Goal: Task Accomplishment & Management: Manage account settings

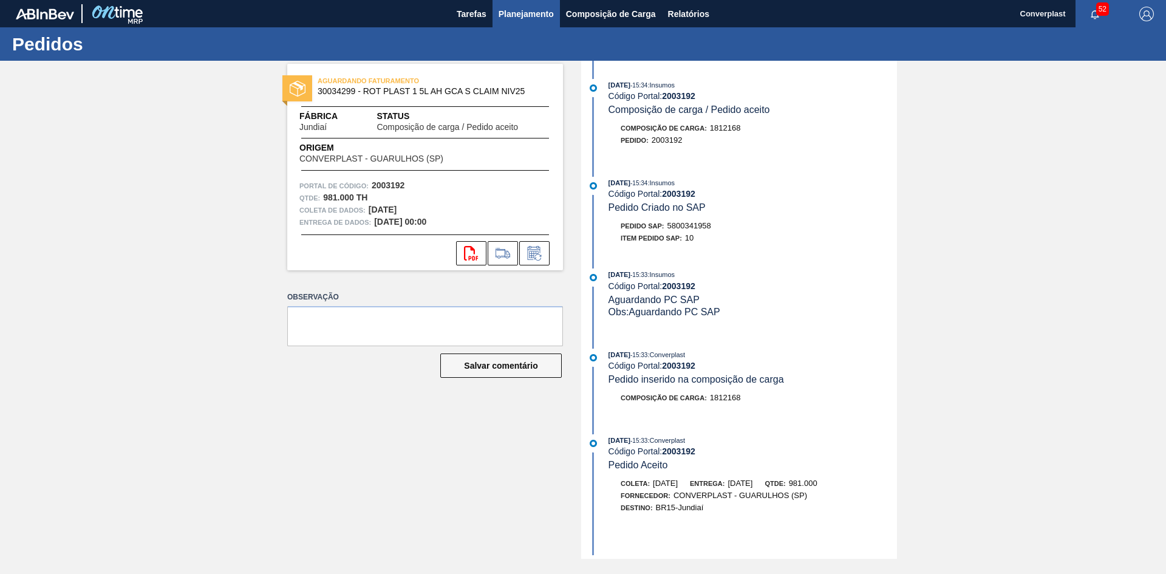
click at [512, 7] on font "Planejamento" at bounding box center [525, 14] width 55 height 15
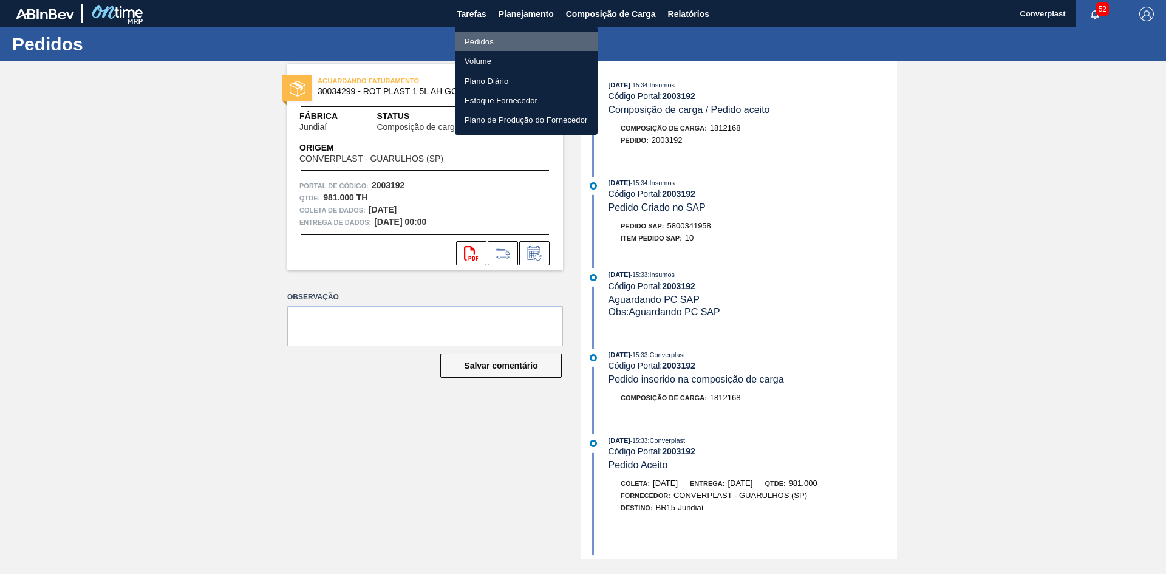
click at [480, 39] on font "Pedidos" at bounding box center [478, 41] width 29 height 9
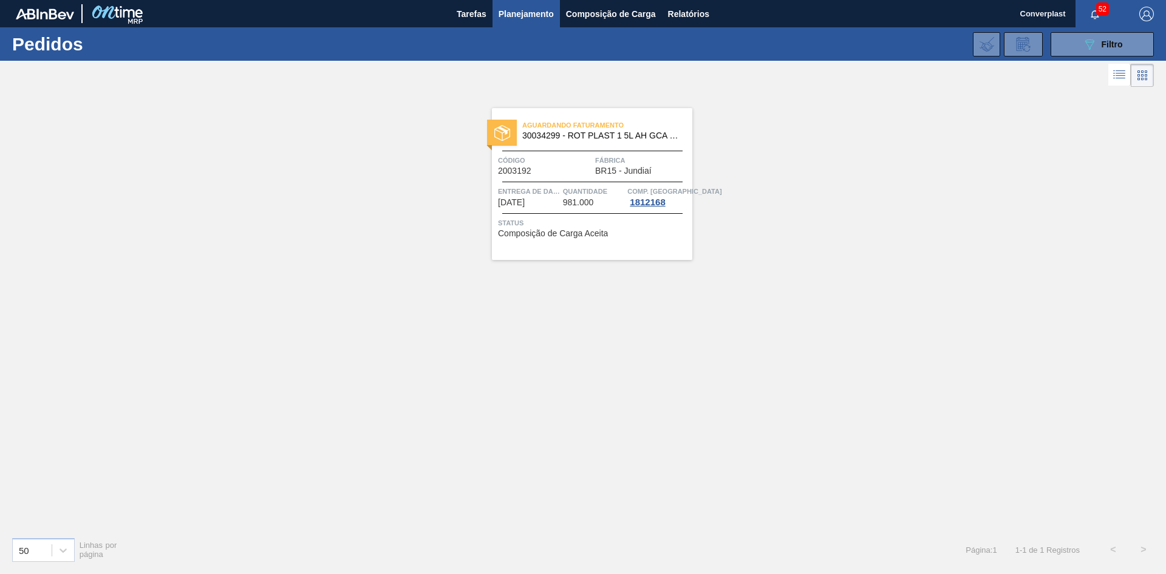
click at [550, 182] on div at bounding box center [592, 182] width 180 height 1
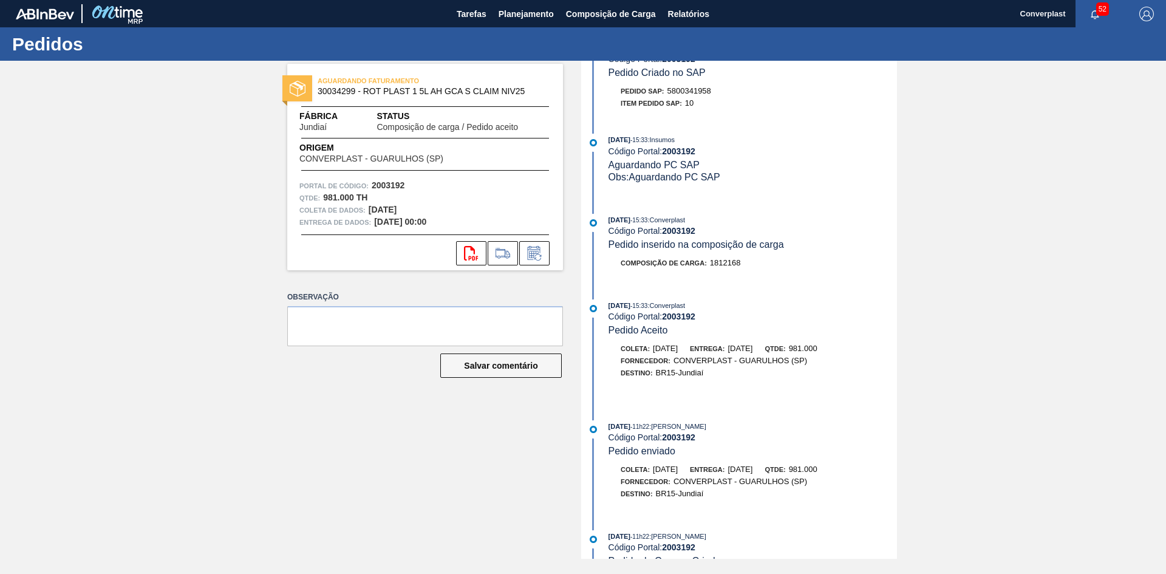
scroll to position [155, 0]
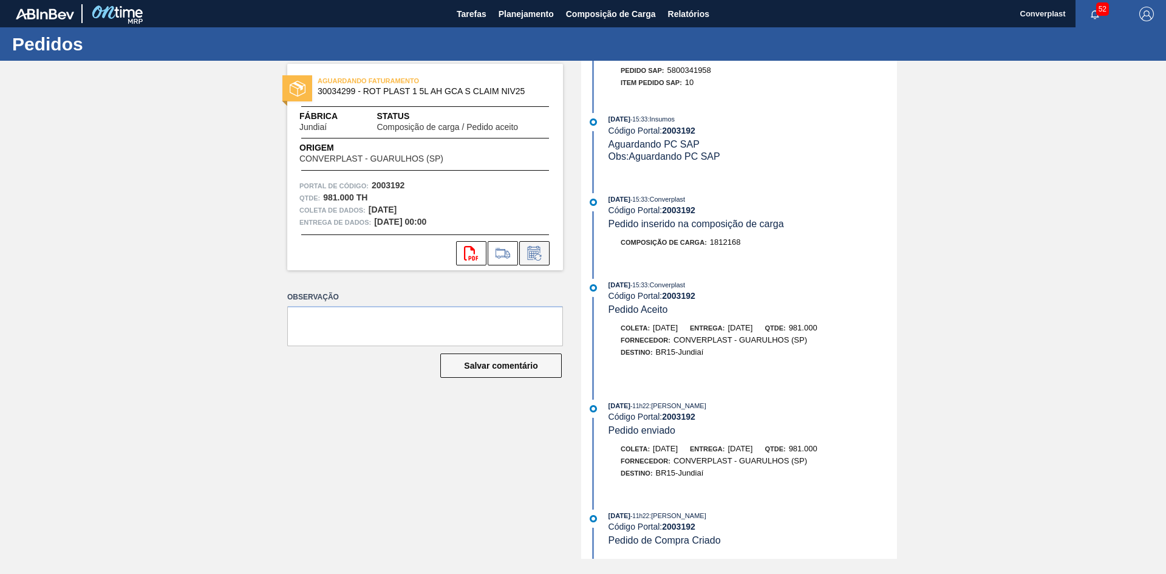
click at [535, 259] on icon at bounding box center [537, 257] width 7 height 7
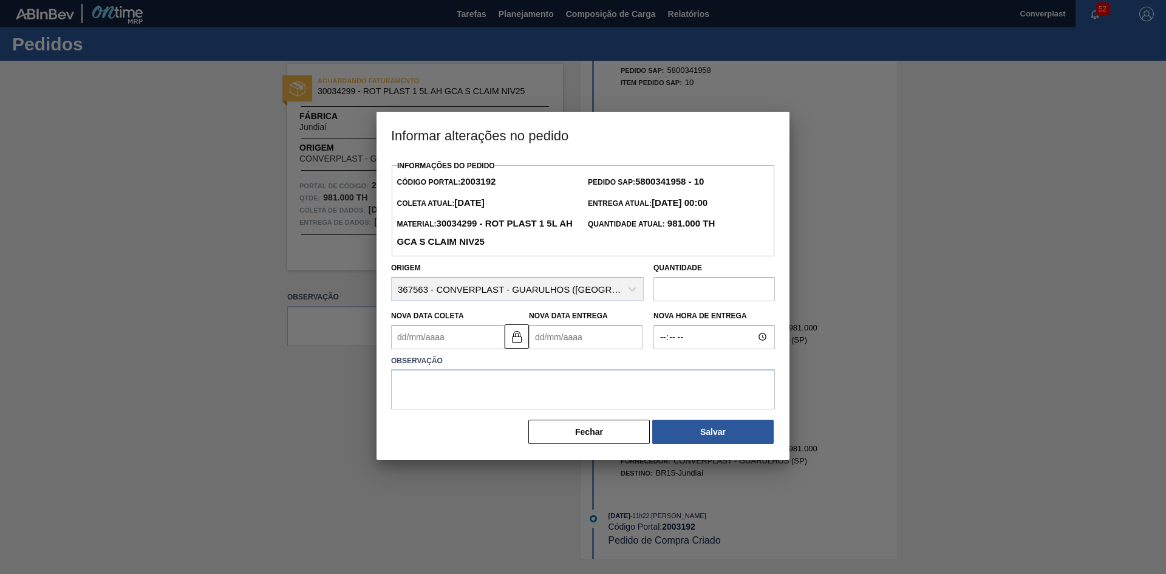
click at [544, 339] on Entrega2003192 "Nova Data Entrega" at bounding box center [586, 337] width 114 height 24
type Coleta2003192 "[DATE]"
type Entrega2003192 "2"
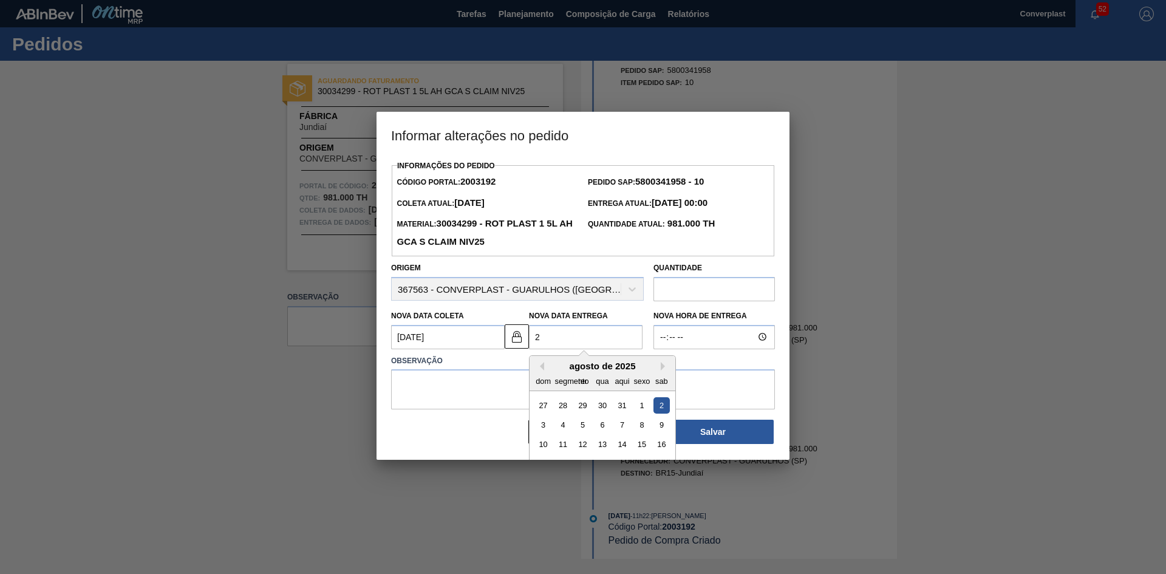
type Coleta2003192 "[DATE]"
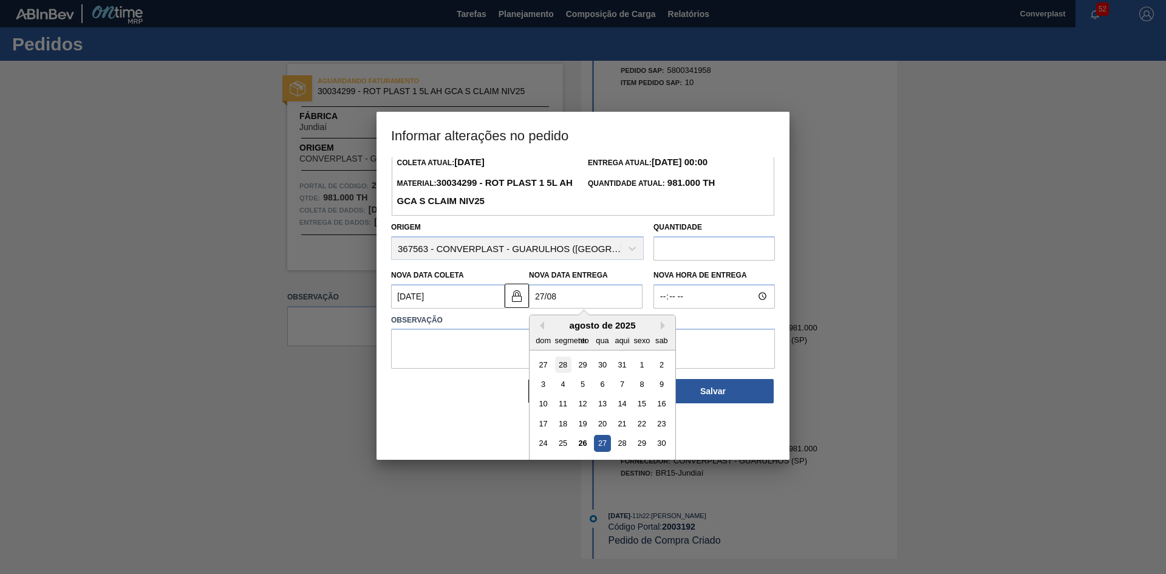
scroll to position [61, 0]
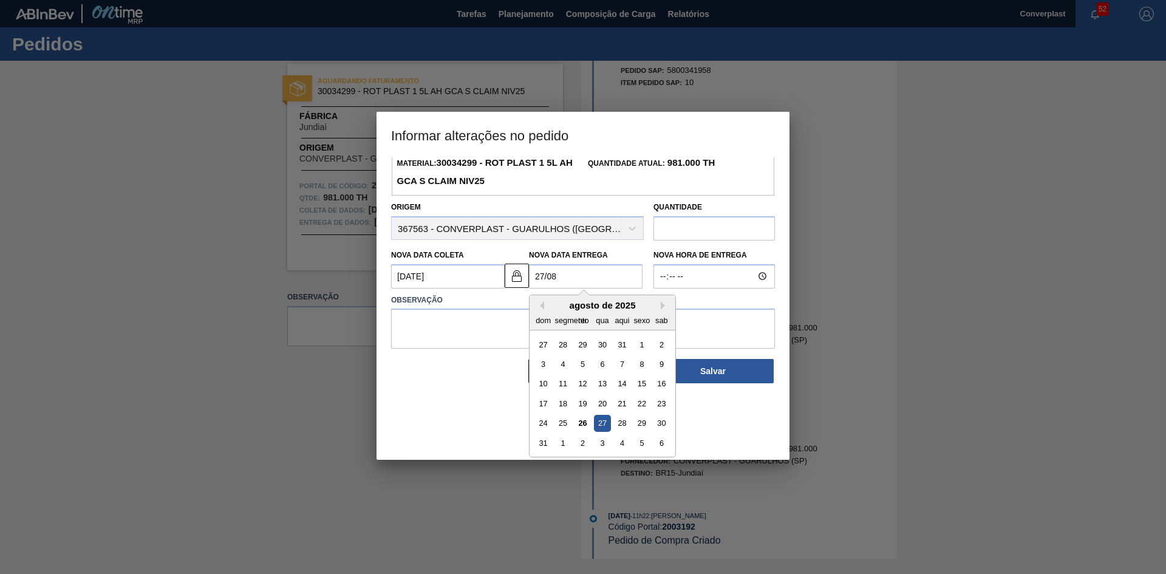
drag, startPoint x: 600, startPoint y: 424, endPoint x: 580, endPoint y: 406, distance: 27.1
click at [600, 424] on font "27" at bounding box center [602, 422] width 8 height 9
type Entrega2003192 "[DATE]"
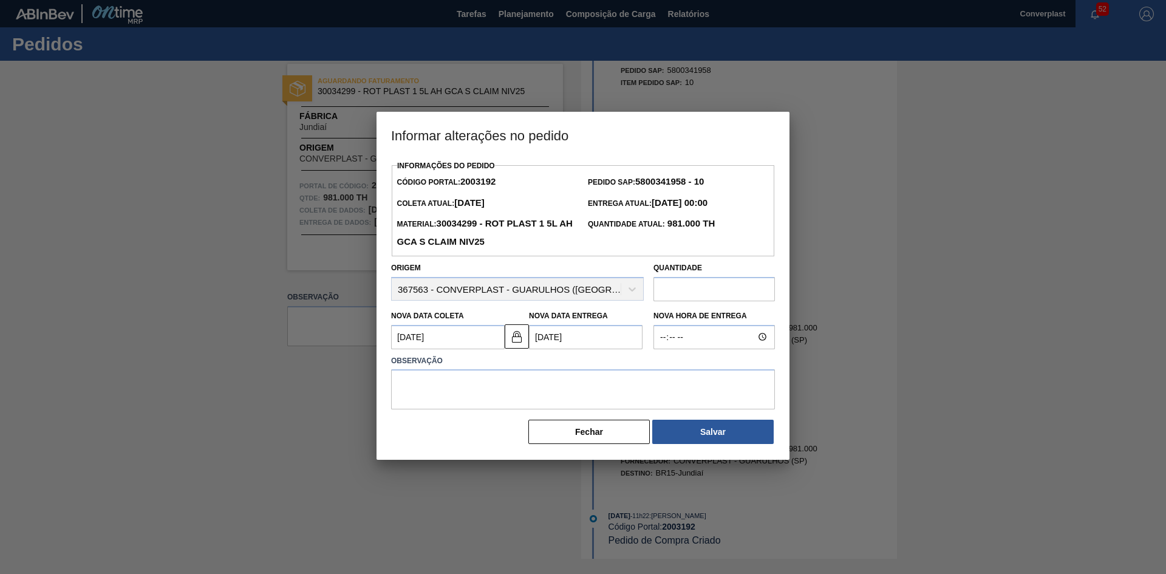
click at [454, 349] on Coleta2003192 "[DATE]" at bounding box center [448, 337] width 114 height 24
click at [528, 343] on button at bounding box center [517, 336] width 24 height 24
click at [443, 347] on Coleta2003192 "[DATE]" at bounding box center [448, 337] width 114 height 24
click at [598, 380] on textarea at bounding box center [583, 389] width 384 height 40
type textarea "ajuste data"
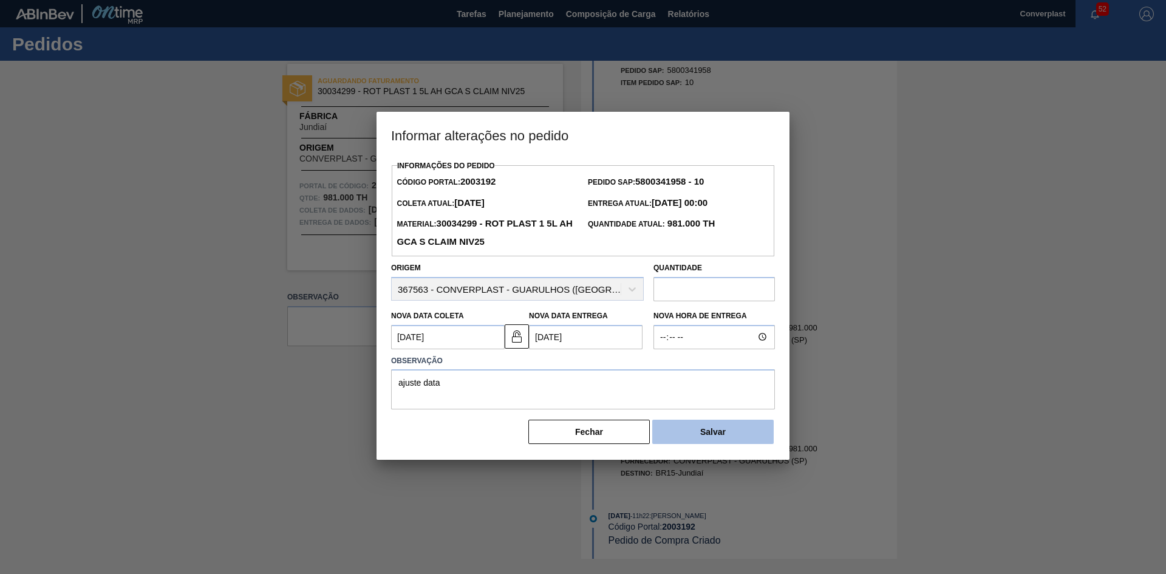
click at [691, 426] on button "Salvar" at bounding box center [712, 432] width 121 height 24
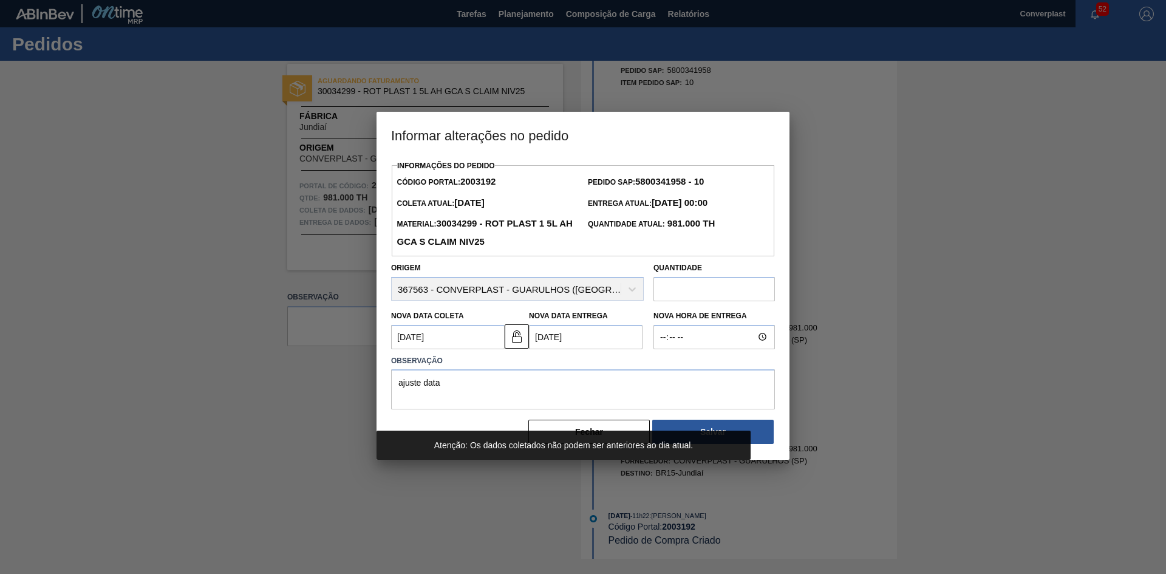
click at [403, 339] on Coleta2003192 "[DATE]" at bounding box center [448, 337] width 114 height 24
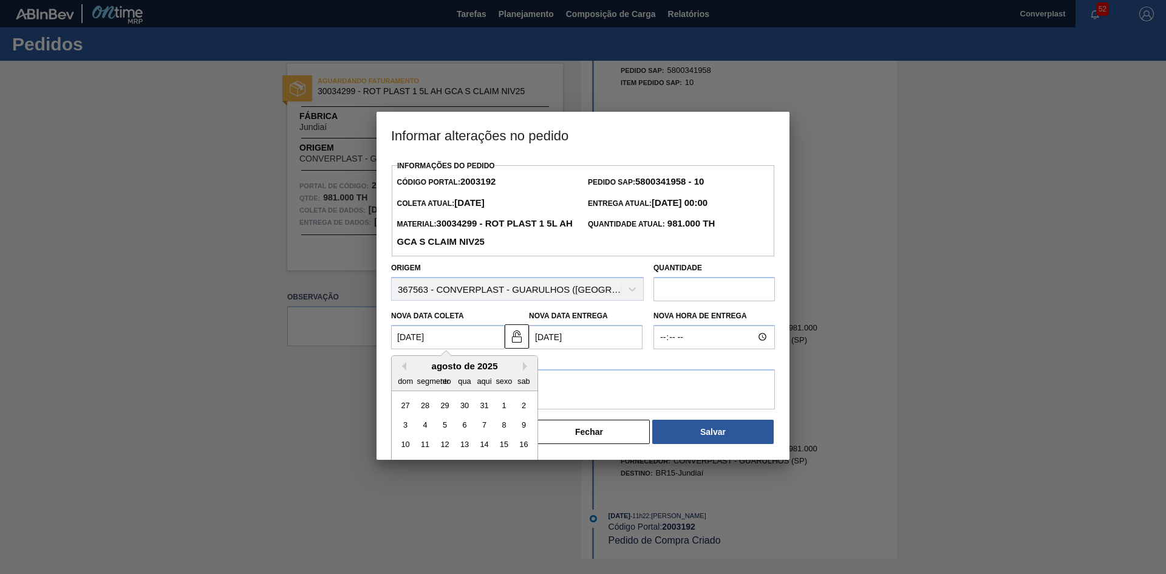
click at [408, 339] on Coleta2003192 "[DATE]" at bounding box center [448, 337] width 114 height 24
type Coleta2003192 "[DATE]"
click at [582, 397] on textarea "ajuste data" at bounding box center [583, 389] width 384 height 40
click at [581, 434] on font "Fechar" at bounding box center [589, 432] width 28 height 10
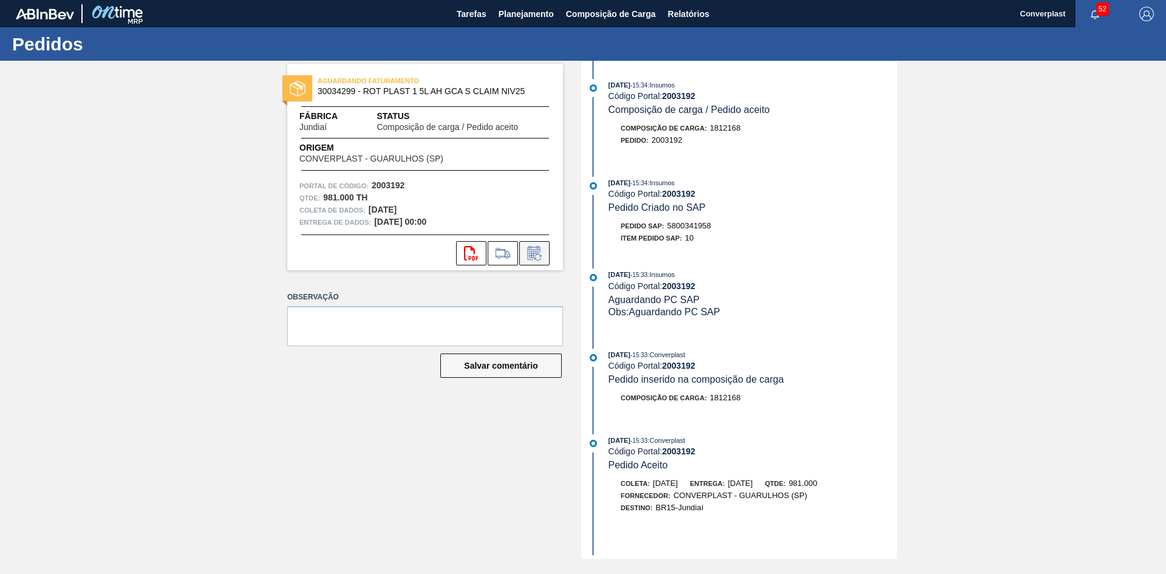
click at [535, 257] on icon at bounding box center [534, 253] width 19 height 15
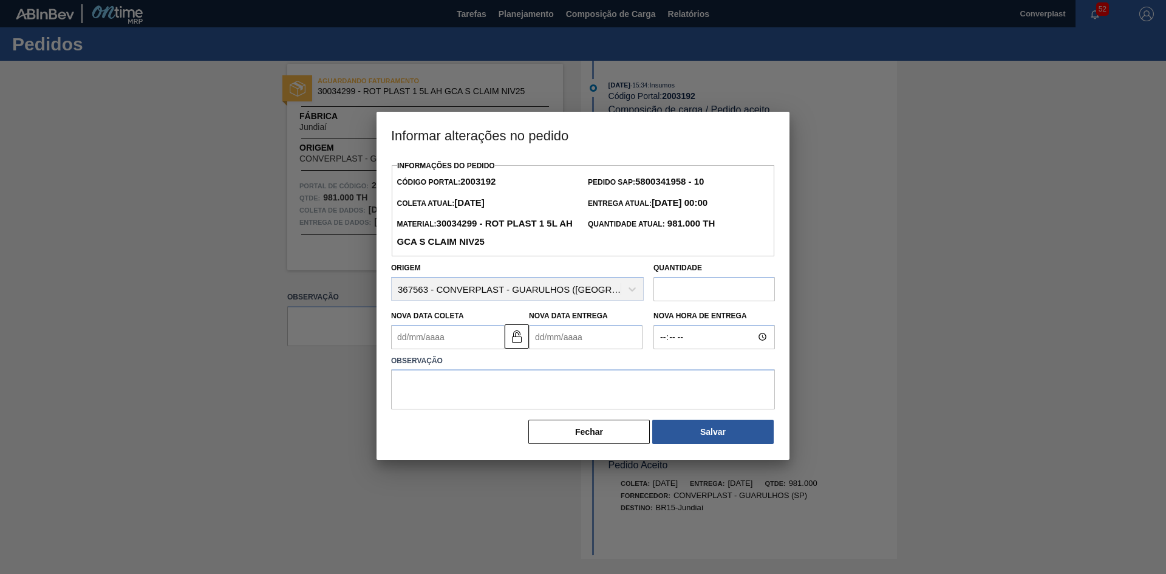
click at [556, 328] on Entrega2003192 "Nova Data Entrega" at bounding box center [586, 337] width 114 height 24
click at [517, 338] on img at bounding box center [516, 336] width 15 height 15
click at [538, 333] on Entrega2003192 "Nova Data Entrega" at bounding box center [586, 337] width 114 height 24
type Coleta2003192 "[DATE]"
type Entrega2003192 "2"
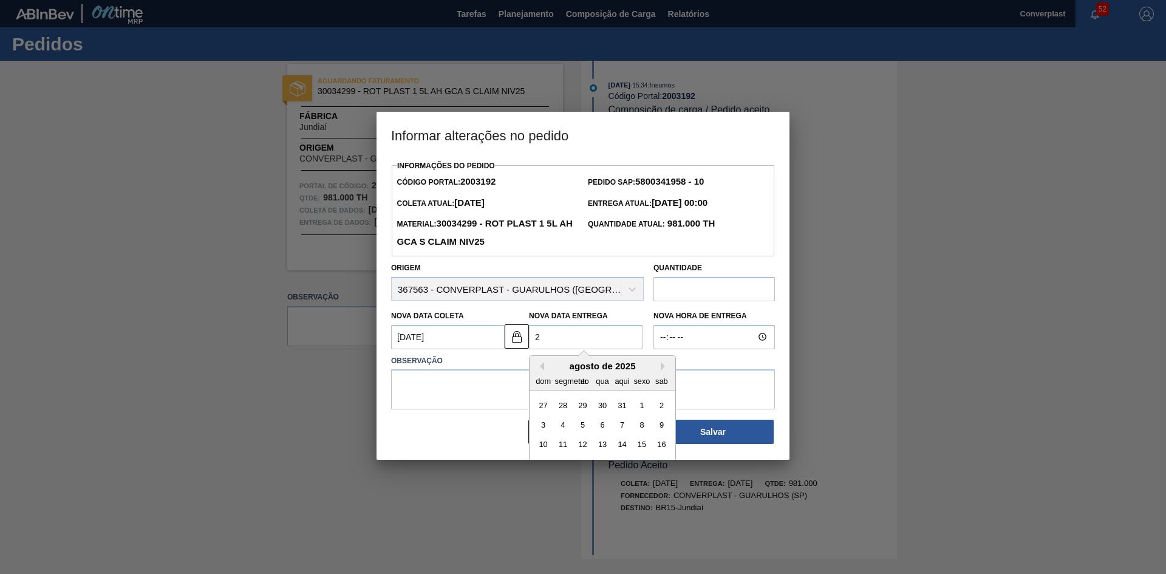
type Coleta2003192 "[DATE]"
type Entrega2003192 "[DATE]"
click at [514, 342] on img at bounding box center [516, 336] width 15 height 15
click at [444, 343] on Coleta2003192 "[DATE]" at bounding box center [448, 337] width 114 height 24
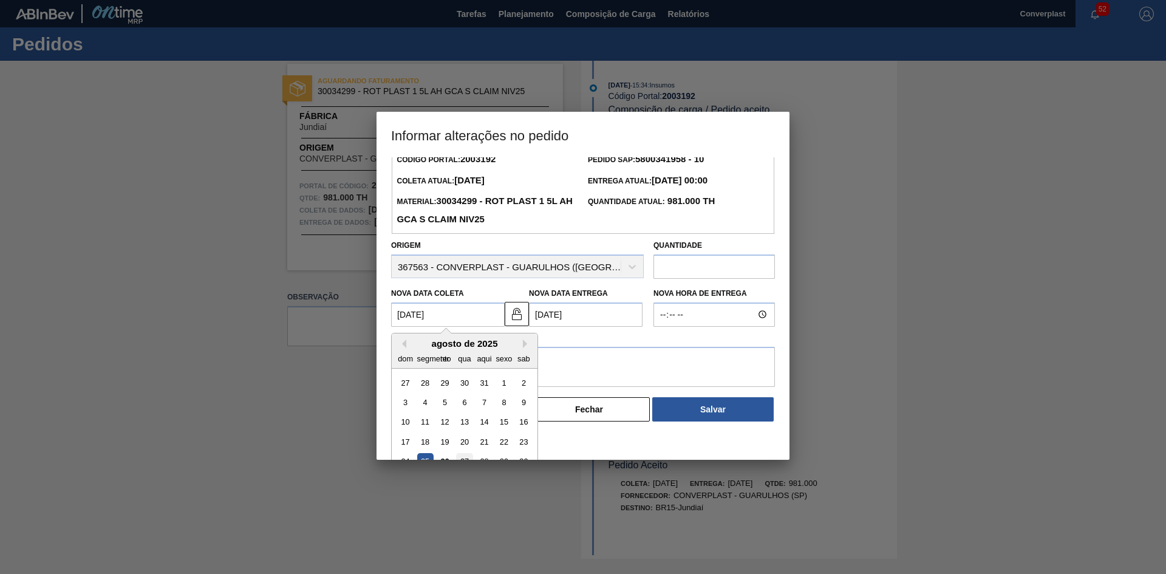
scroll to position [61, 0]
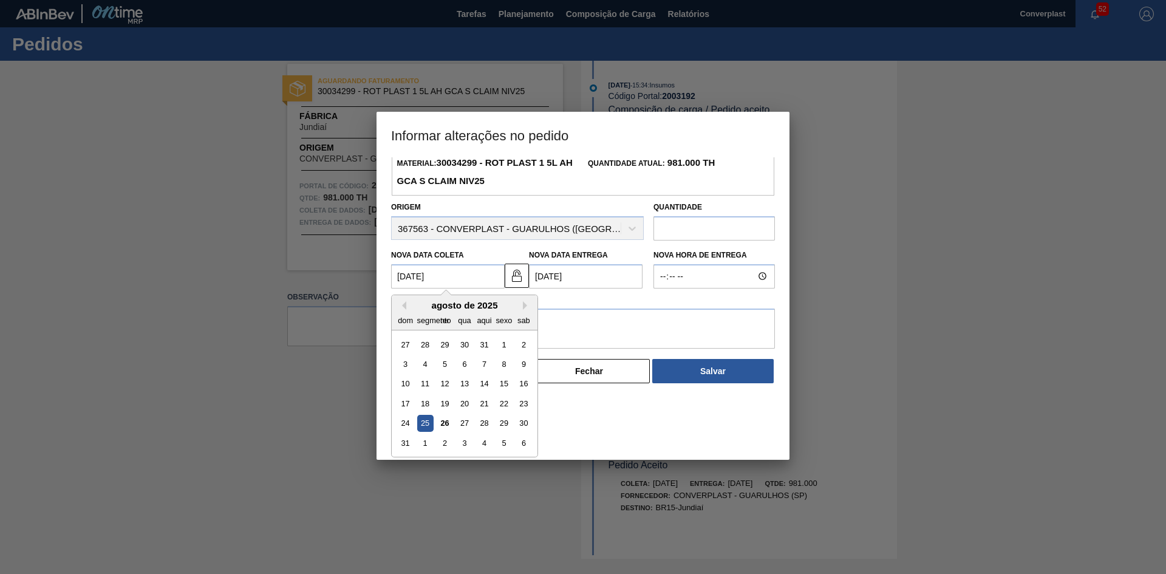
click at [446, 422] on font "26" at bounding box center [444, 422] width 8 height 9
type Coleta2003192 "[DATE]"
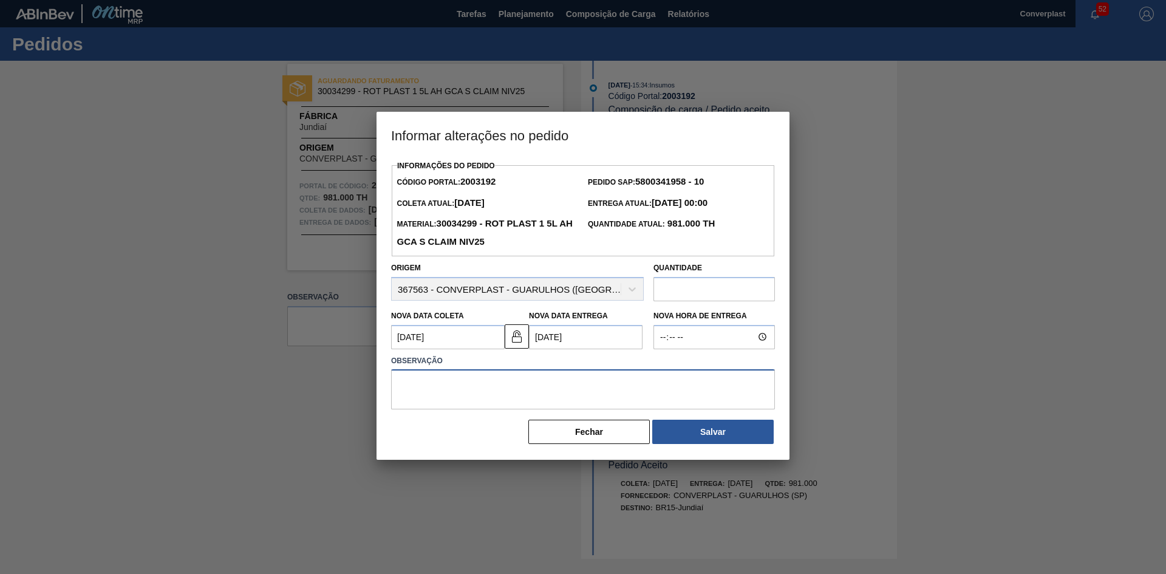
click at [410, 378] on textarea at bounding box center [583, 389] width 384 height 40
type textarea "ajuste data"
click at [694, 444] on button "Salvar" at bounding box center [712, 432] width 121 height 24
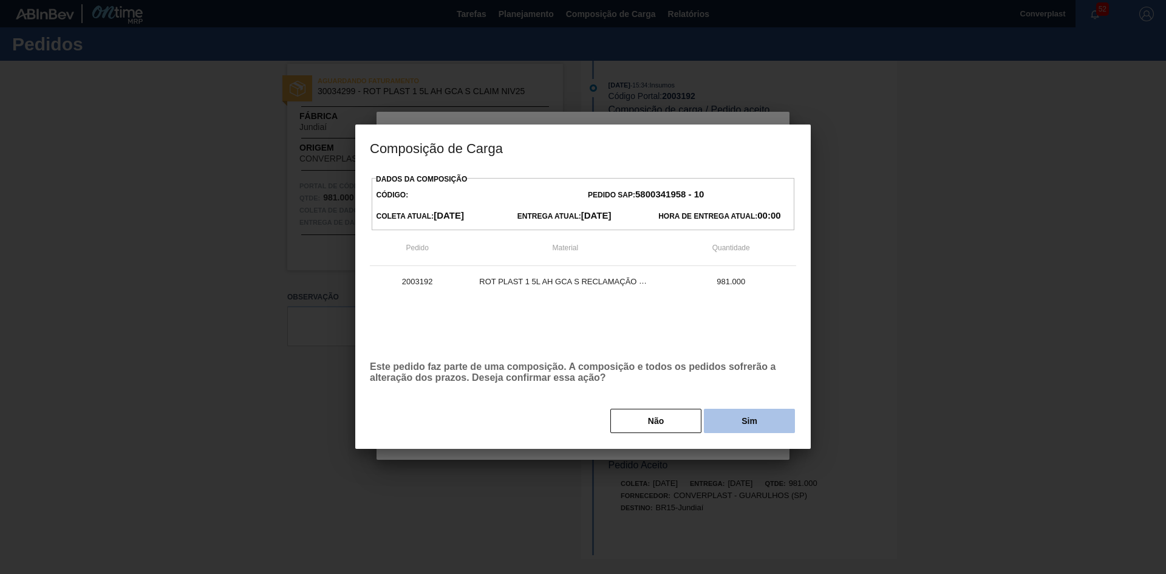
click at [737, 420] on button "Sim" at bounding box center [749, 421] width 91 height 24
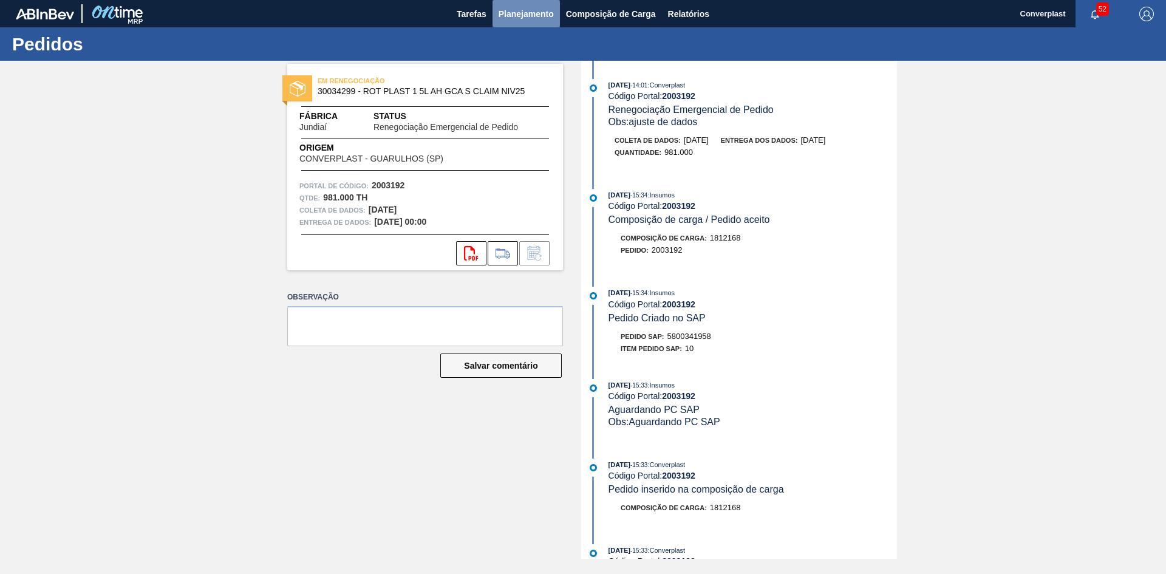
click at [497, 21] on button "Planejamento" at bounding box center [525, 13] width 67 height 27
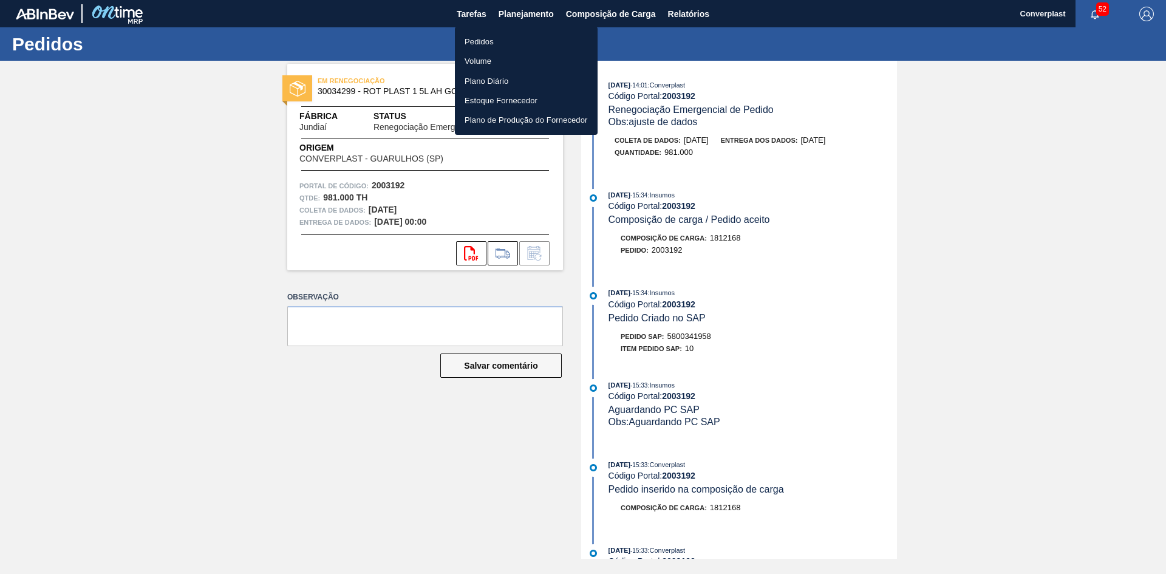
click at [478, 51] on li "Volume" at bounding box center [526, 60] width 143 height 19
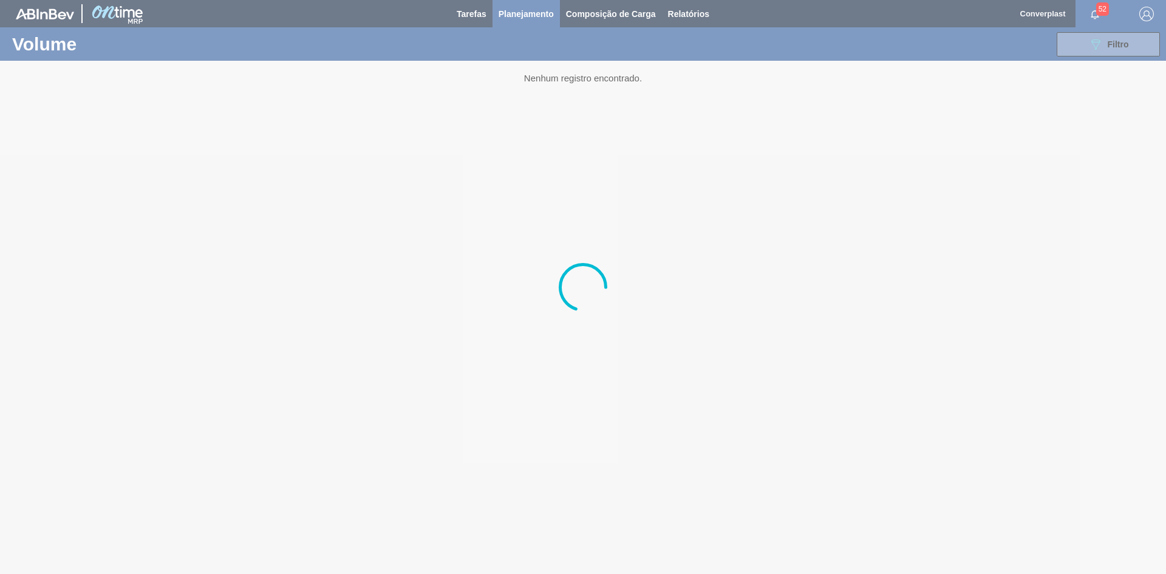
click at [519, 9] on div at bounding box center [583, 287] width 1166 height 574
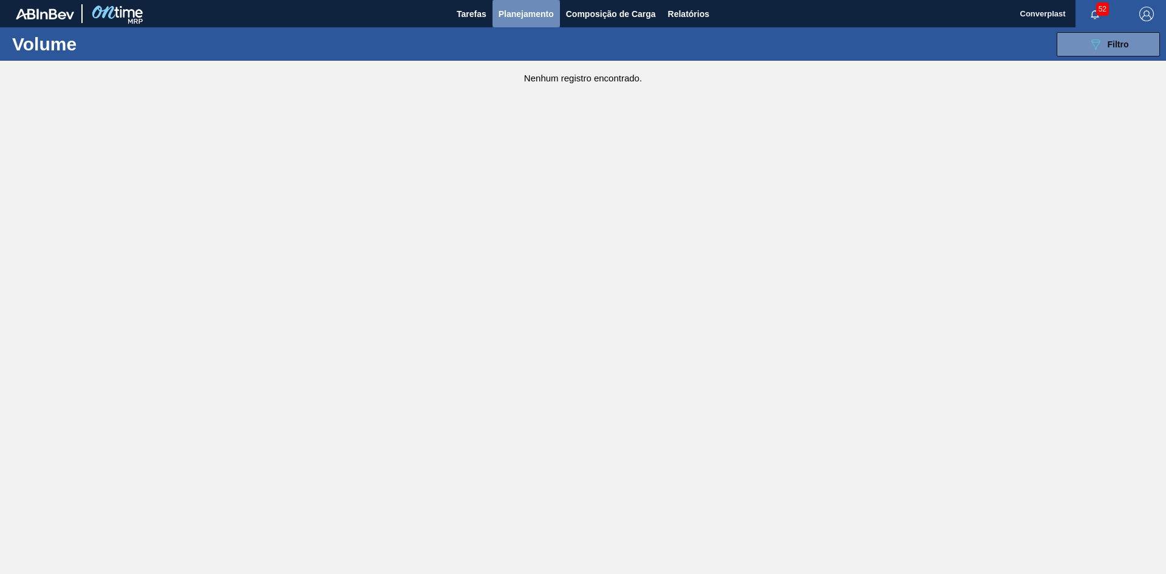
click at [519, 9] on font "Planejamento" at bounding box center [525, 14] width 55 height 10
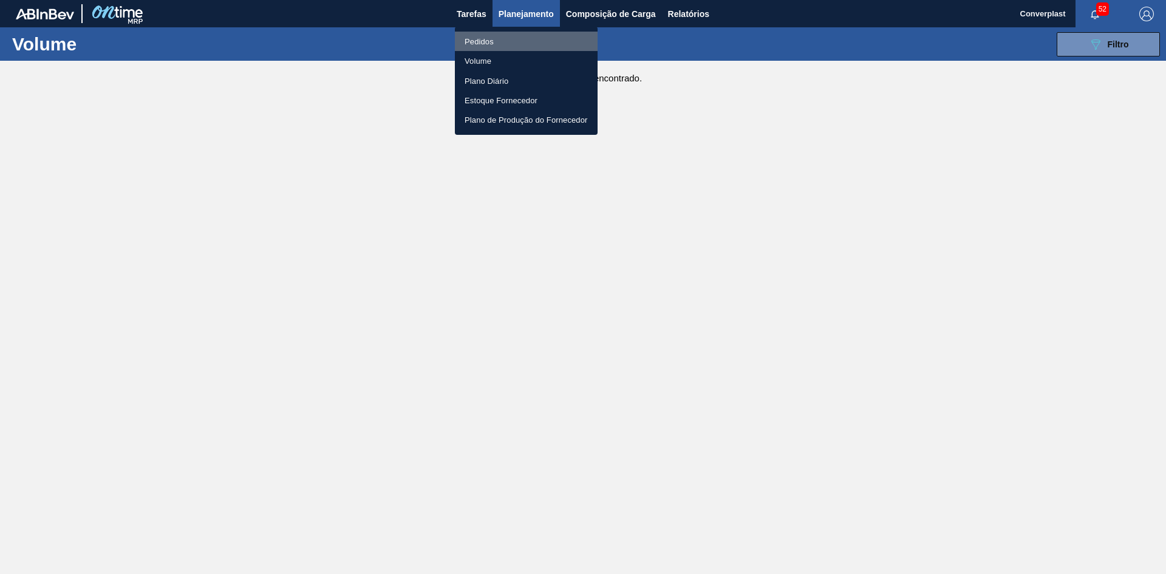
click at [494, 37] on li "Pedidos" at bounding box center [526, 41] width 143 height 19
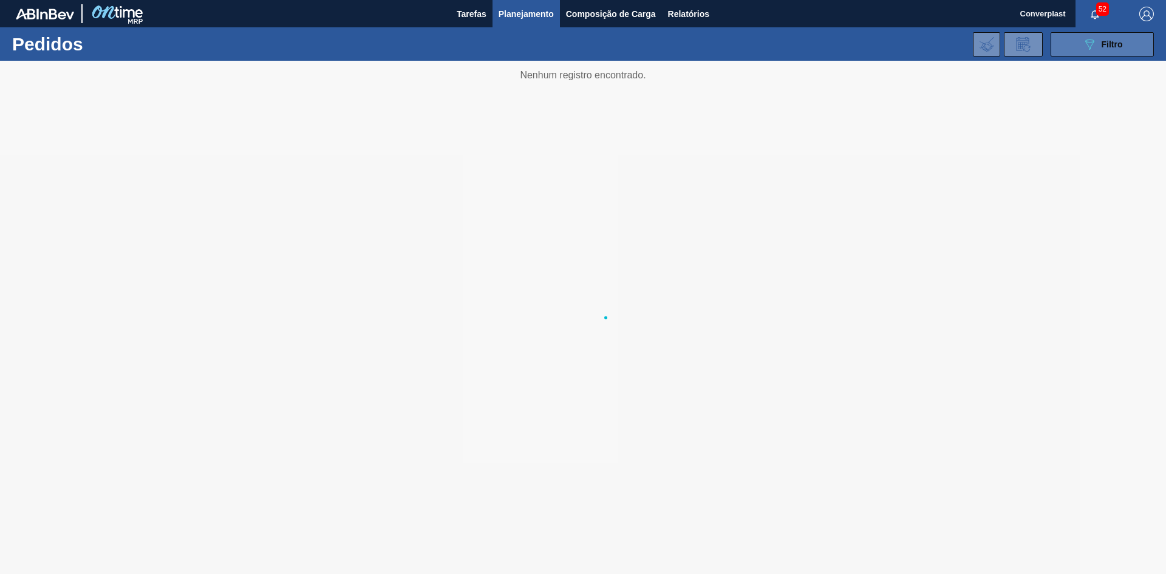
click at [1105, 39] on font "Filtro" at bounding box center [1111, 44] width 21 height 10
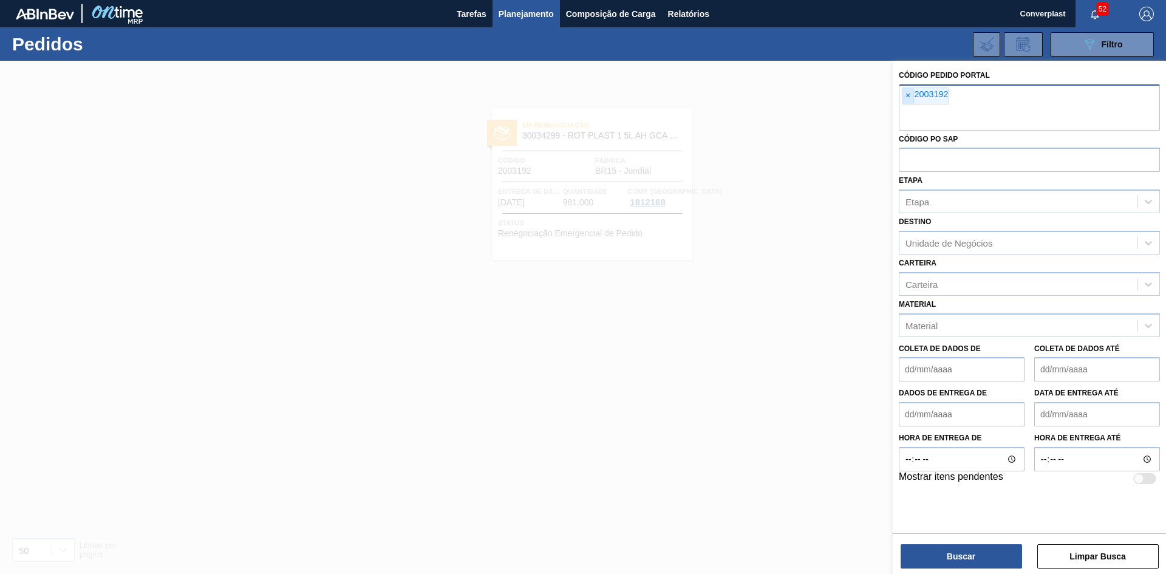
click at [906, 97] on font "×" at bounding box center [907, 95] width 5 height 10
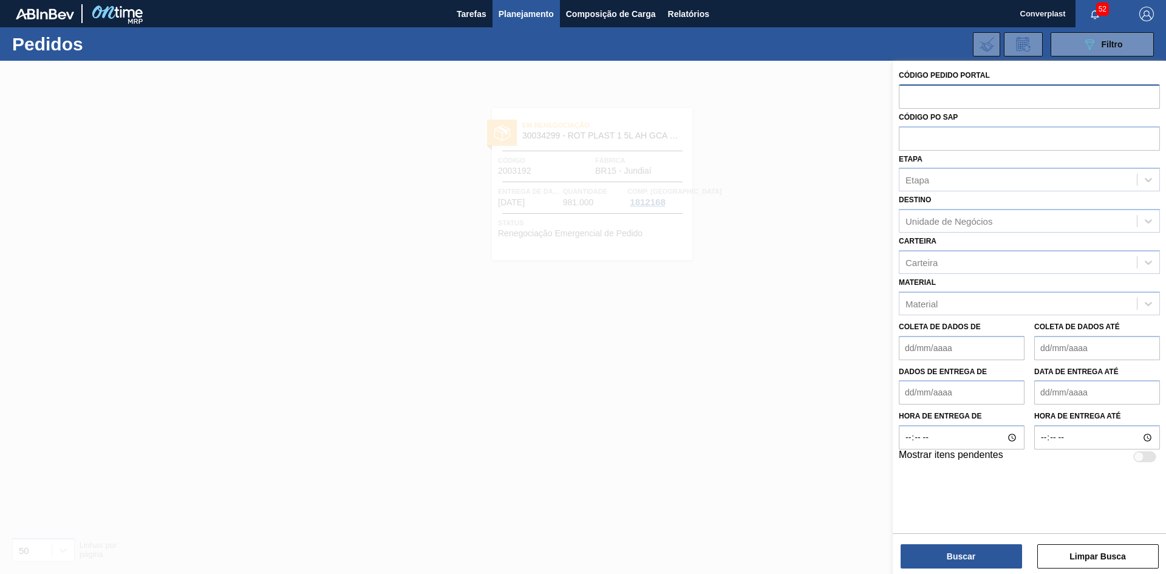
paste input "2008213"
type input "2008213"
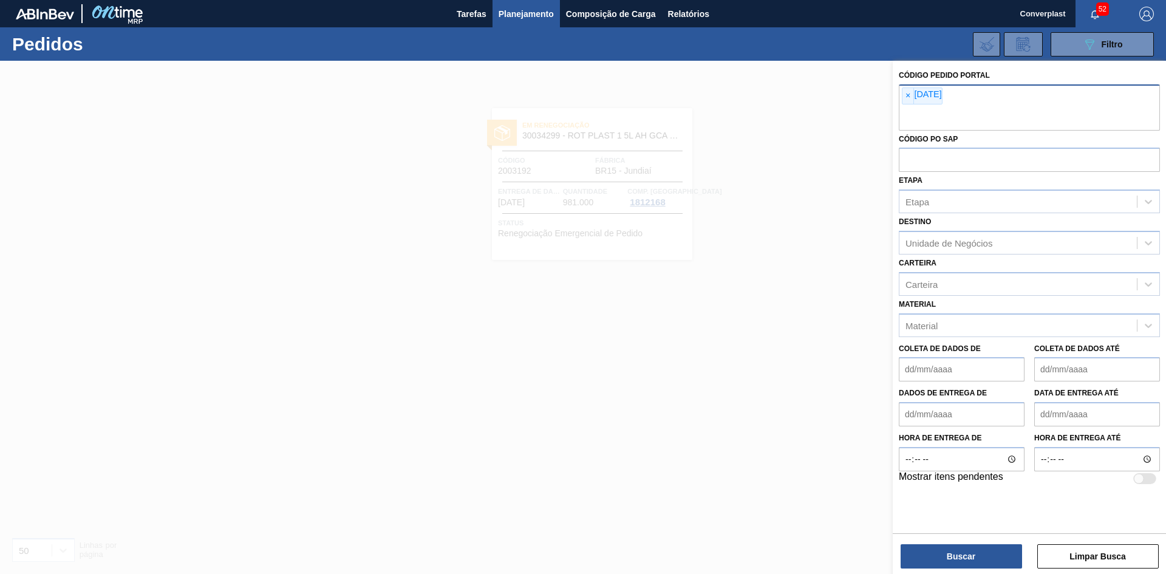
click at [916, 103] on div "× [DATE]" at bounding box center [922, 95] width 41 height 17
click at [916, 101] on div "× [DATE]" at bounding box center [922, 95] width 41 height 17
click at [908, 98] on font "×" at bounding box center [907, 95] width 5 height 10
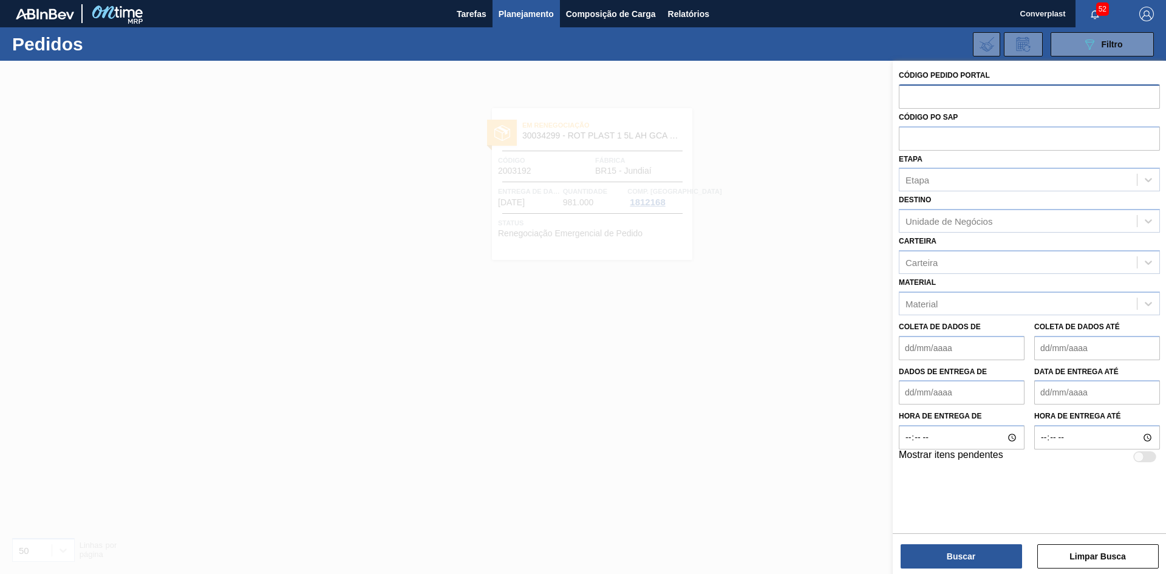
paste input "2008213"
type input "2008213"
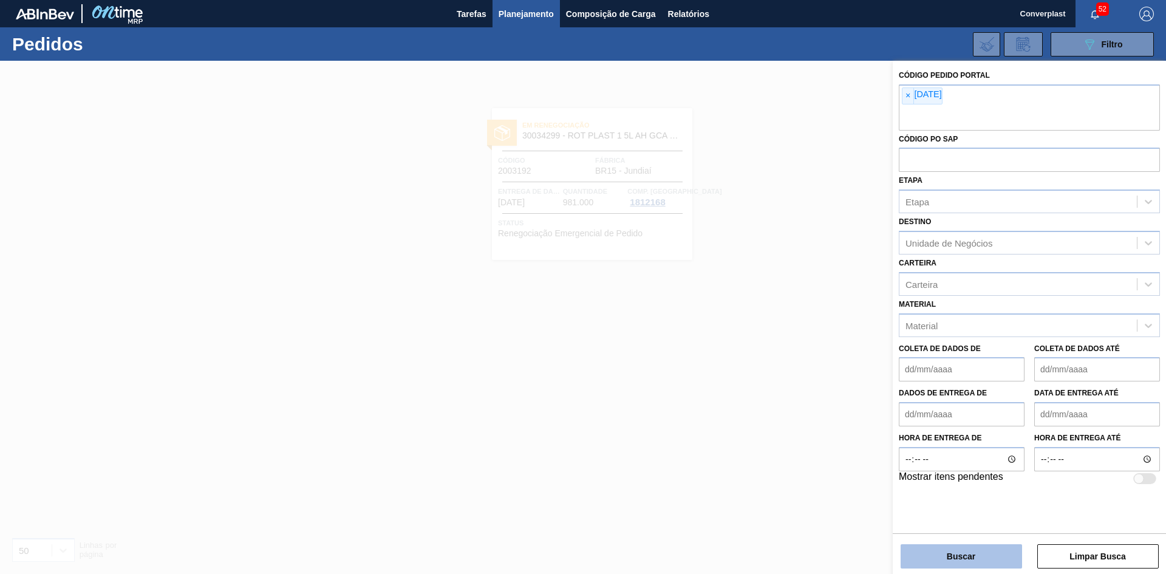
click at [922, 550] on button "Buscar" at bounding box center [960, 556] width 121 height 24
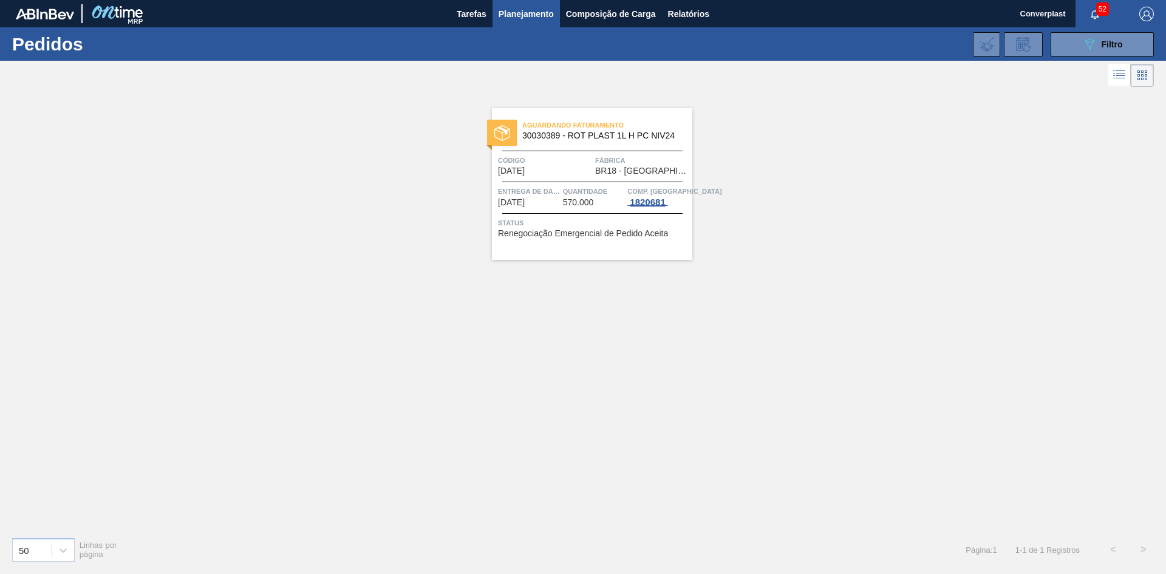
click at [650, 202] on font "1820681" at bounding box center [647, 202] width 35 height 10
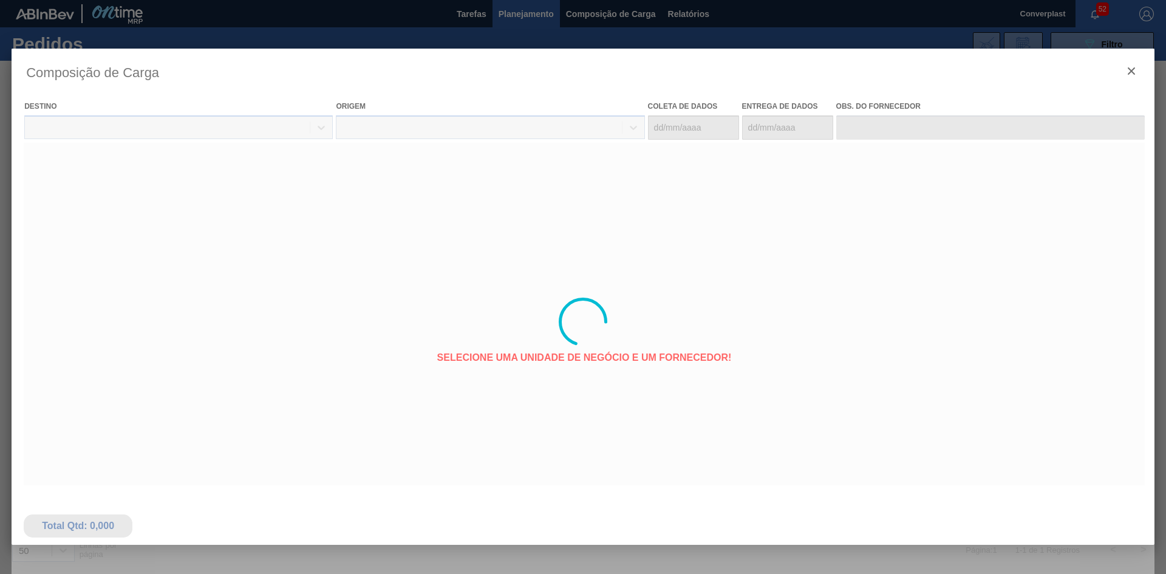
type coleta "[DATE]"
type entrega "[DATE]"
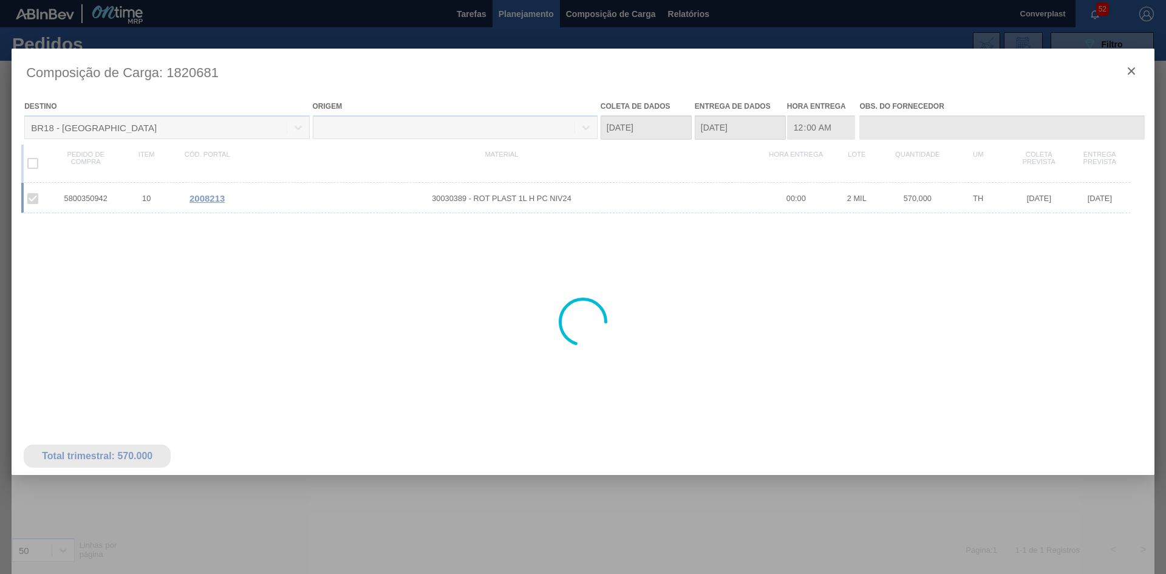
click at [1133, 70] on div at bounding box center [583, 322] width 1143 height 546
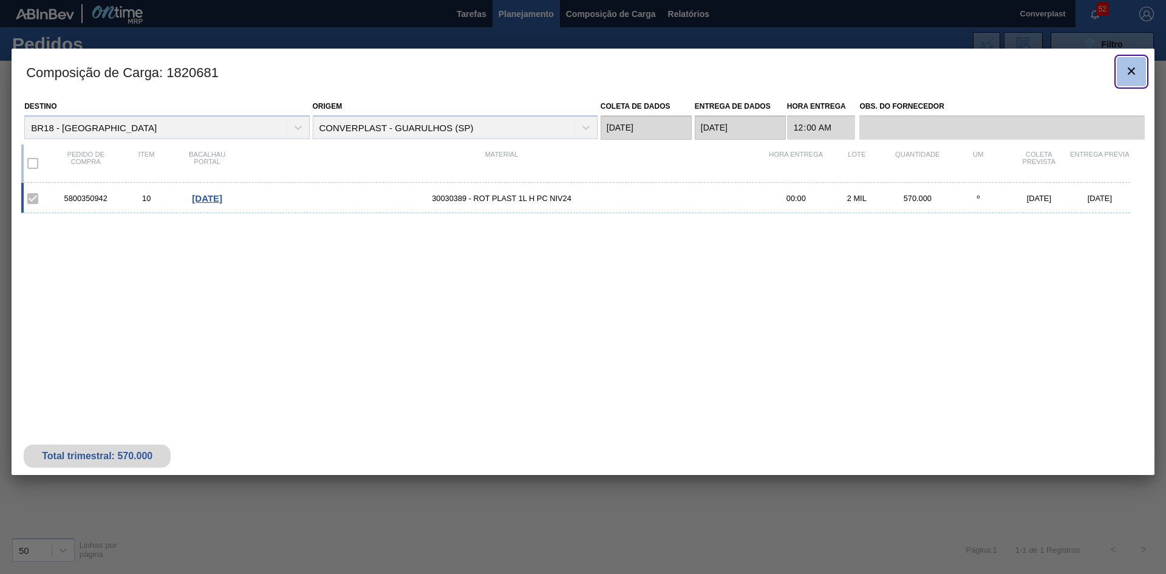
click at [1136, 73] on icon "botão de ícone" at bounding box center [1131, 71] width 15 height 15
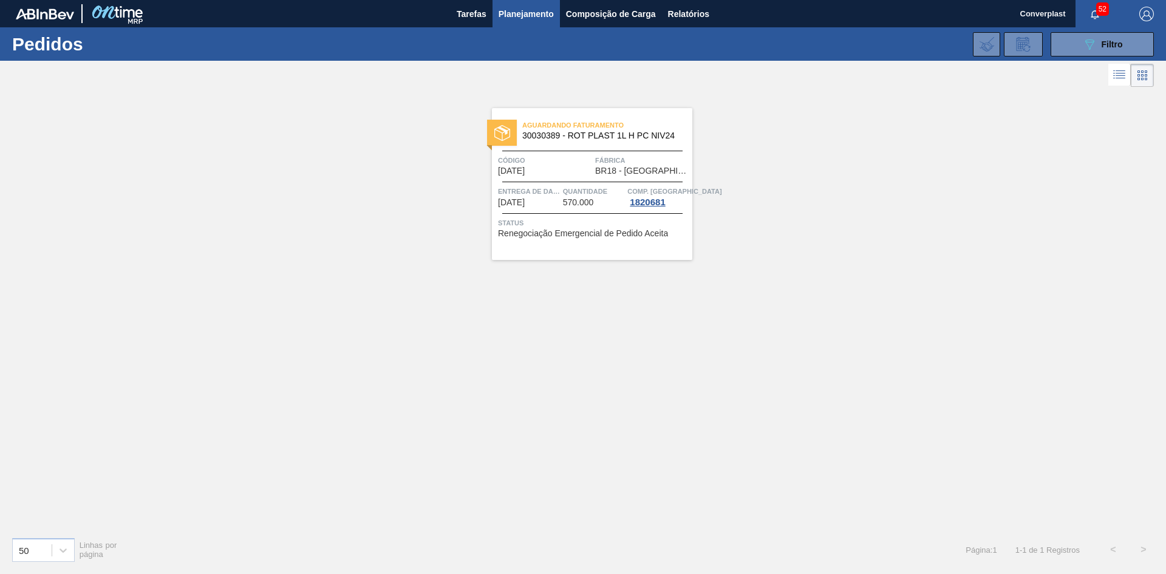
click at [523, 144] on div "Aguardando Faturamento 30030389 - ROT PLAST 1L H PC NIV24 Código [DATE] Fábrica…" at bounding box center [592, 184] width 200 height 152
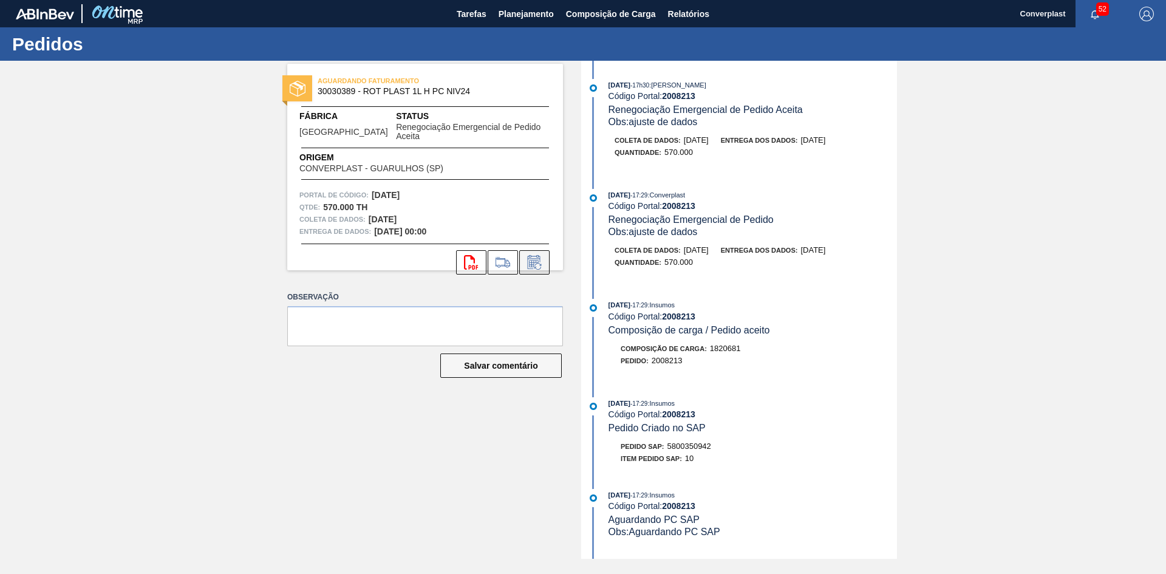
click at [531, 256] on icon at bounding box center [534, 262] width 19 height 15
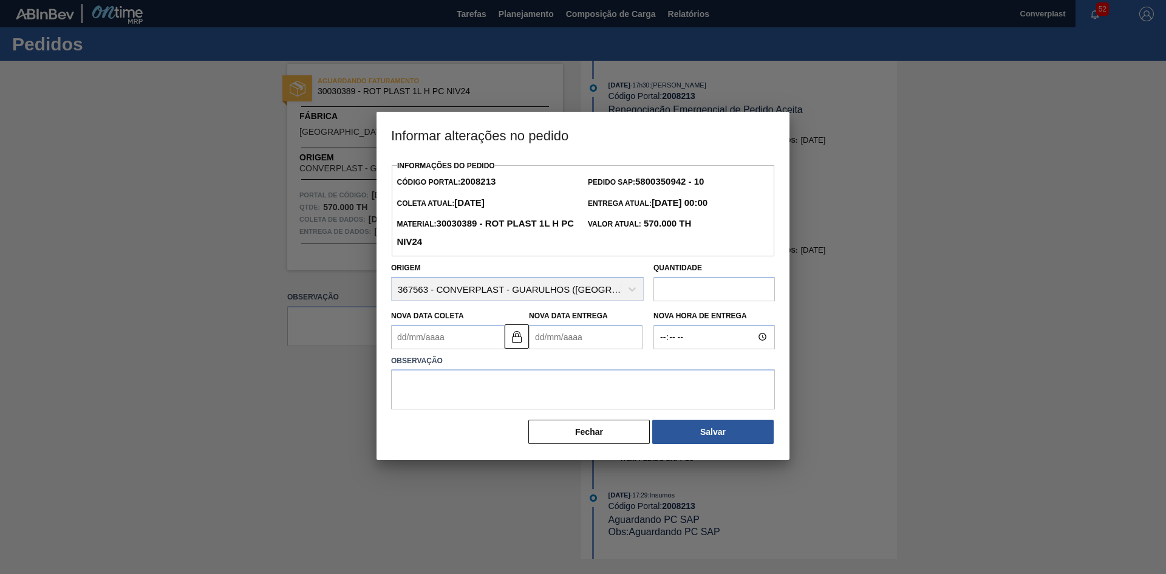
click at [548, 337] on Entrega2008213 "Nova Data Entrega" at bounding box center [586, 337] width 114 height 24
type Coleta2008213 "[DATE]"
type Entrega2008213 "1"
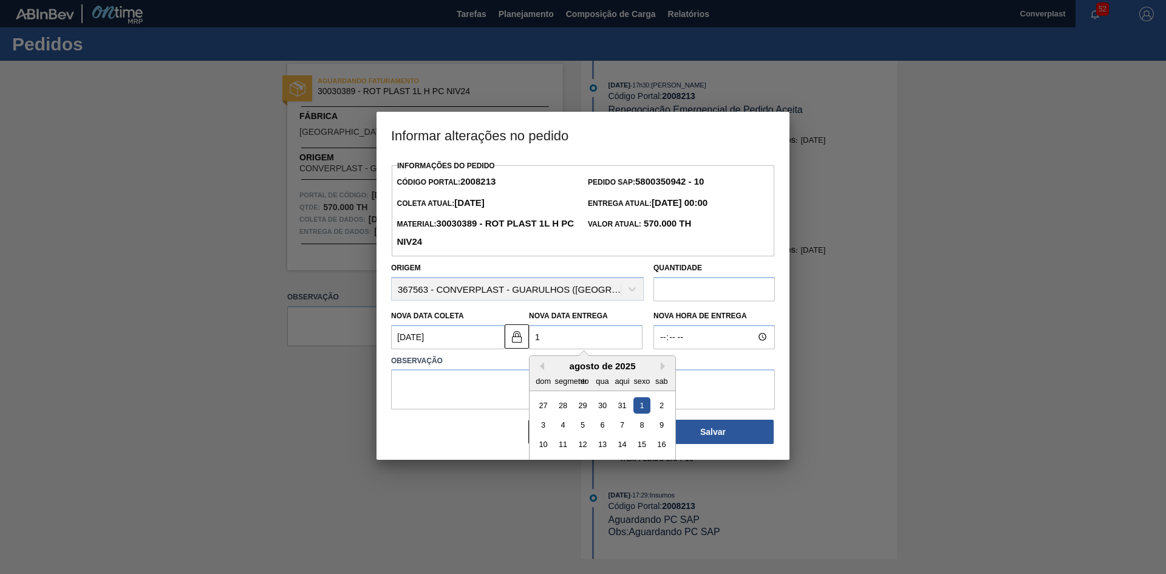
type Coleta2008213 "[DATE]"
type Entrega2008213 "11/0"
type Coleta2008213 "[DATE]"
click at [622, 429] on div "11" at bounding box center [622, 424] width 16 height 16
type Entrega2008213 "[DATE]"
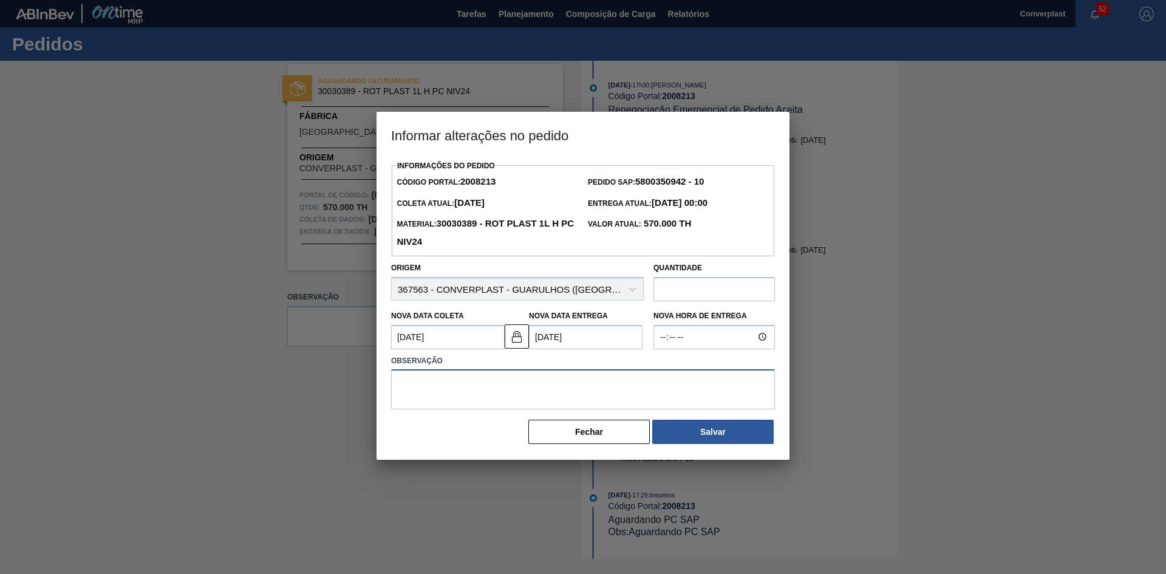
click at [484, 404] on textarea at bounding box center [583, 389] width 384 height 40
type textarea "ajuste data"
click at [695, 435] on button "Salvar" at bounding box center [712, 432] width 121 height 24
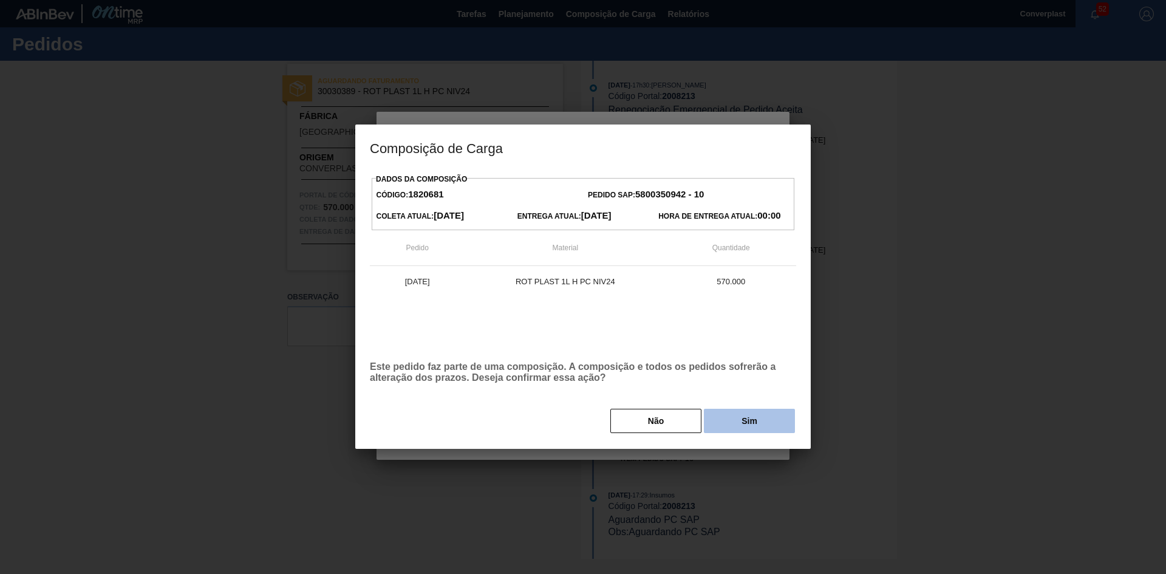
click at [725, 421] on button "Sim" at bounding box center [749, 421] width 91 height 24
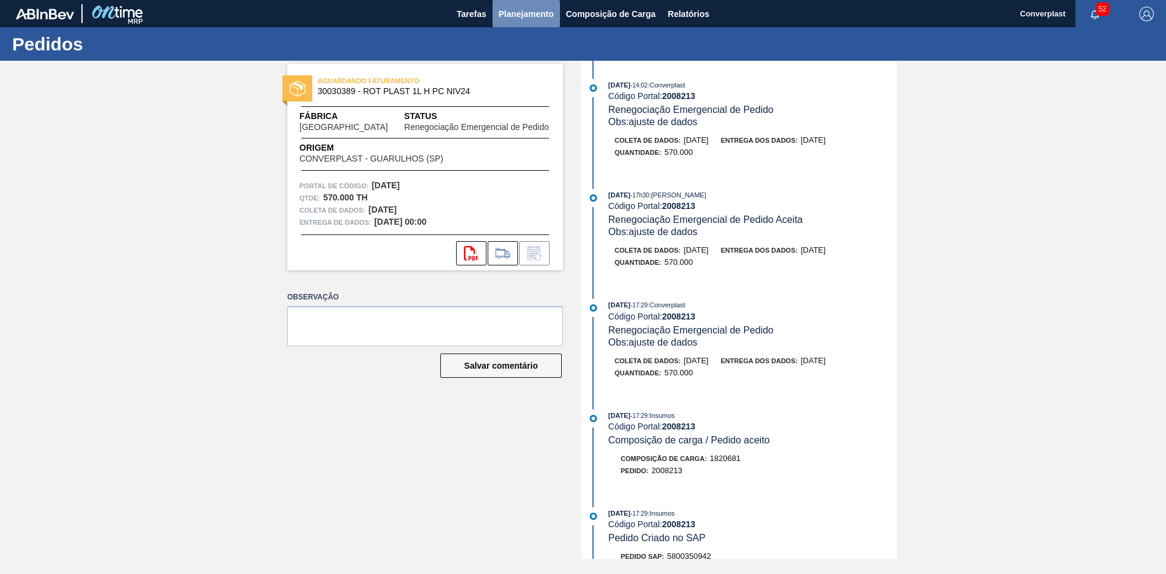
click at [517, 7] on font "Planejamento" at bounding box center [525, 14] width 55 height 15
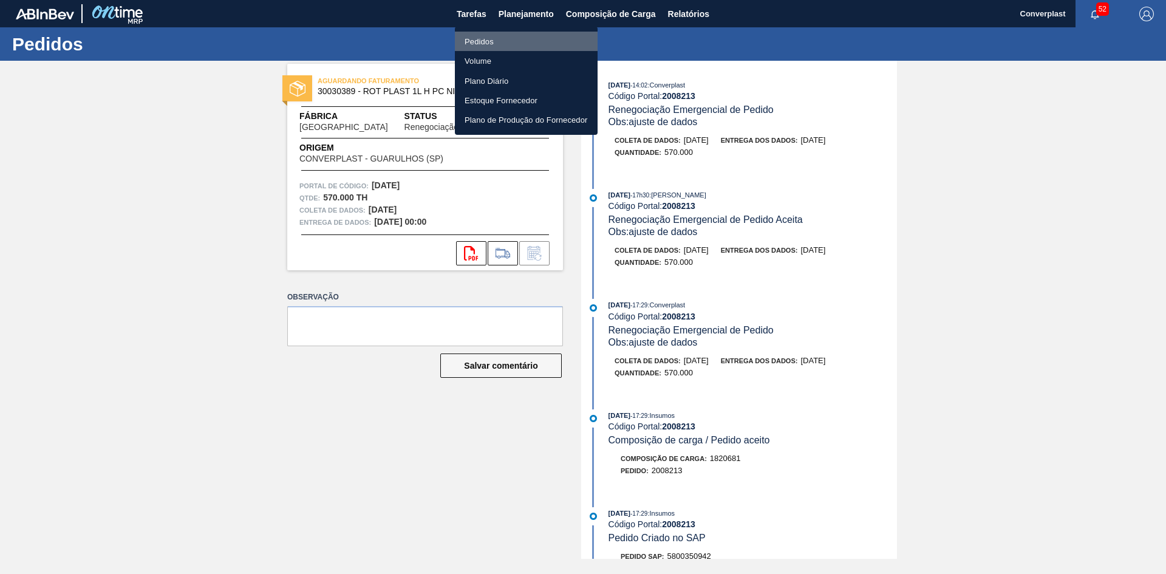
click at [497, 40] on li "Pedidos" at bounding box center [526, 41] width 143 height 19
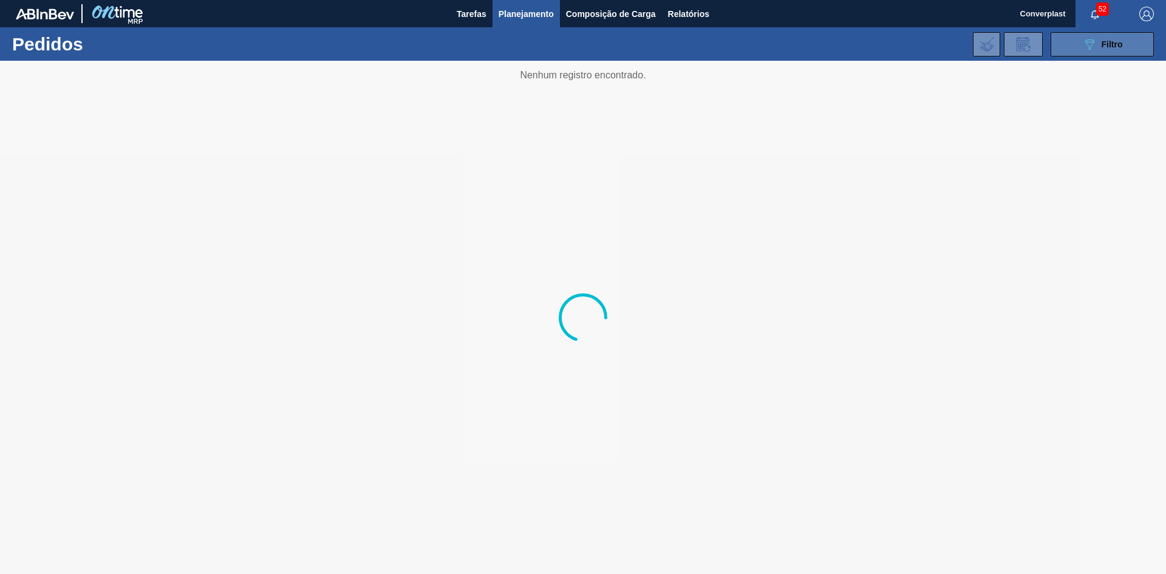
click at [1096, 48] on icon "089F7B8B-B2A5-4AFE-B5C0-19BA573D28AC" at bounding box center [1089, 44] width 15 height 15
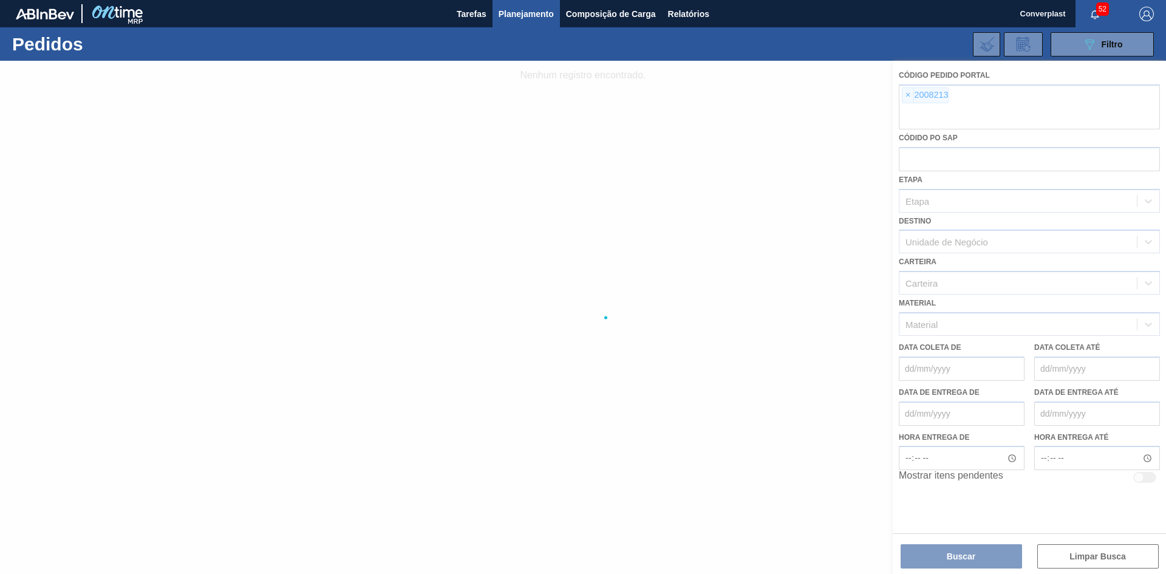
click at [913, 95] on div at bounding box center [583, 317] width 1166 height 513
click at [909, 92] on div at bounding box center [583, 317] width 1166 height 513
click at [907, 96] on div at bounding box center [583, 317] width 1166 height 513
click at [906, 93] on div at bounding box center [583, 317] width 1166 height 513
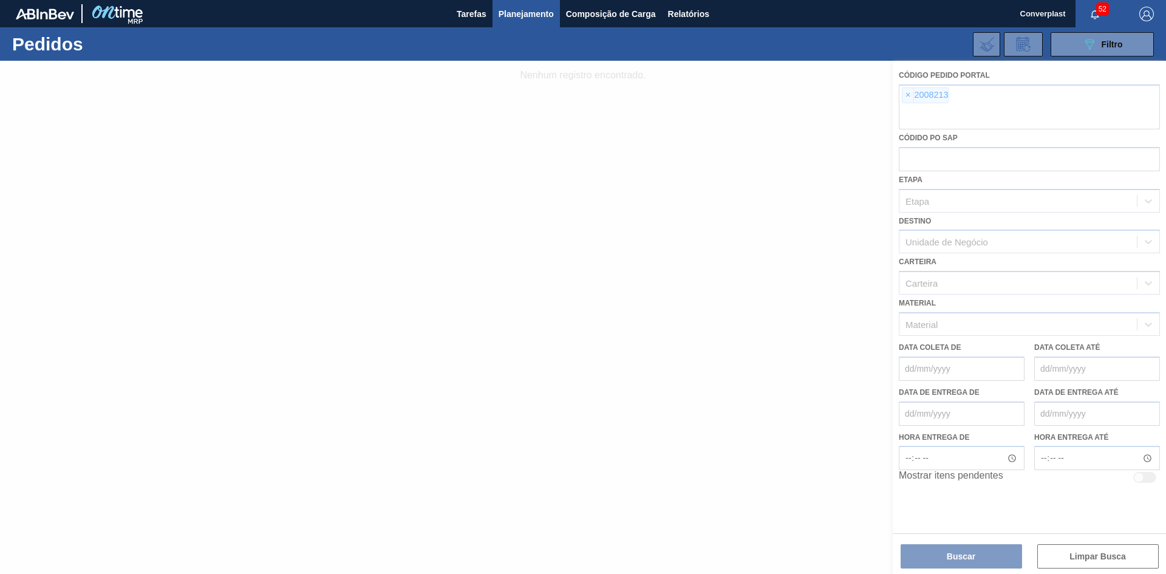
click at [904, 90] on div at bounding box center [583, 317] width 1166 height 513
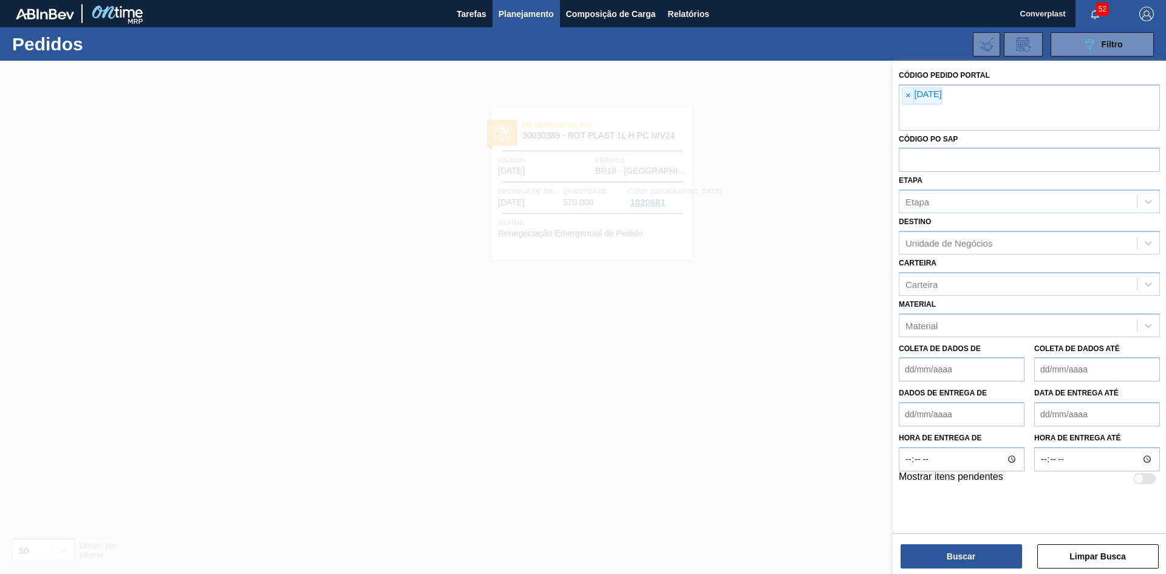
click at [758, 182] on div at bounding box center [583, 348] width 1166 height 574
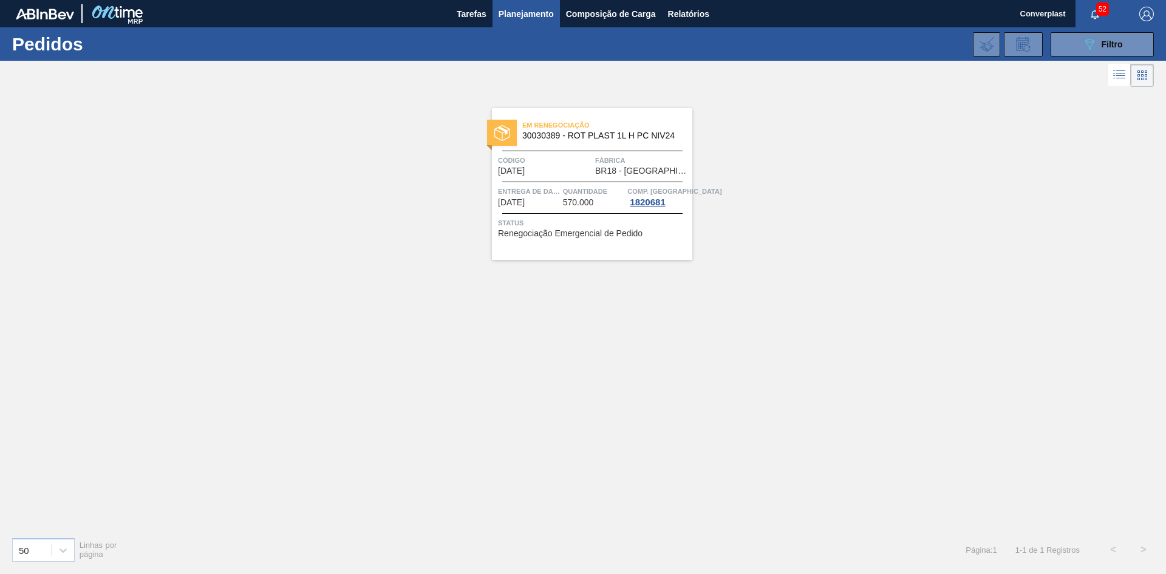
click at [564, 233] on font "Renegociação Emergencial de Pedido" at bounding box center [570, 233] width 144 height 10
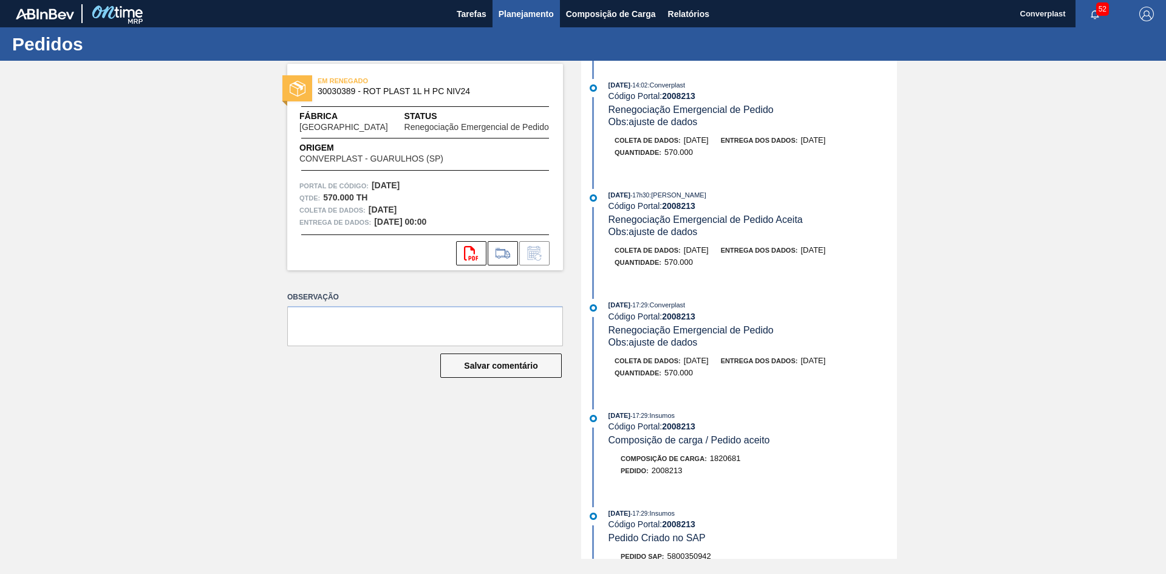
click at [517, 5] on button "Planejamento" at bounding box center [525, 13] width 67 height 27
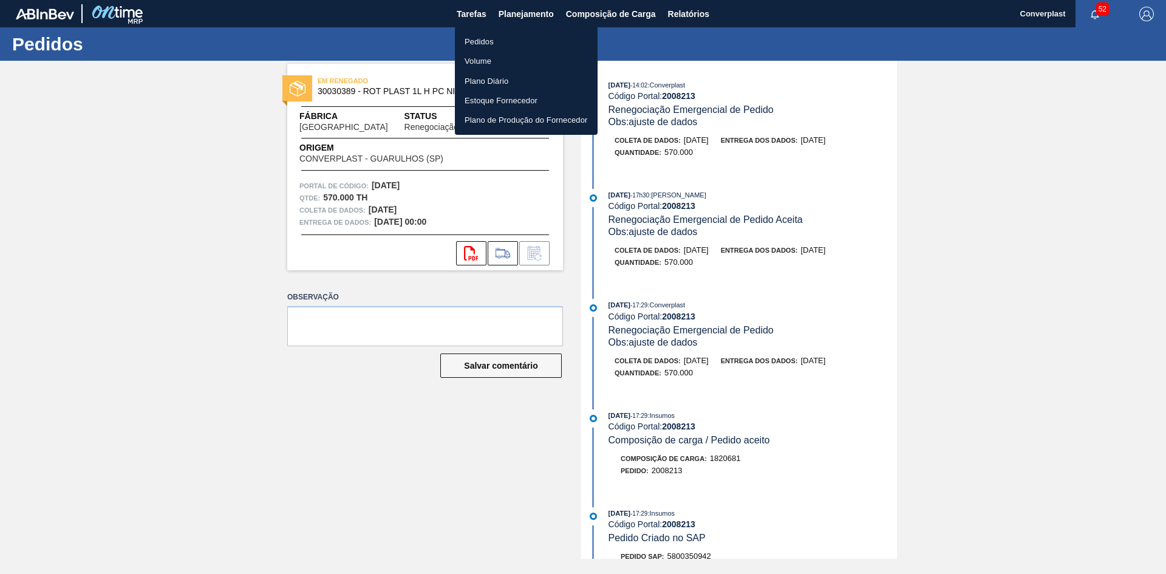
click at [480, 33] on li "Pedidos" at bounding box center [526, 41] width 143 height 19
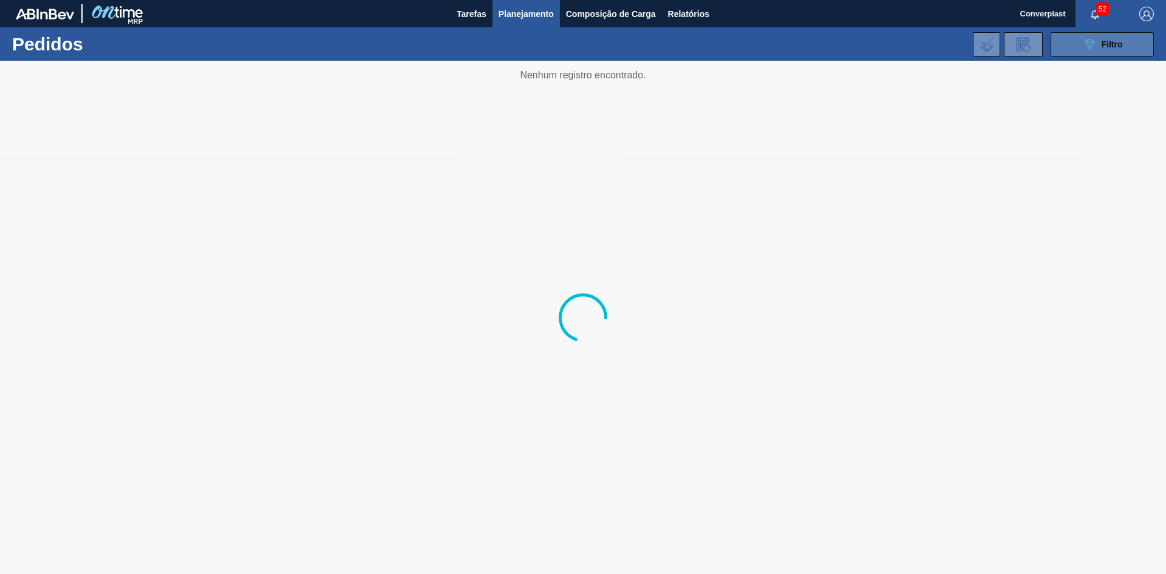
click at [1083, 39] on icon "089F7B8B-B2A5-4AFE-B5C0-19BA573D28AC" at bounding box center [1089, 44] width 15 height 15
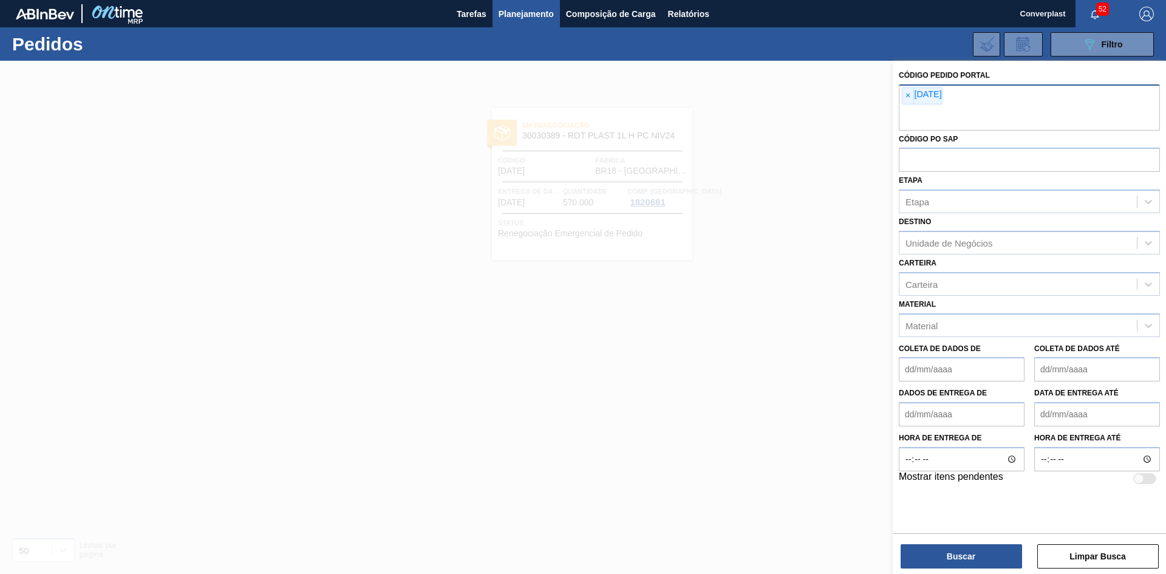
click at [918, 94] on font "[DATE]" at bounding box center [927, 94] width 27 height 10
click at [912, 94] on span "×" at bounding box center [908, 96] width 12 height 16
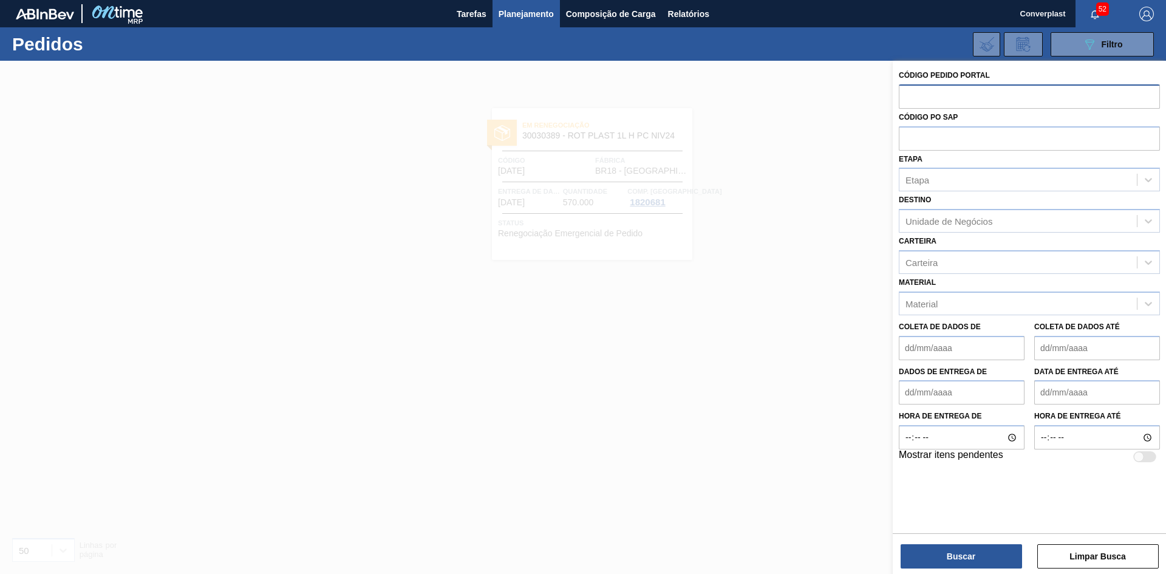
paste input "1994253"
type input "1994253"
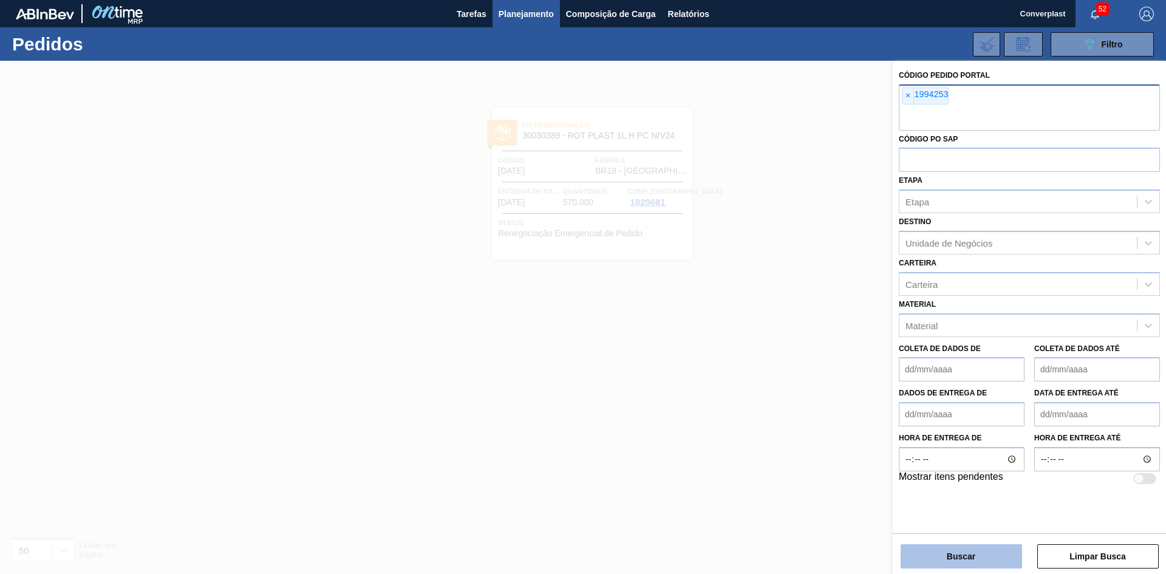
click at [922, 559] on button "Buscar" at bounding box center [960, 556] width 121 height 24
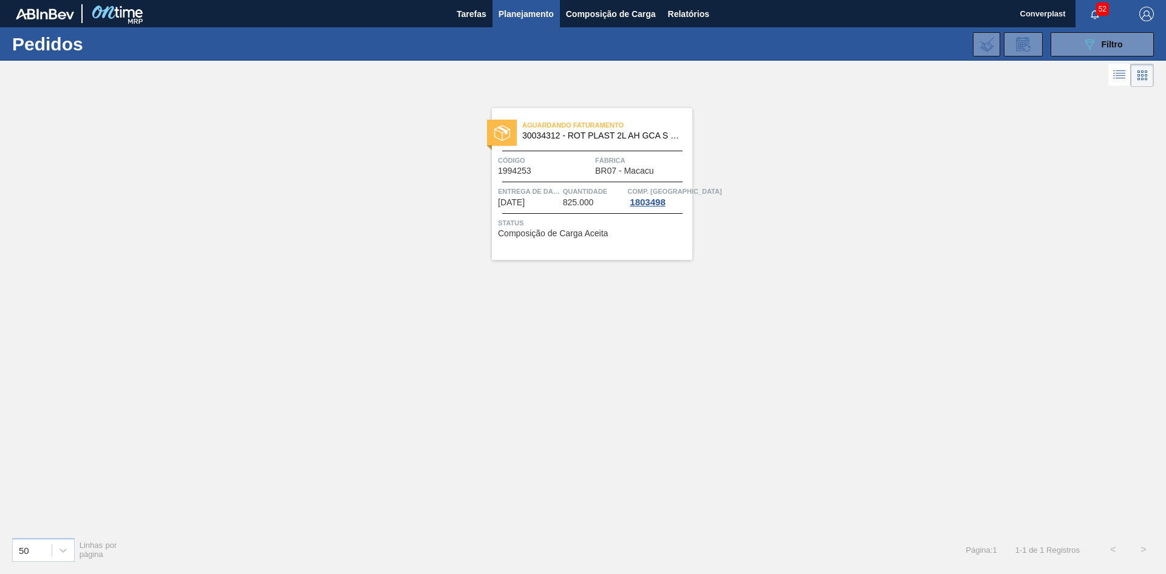
click at [595, 164] on span "Fábrica" at bounding box center [642, 160] width 94 height 12
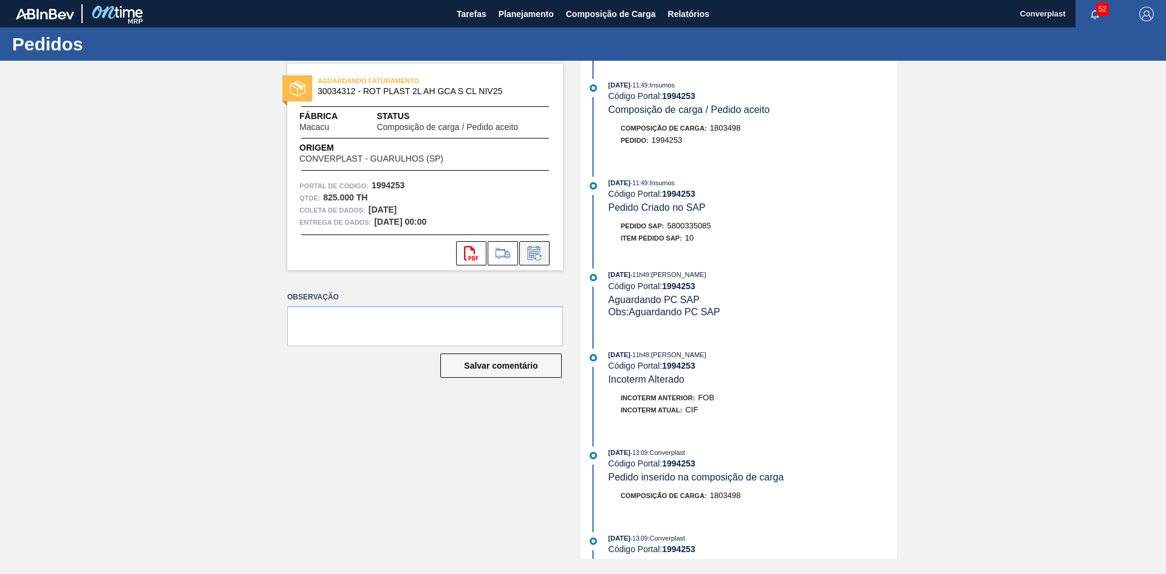
click at [536, 252] on icon at bounding box center [533, 254] width 9 height 7
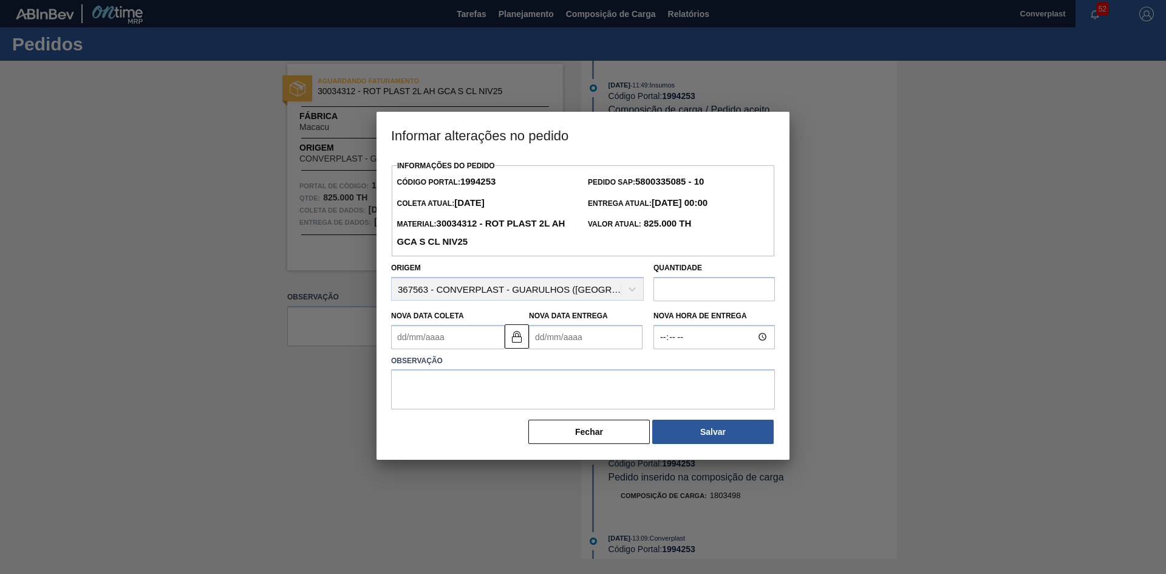
click at [559, 349] on Entrega1994253 "Nova Data Entrega" at bounding box center [586, 337] width 114 height 24
type Coleta1994253 "[DATE]"
type Entrega1994253 "0"
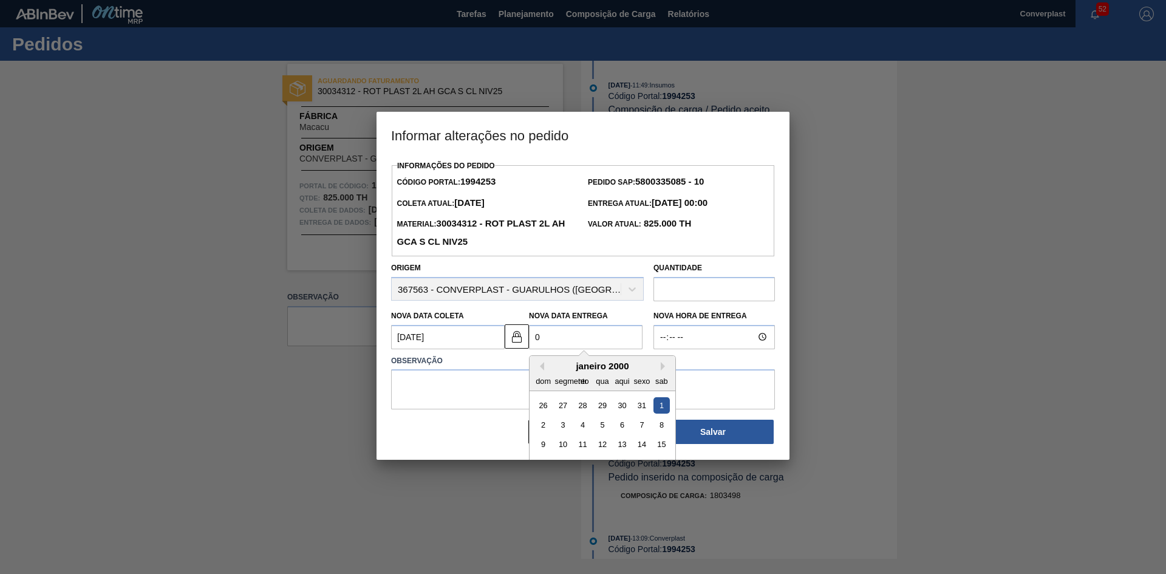
type Coleta1994253 "[DATE]"
type Entrega1994253 "02/0"
type Coleta1994253 "[DATE]"
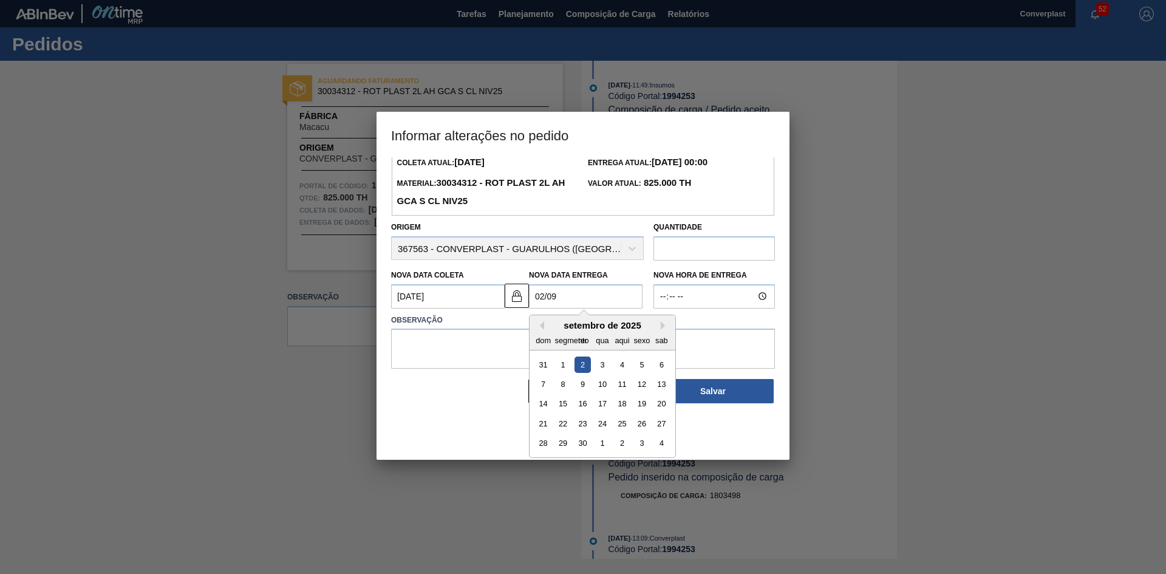
click at [583, 364] on div "2" at bounding box center [582, 364] width 16 height 16
type Entrega1994253 "[DATE]"
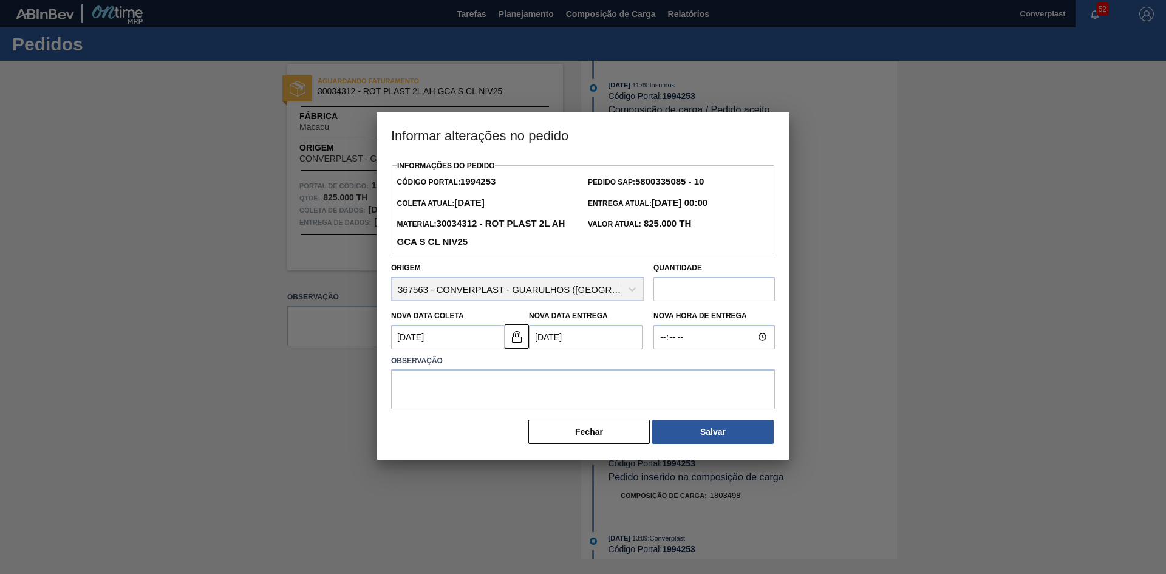
scroll to position [0, 0]
click at [476, 368] on label "Observação" at bounding box center [583, 361] width 384 height 18
click at [439, 379] on textarea at bounding box center [583, 389] width 384 height 40
type textarea "s"
type textarea "ajuste data"
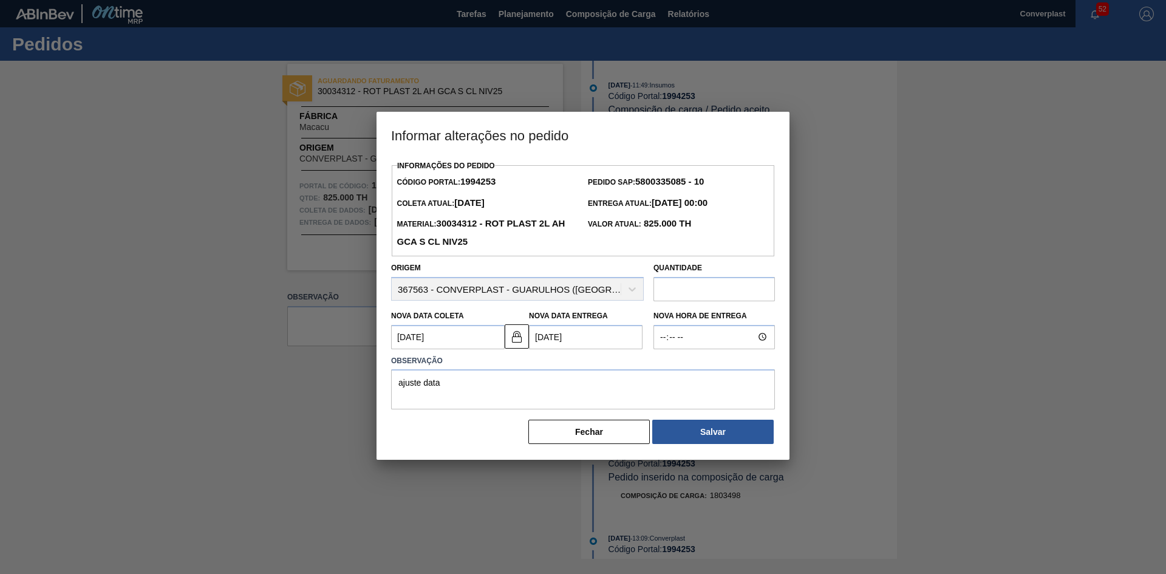
drag, startPoint x: 437, startPoint y: 344, endPoint x: 455, endPoint y: 332, distance: 21.0
click at [437, 343] on Coleta1994253 "[DATE]" at bounding box center [448, 337] width 114 height 24
click at [522, 334] on img at bounding box center [516, 336] width 15 height 15
click at [436, 329] on Coleta1994253 "[DATE]" at bounding box center [448, 337] width 114 height 24
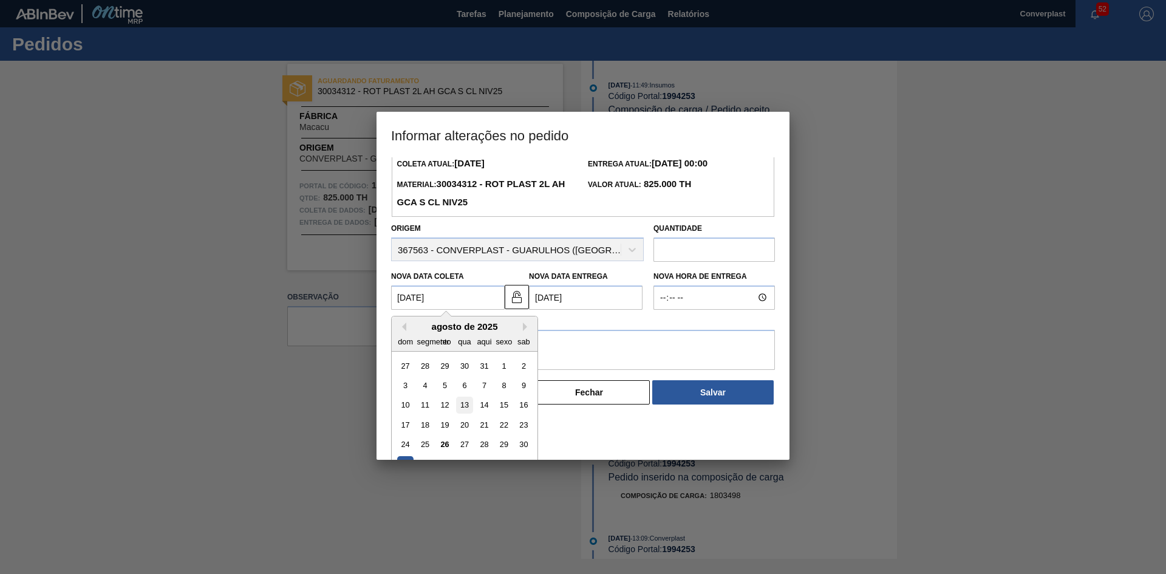
scroll to position [61, 0]
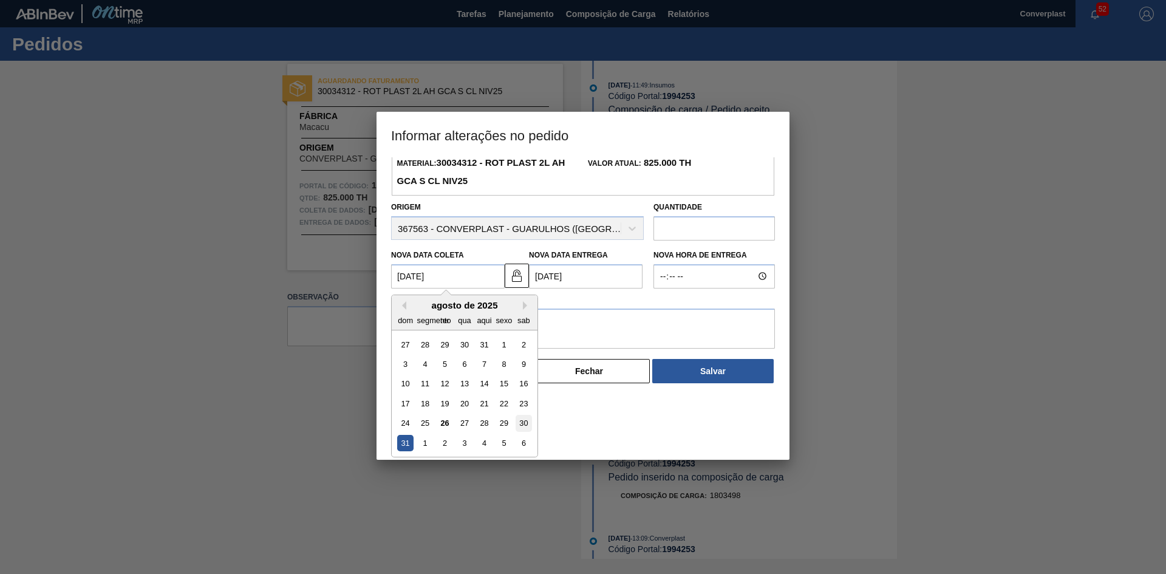
click at [530, 426] on div "30" at bounding box center [523, 423] width 16 height 16
type Coleta1994253 "[DATE]"
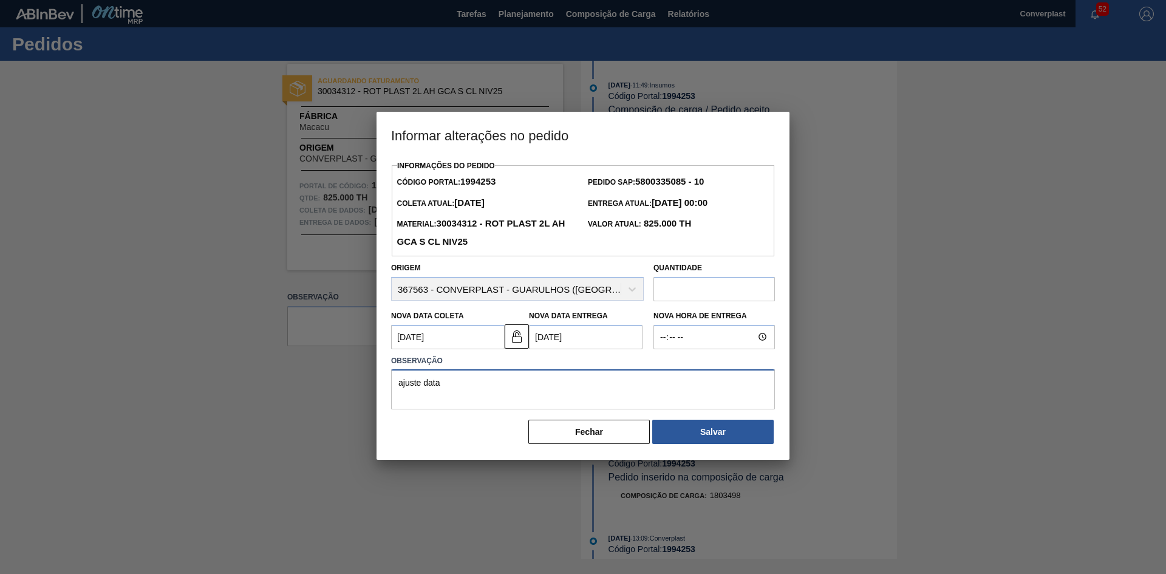
click at [443, 389] on textarea "ajuste data" at bounding box center [583, 389] width 384 height 40
click at [701, 428] on button "Salvar" at bounding box center [712, 432] width 121 height 24
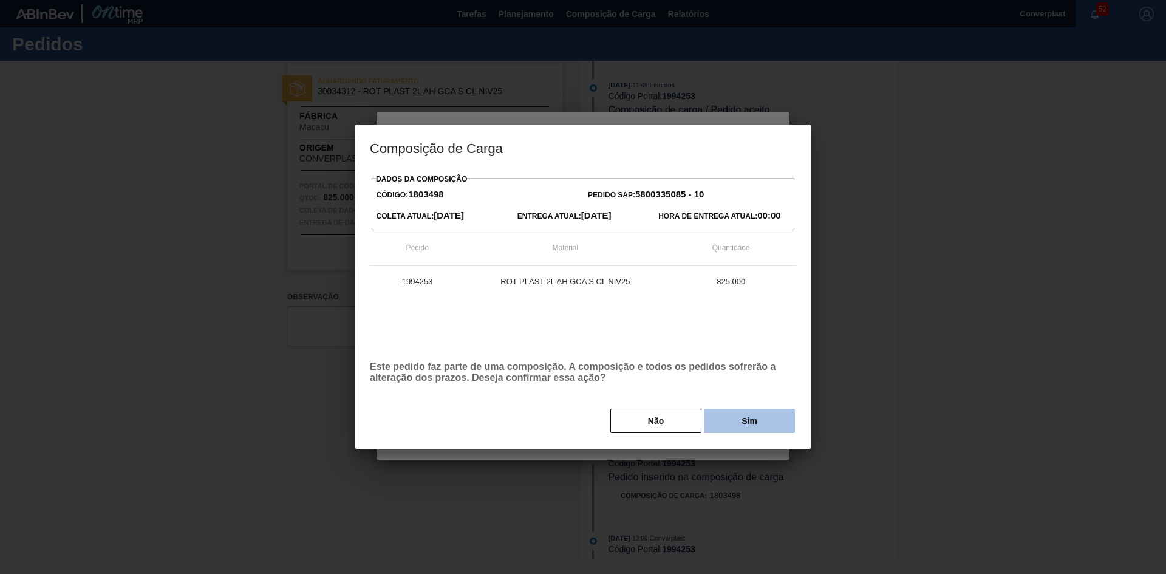
click at [729, 423] on button "Sim" at bounding box center [749, 421] width 91 height 24
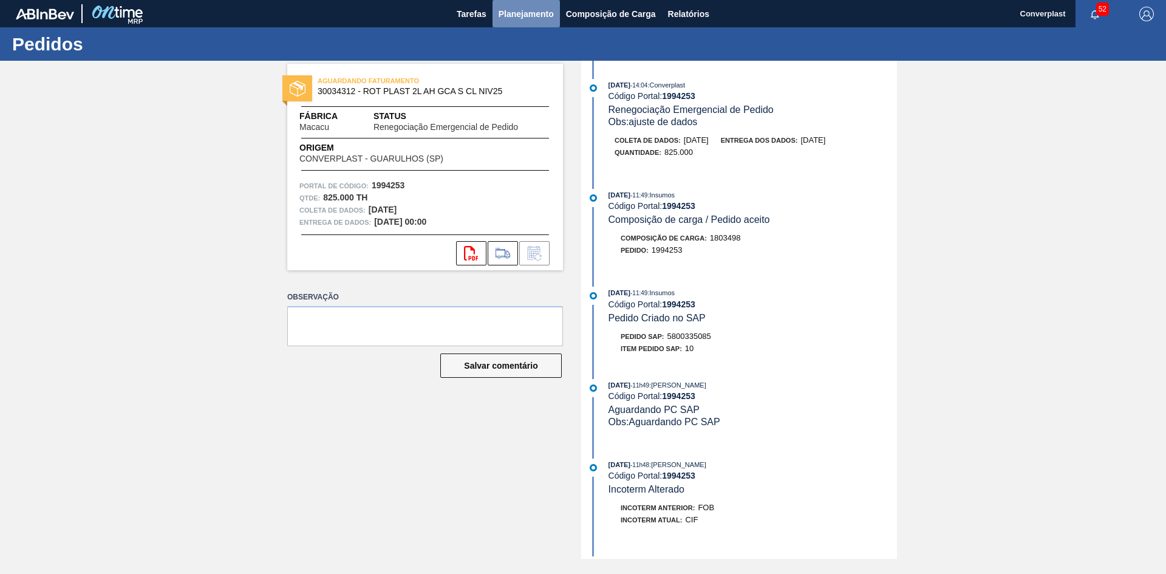
click at [524, 13] on font "Planejamento" at bounding box center [525, 14] width 55 height 10
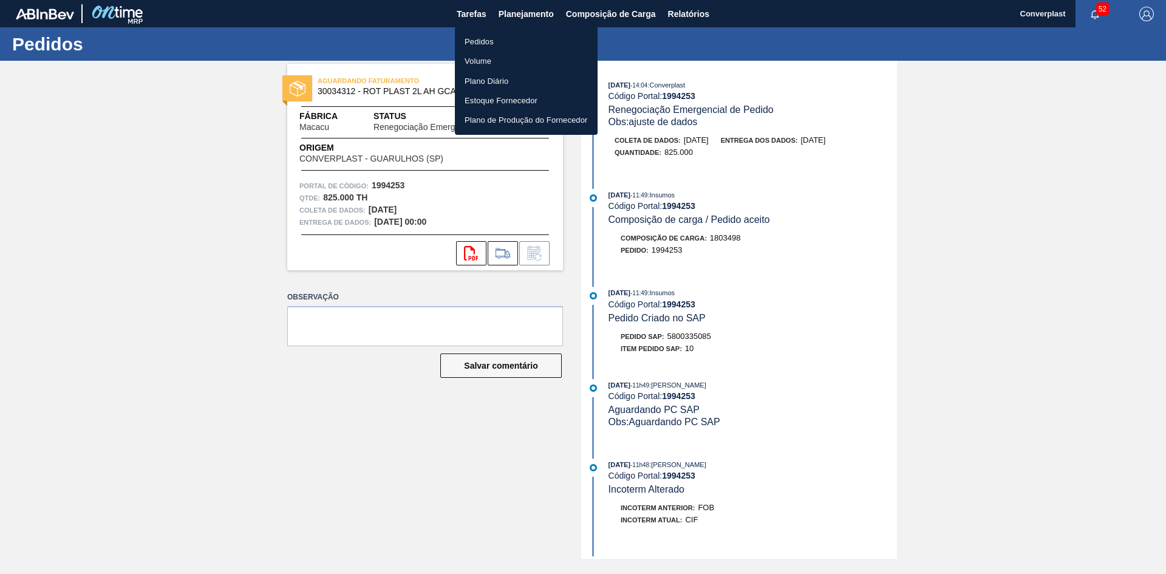
click at [508, 41] on li "Pedidos" at bounding box center [526, 41] width 143 height 19
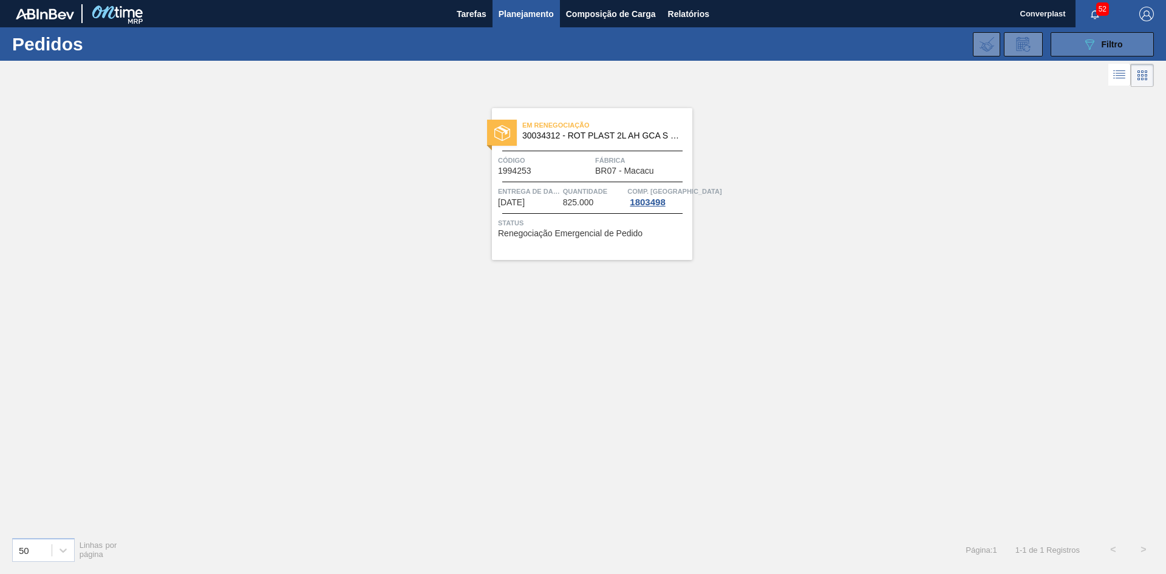
click at [1073, 54] on button "089F7B8B-B2A5-4AFE-B5C0-19BA573D28AC Filtro" at bounding box center [1101, 44] width 103 height 24
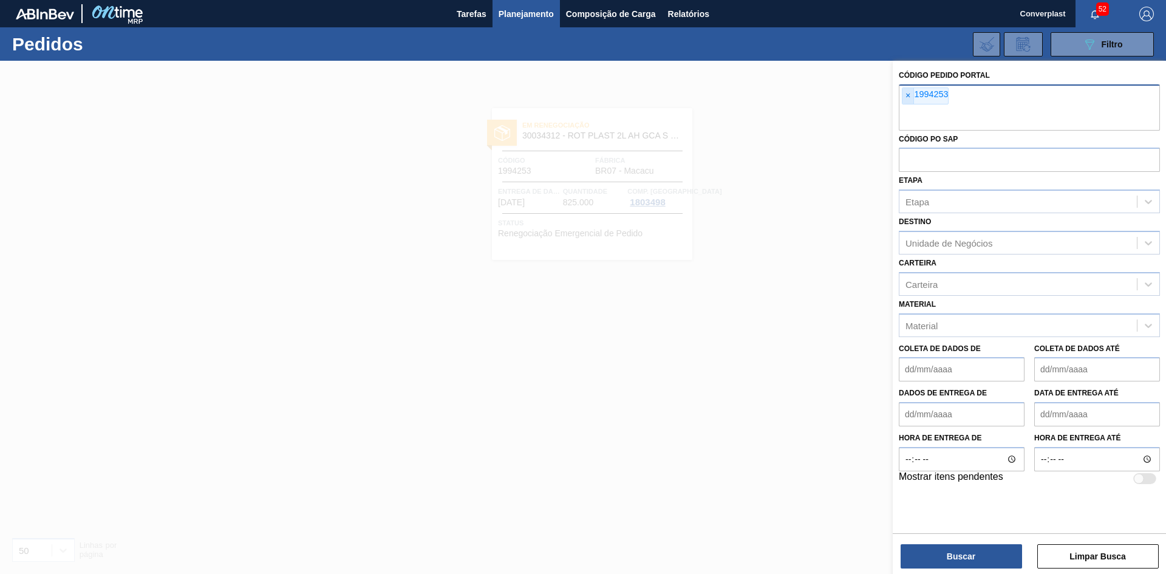
click at [909, 93] on font "×" at bounding box center [907, 95] width 5 height 10
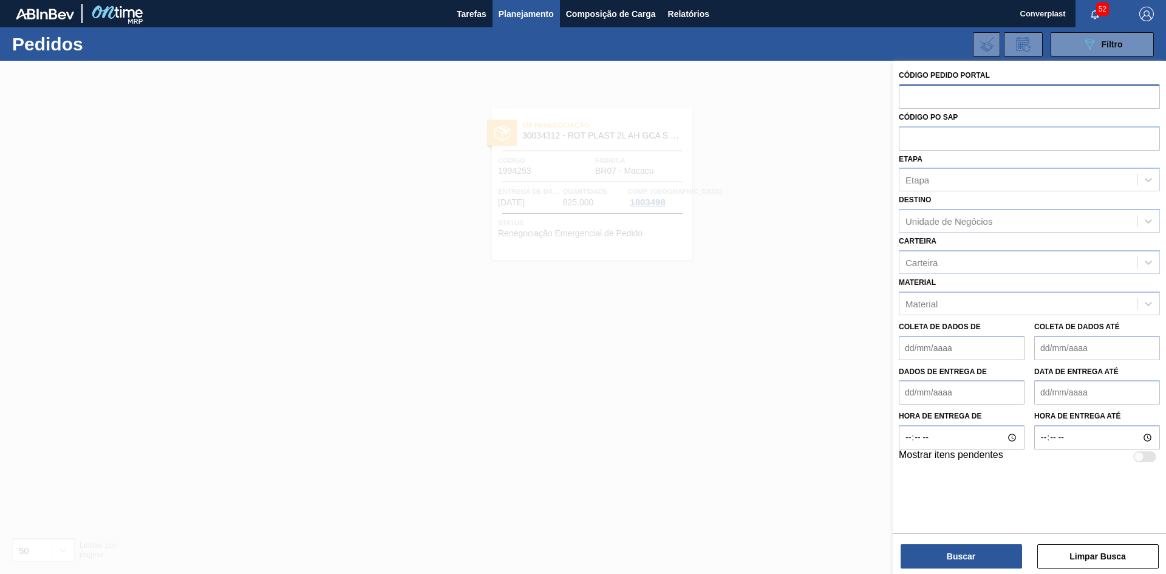
paste input "1991999"
type input "1991999"
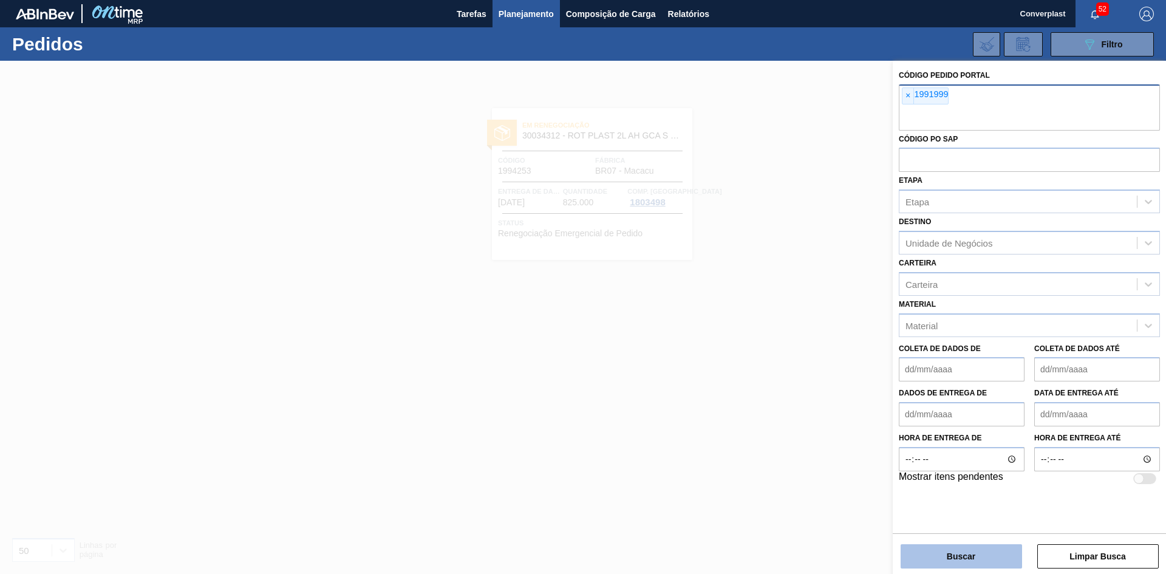
click at [934, 549] on button "Buscar" at bounding box center [960, 556] width 121 height 24
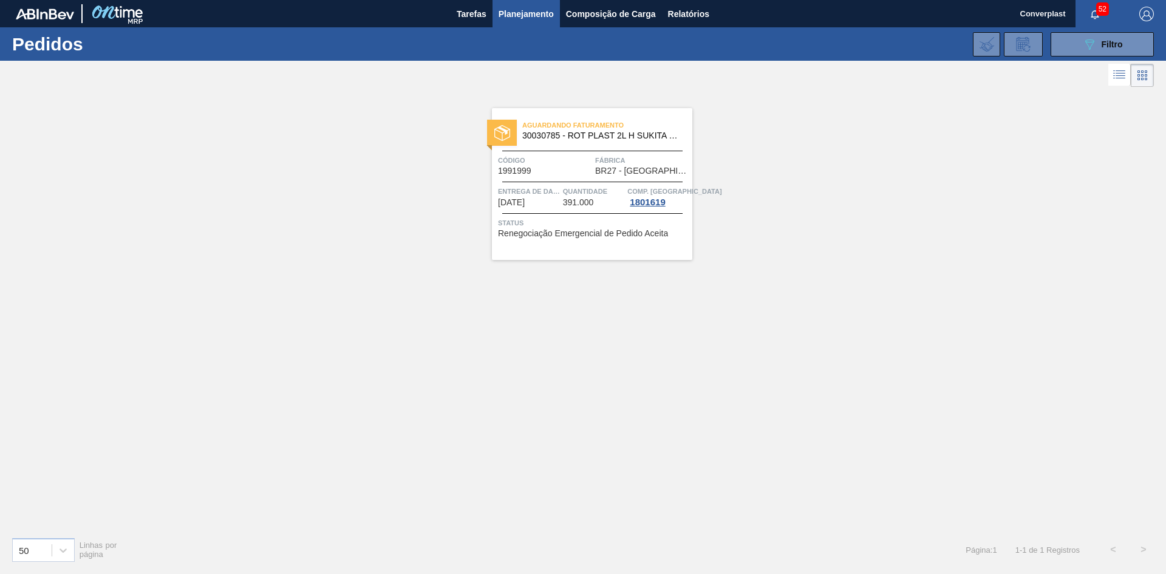
click at [525, 211] on div "Aguardando Faturamento 30030785 - ROT PLAST 2L H SUKITA NIV24 Código 1991999 Fá…" at bounding box center [592, 184] width 200 height 152
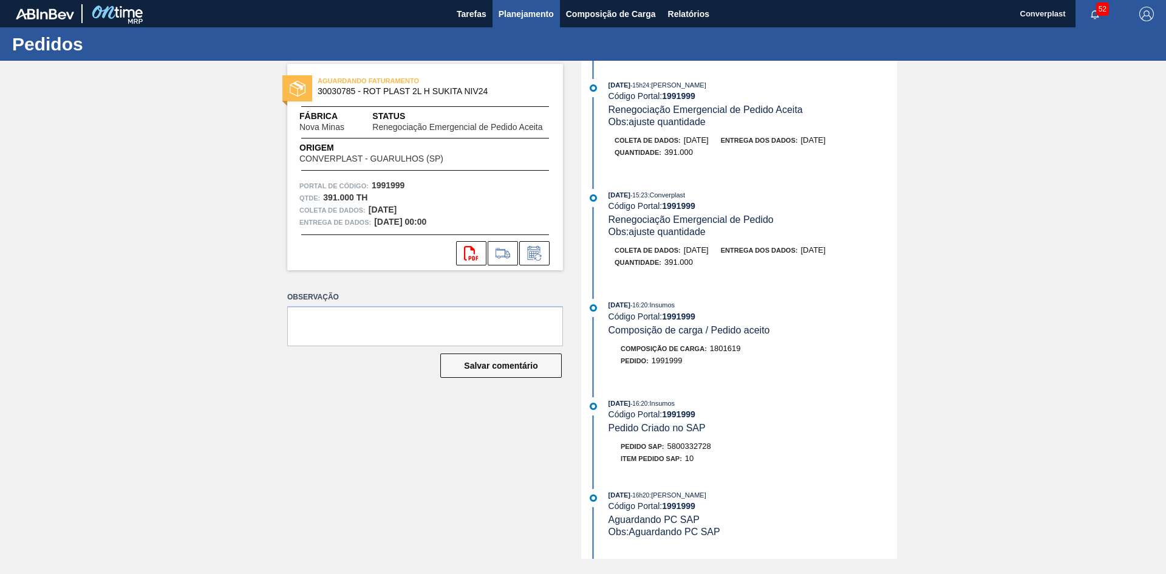
click at [518, 12] on font "Planejamento" at bounding box center [525, 14] width 55 height 10
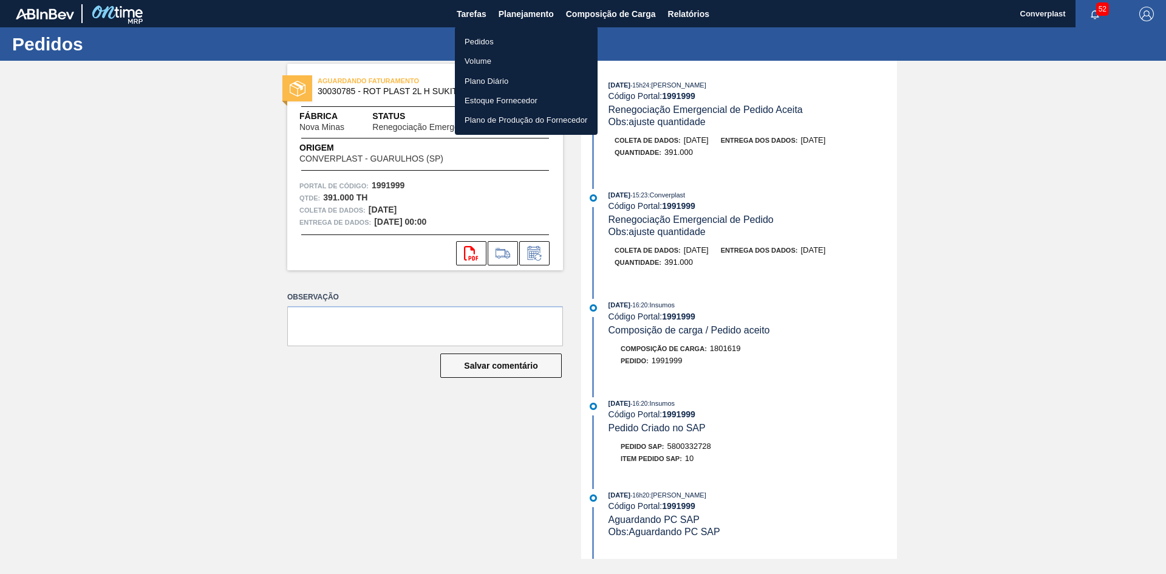
click at [476, 41] on font "Pedidos" at bounding box center [478, 41] width 29 height 9
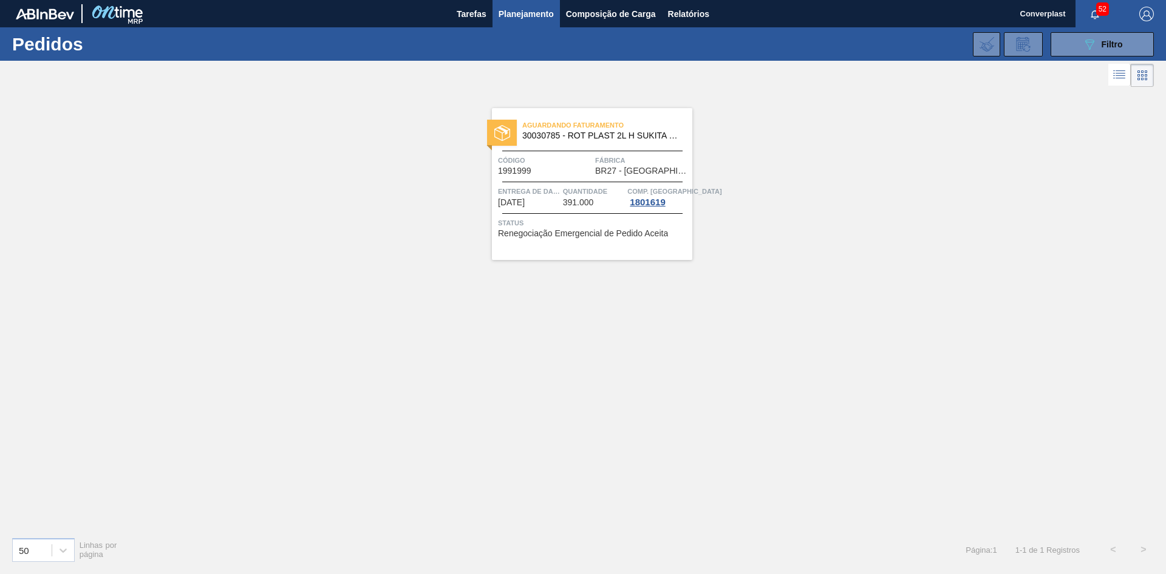
click at [556, 163] on span "Código" at bounding box center [545, 160] width 94 height 12
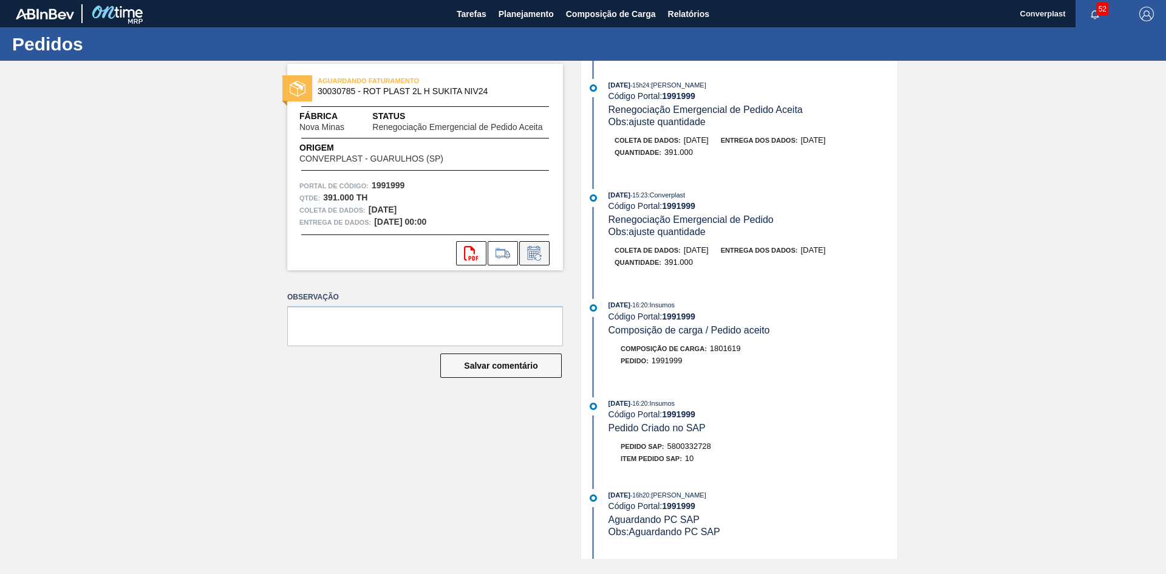
click at [528, 252] on icon at bounding box center [534, 253] width 19 height 15
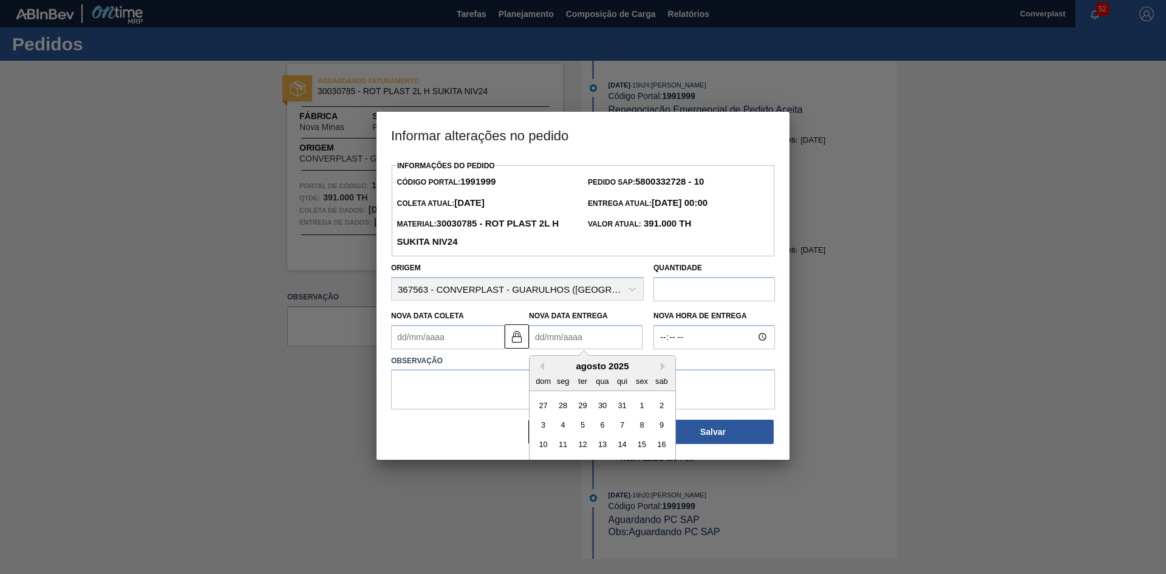
click at [566, 330] on Entrega1991999 "Nova Data Entrega" at bounding box center [586, 337] width 114 height 24
type Coleta1991999 "[DATE]"
type Entrega1991999 "2"
type Coleta1991999 "[DATE]"
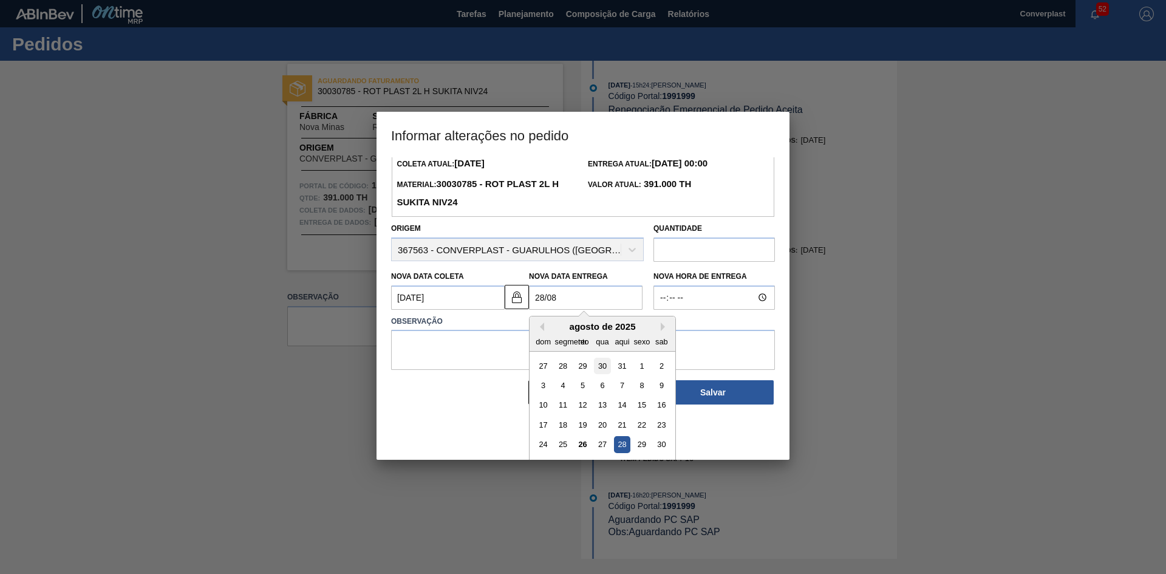
scroll to position [61, 0]
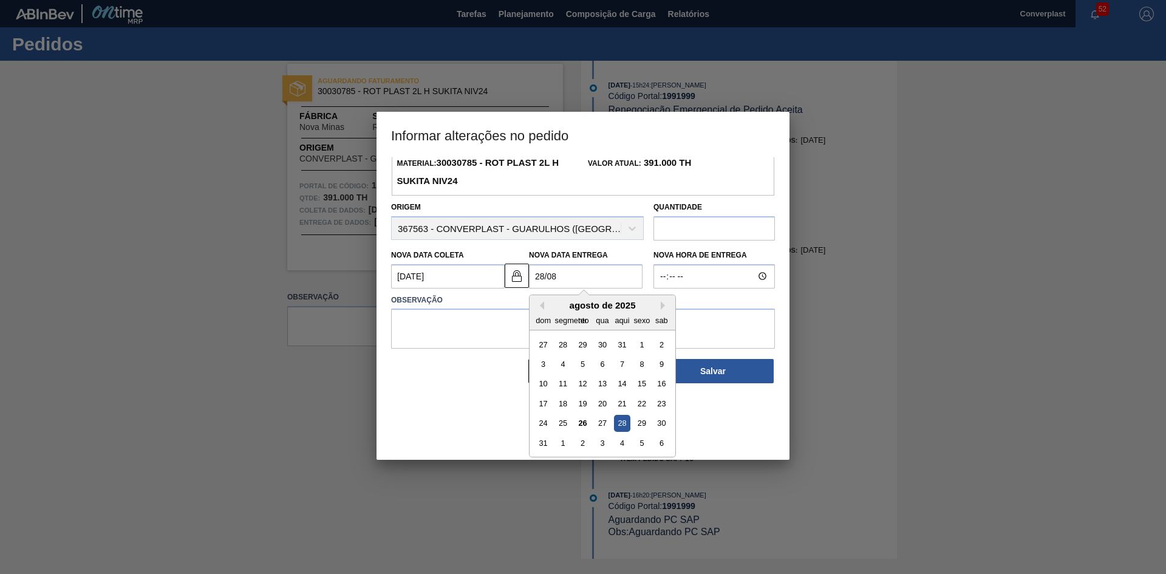
click at [619, 427] on font "28" at bounding box center [621, 422] width 8 height 9
type Entrega1991999 "[DATE]"
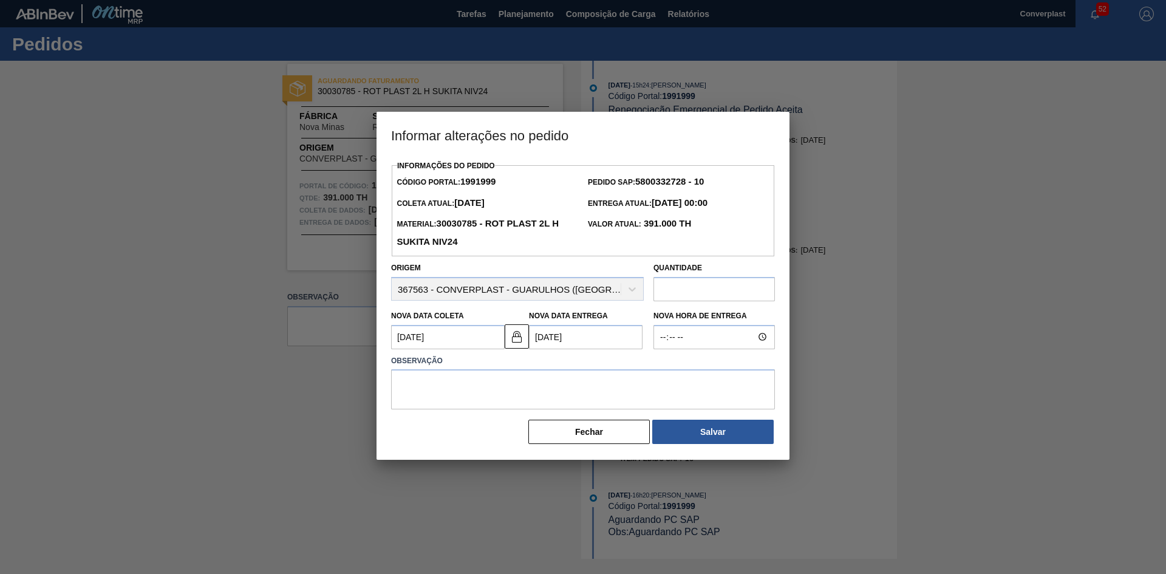
scroll to position [0, 0]
click at [449, 389] on textarea at bounding box center [583, 389] width 384 height 40
type textarea "s"
type textarea "ajuste data"
click at [672, 444] on button "Salvar" at bounding box center [712, 432] width 121 height 24
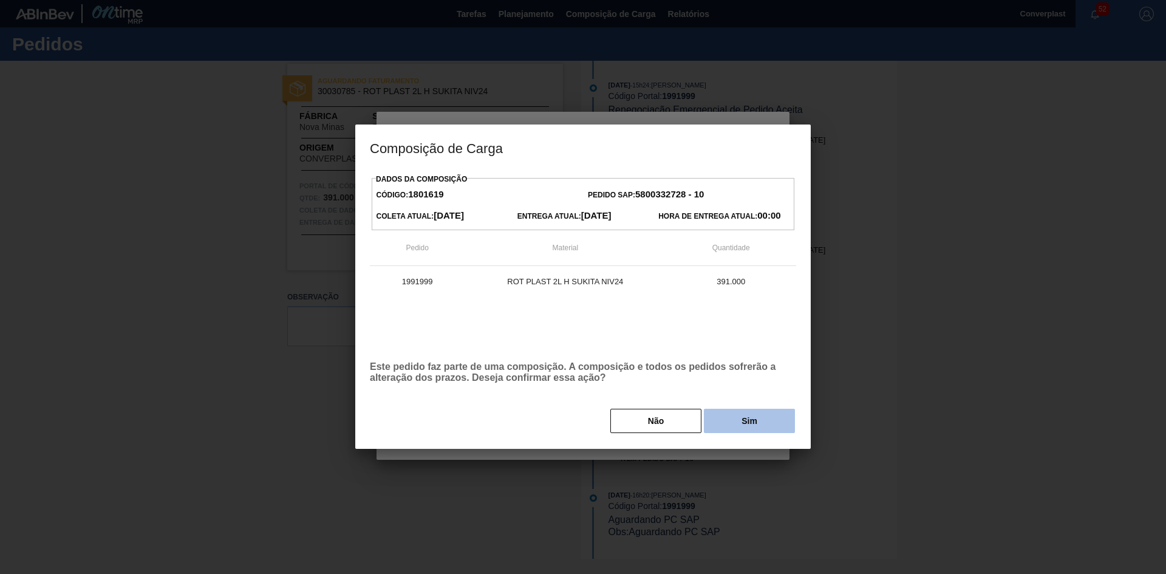
click at [732, 414] on button "Sim" at bounding box center [749, 421] width 91 height 24
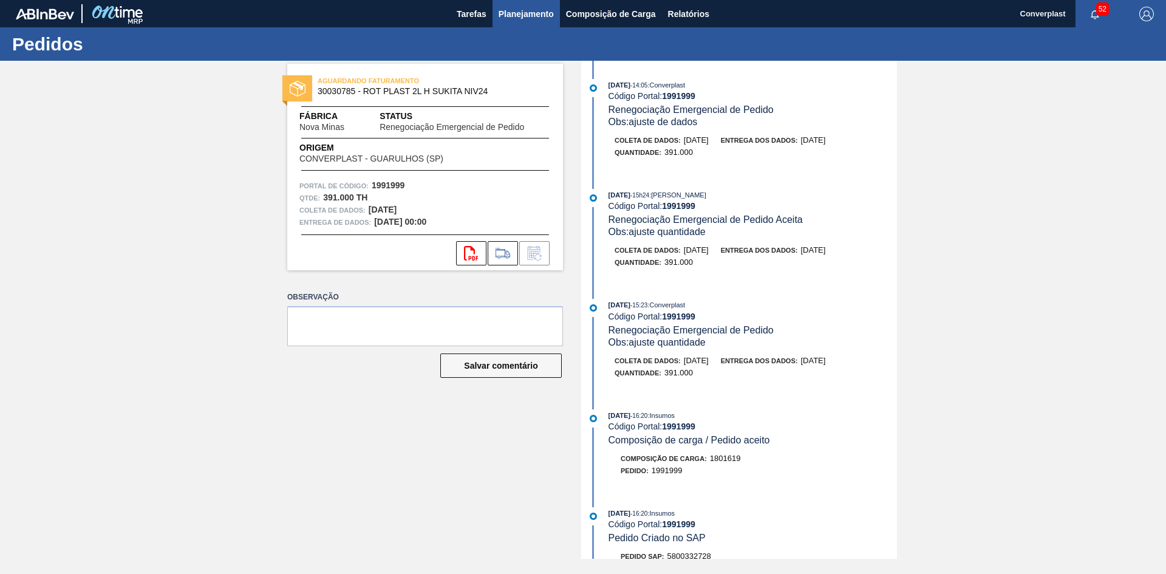
click at [510, 15] on font "Planejamento" at bounding box center [525, 14] width 55 height 10
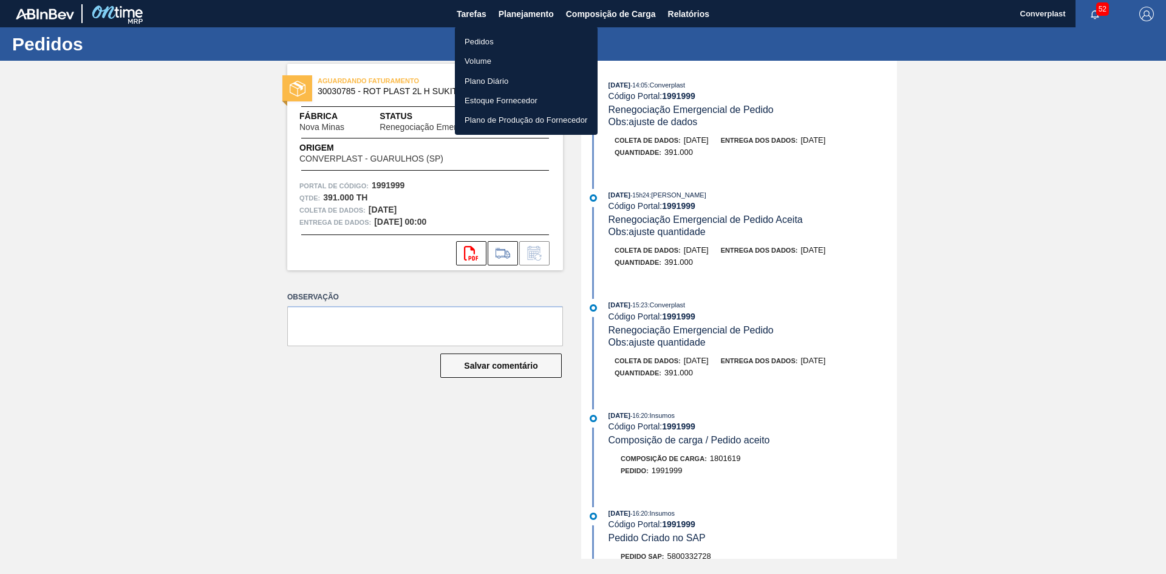
click at [466, 40] on font "Pedidos" at bounding box center [478, 41] width 29 height 9
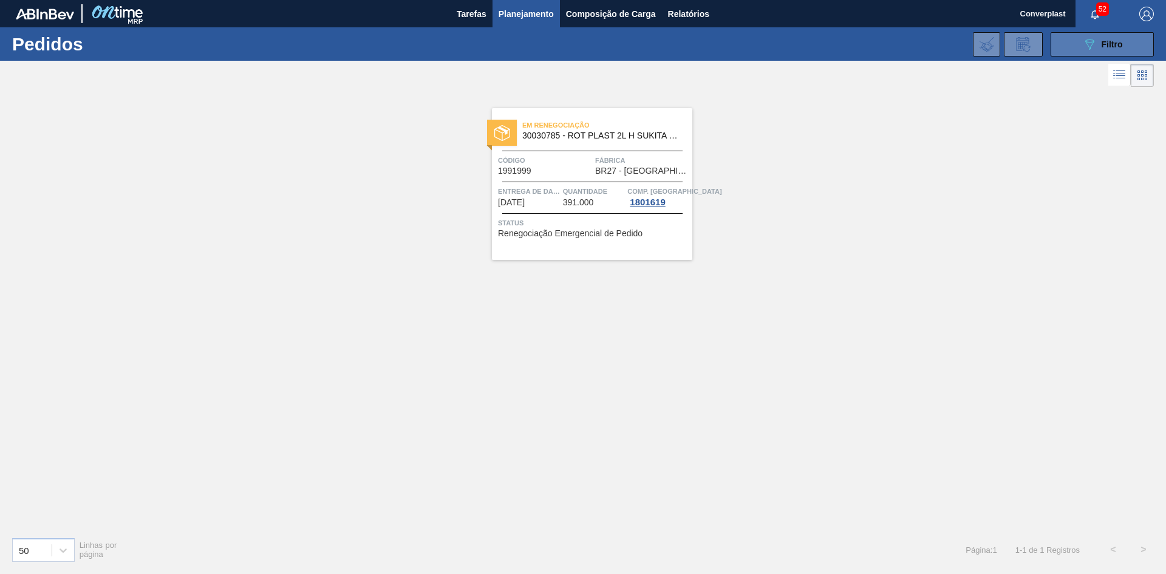
click at [1101, 44] on font "Filtro" at bounding box center [1111, 44] width 21 height 10
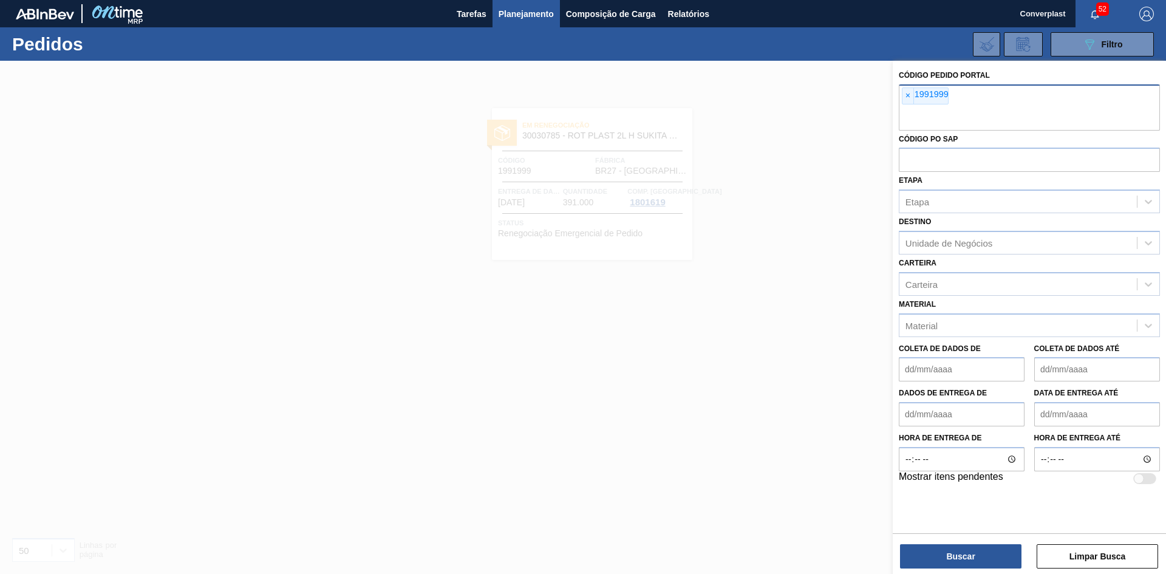
click at [899, 100] on div "× 1991999" at bounding box center [1029, 107] width 261 height 46
click at [908, 95] on font "×" at bounding box center [907, 95] width 5 height 10
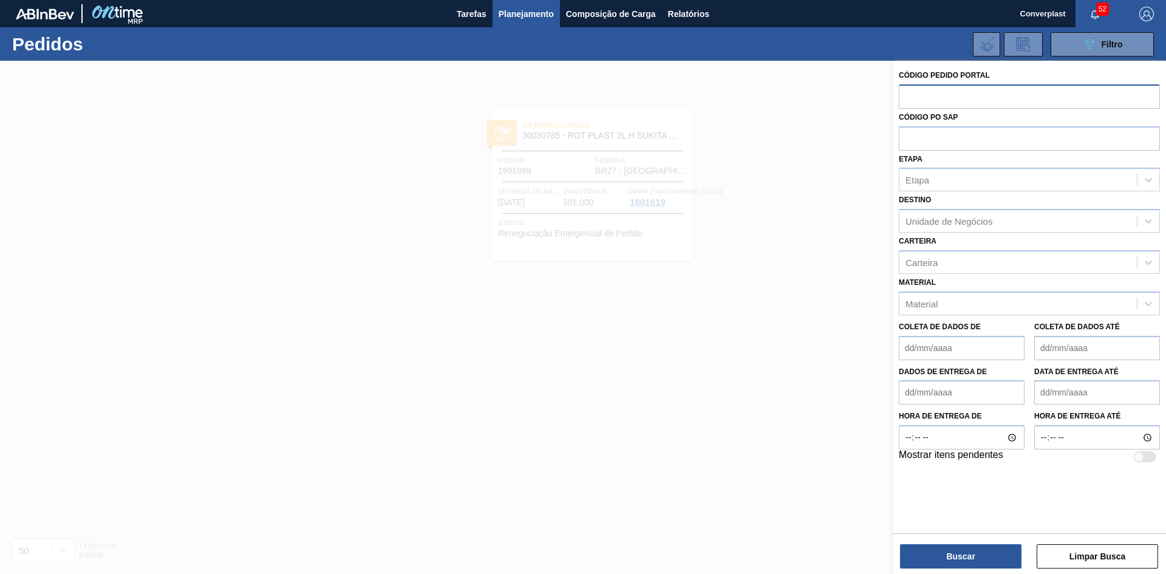
paste input "1996899"
type input "1996899"
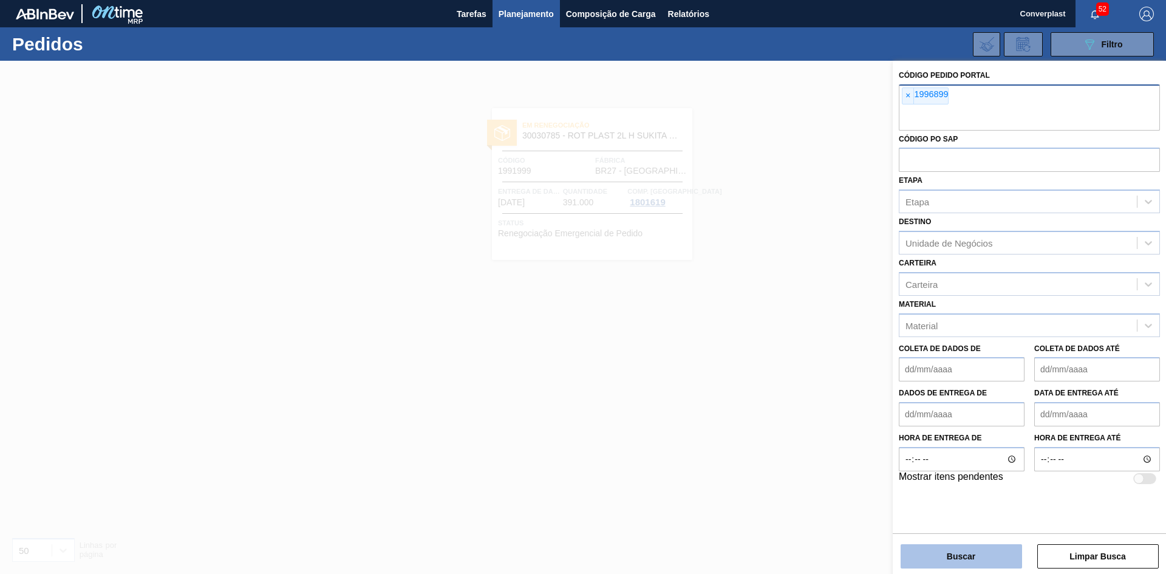
click at [931, 551] on button "Buscar" at bounding box center [960, 556] width 121 height 24
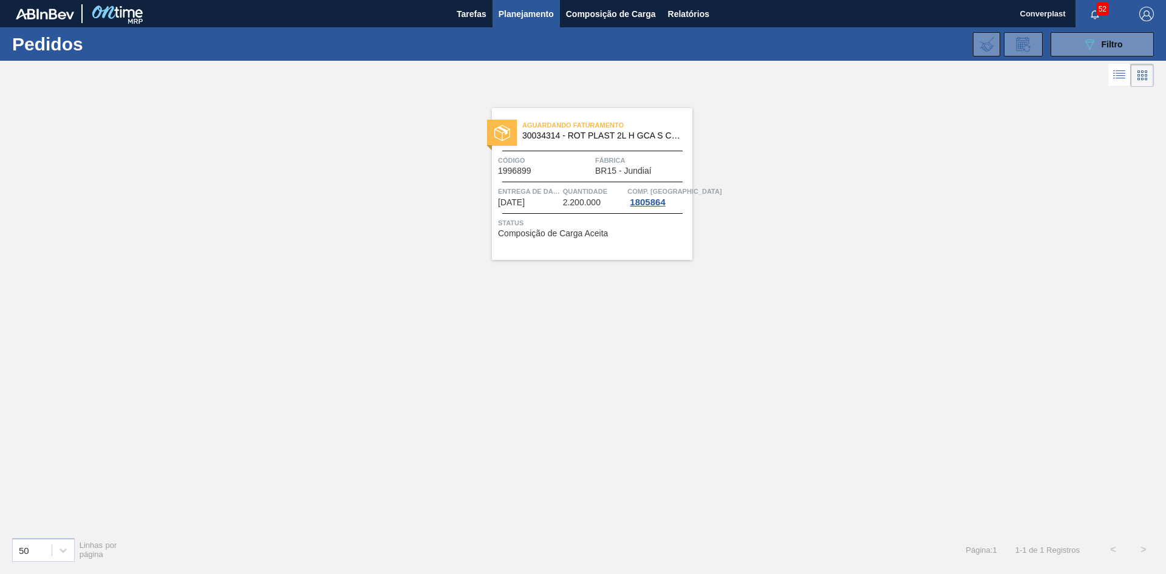
click at [550, 154] on div "Aguardando Faturamento 30034314 - ROT PLAST 2L H GCA S CL NIV25 Código 1996899 …" at bounding box center [592, 184] width 200 height 152
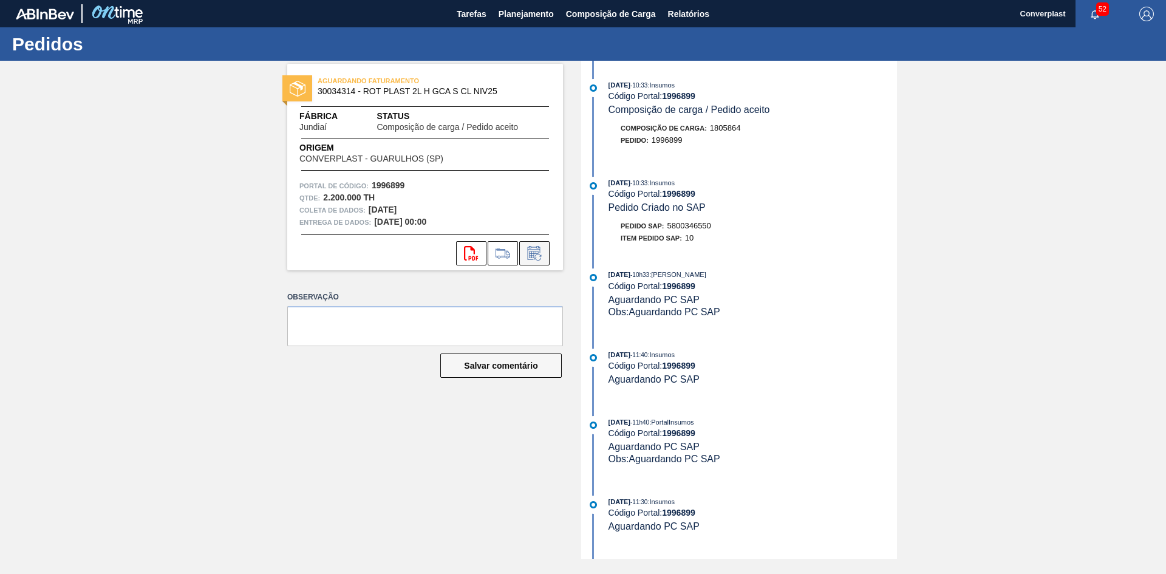
click at [529, 250] on icon at bounding box center [534, 253] width 13 height 14
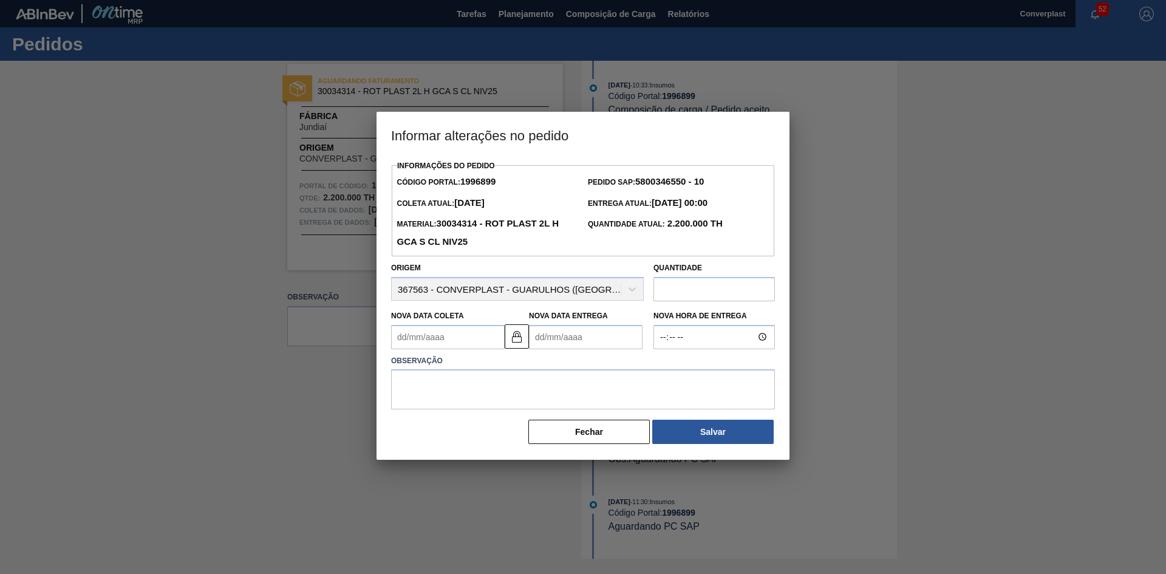
click at [539, 339] on Entrega1996899 "Nova Data Entrega" at bounding box center [586, 337] width 114 height 24
type Coleta1996899 "[DATE]"
type Entrega1996899 "2"
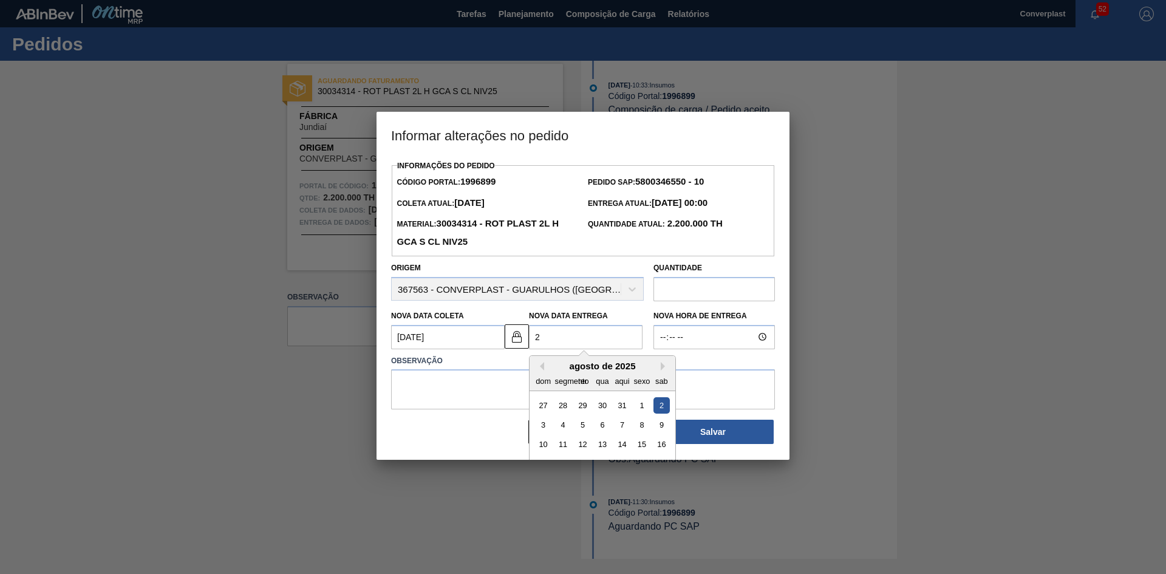
type Coleta1996899 "[DATE]"
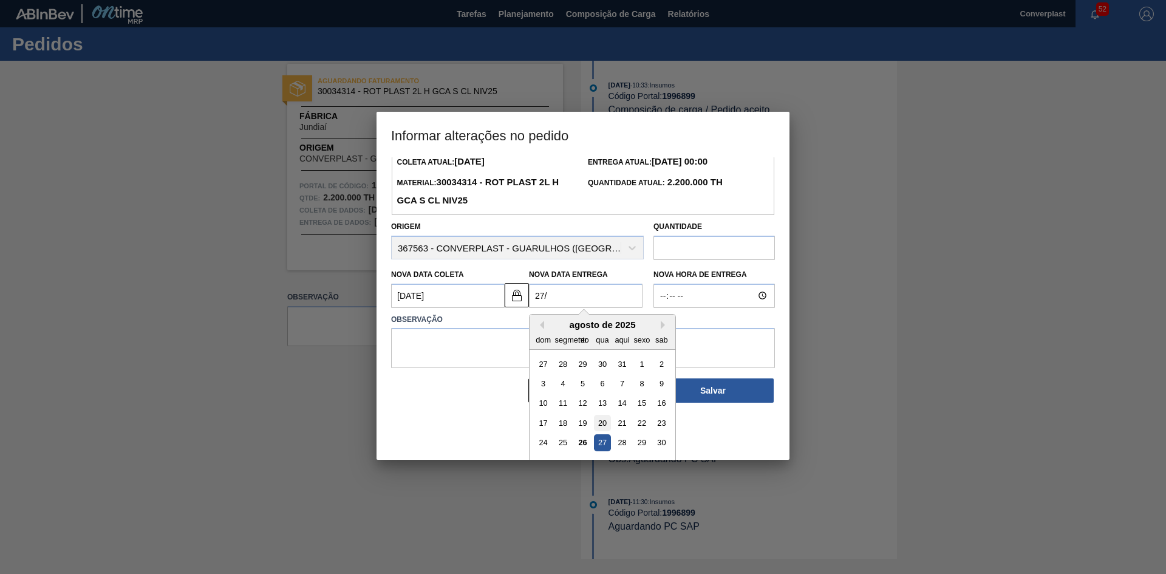
scroll to position [61, 0]
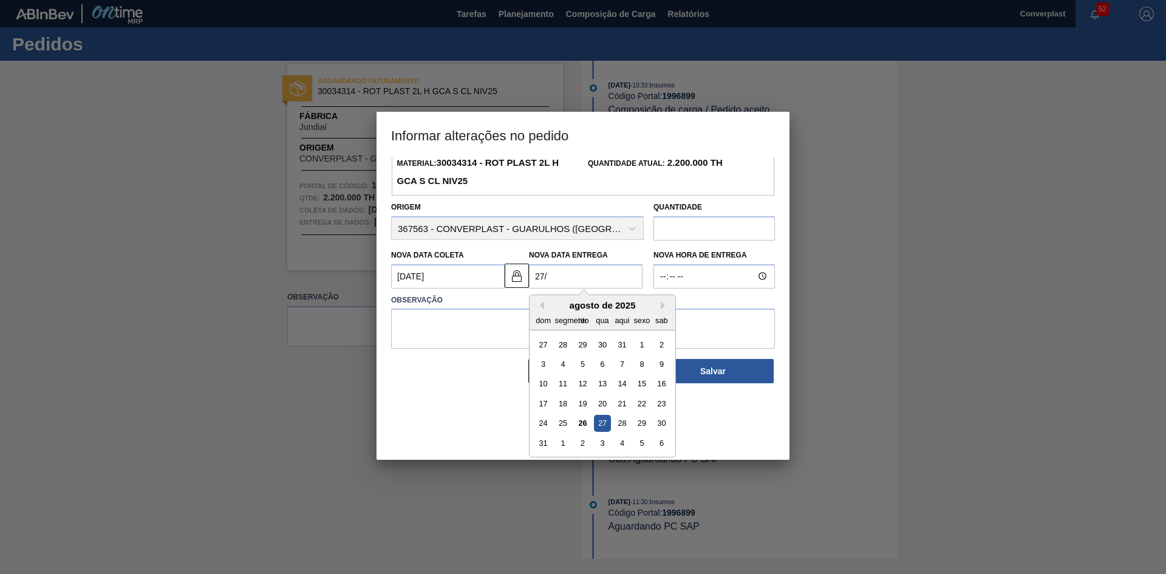
click at [599, 423] on font "27" at bounding box center [602, 422] width 8 height 9
type Entrega1996899 "[DATE]"
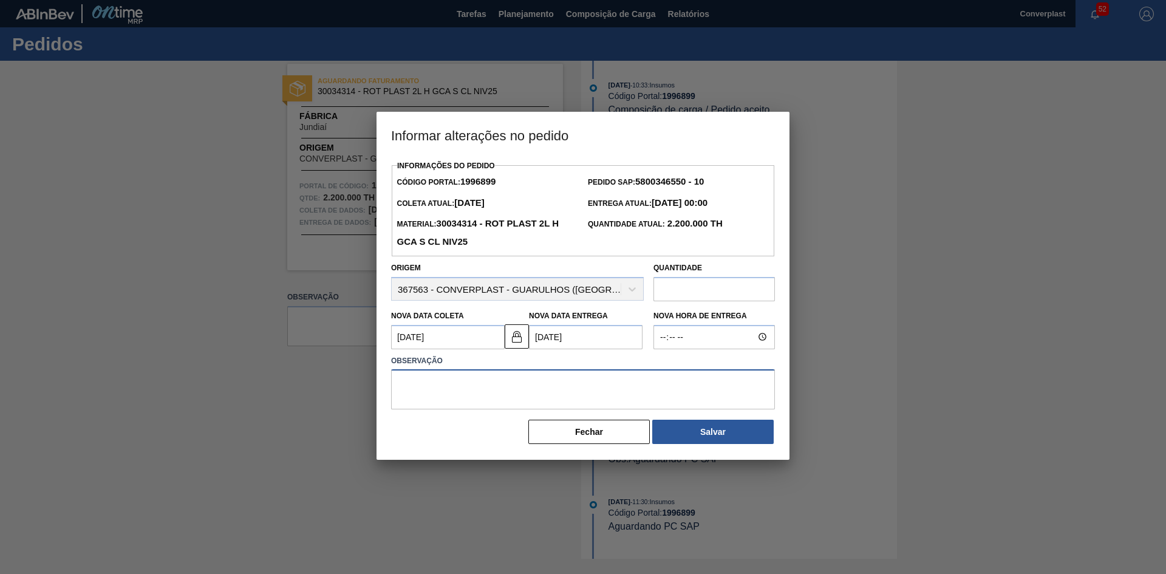
click at [481, 403] on textarea at bounding box center [583, 389] width 384 height 40
type textarea "ajuste data"
click at [703, 425] on button "Salvar" at bounding box center [712, 432] width 121 height 24
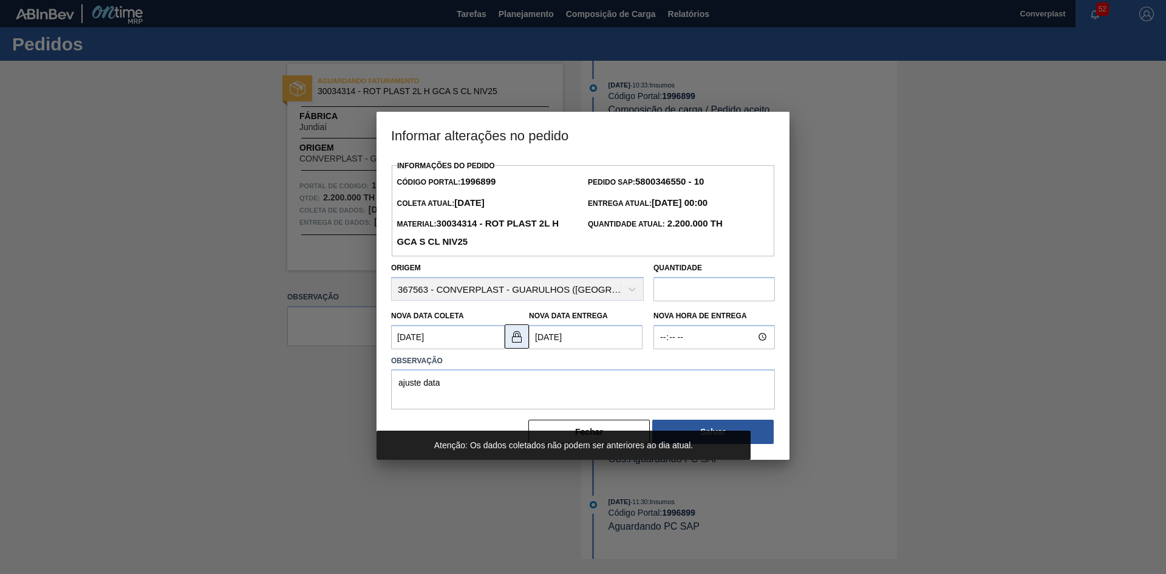
click at [507, 336] on button at bounding box center [517, 336] width 24 height 24
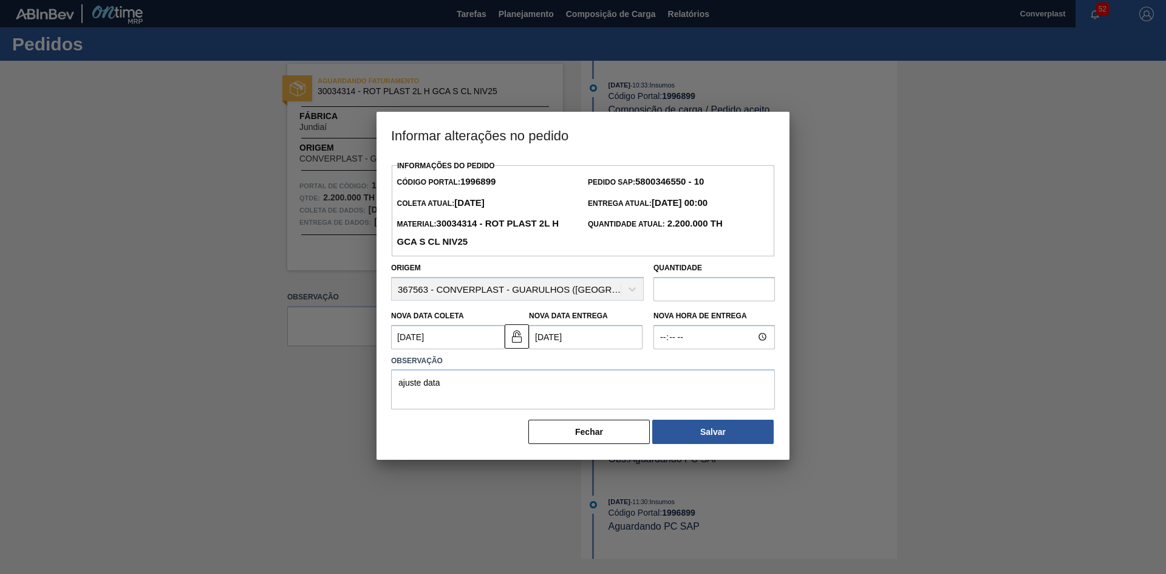
click at [409, 339] on Coleta1996899 "[DATE]" at bounding box center [448, 337] width 114 height 24
click at [407, 341] on Coleta1996899 "[DATE]" at bounding box center [448, 337] width 114 height 24
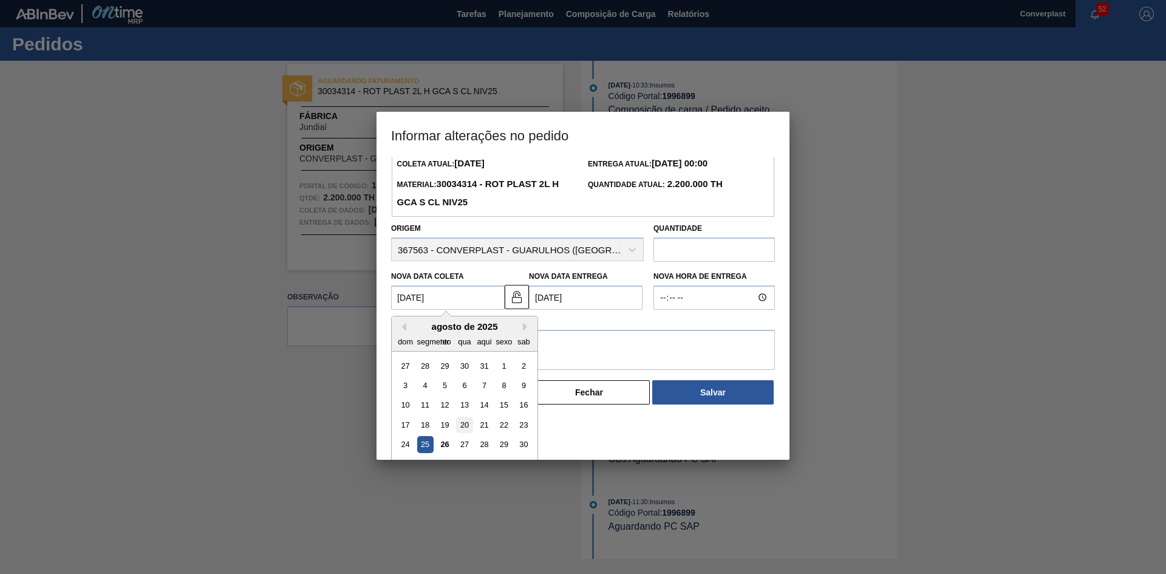
scroll to position [61, 0]
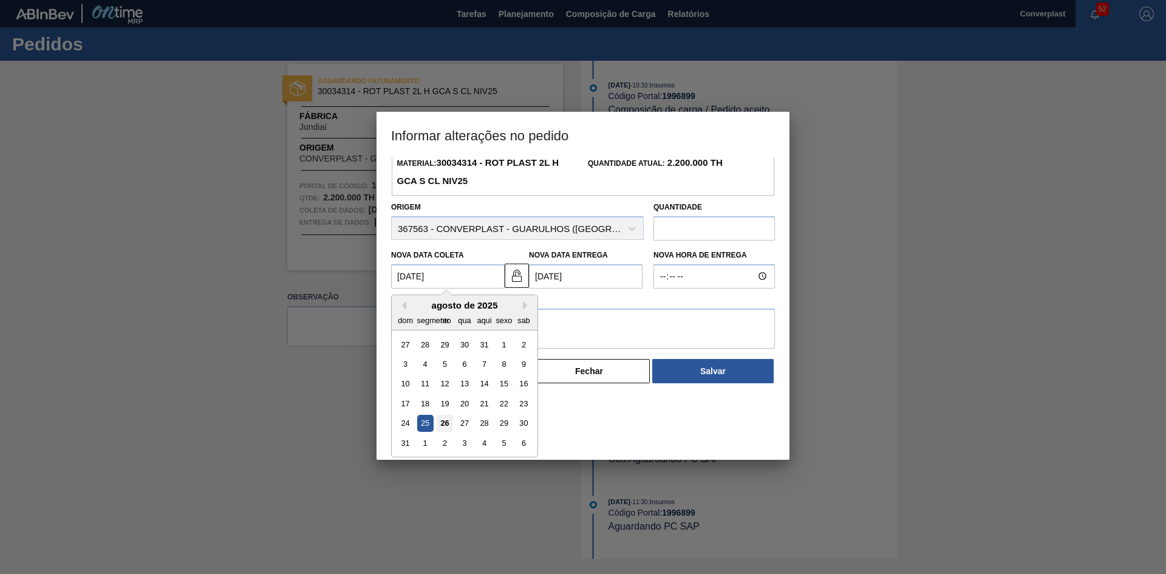
click at [441, 427] on font "26" at bounding box center [444, 422] width 8 height 9
type Coleta1996899 "[DATE]"
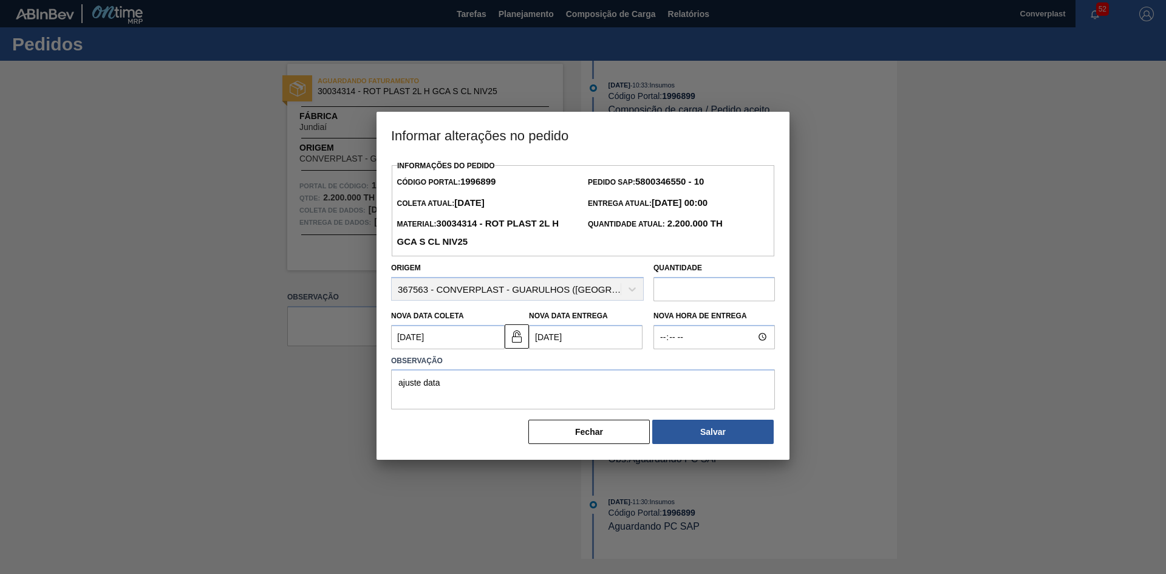
scroll to position [0, 0]
click at [679, 424] on button "Salvar" at bounding box center [712, 432] width 121 height 24
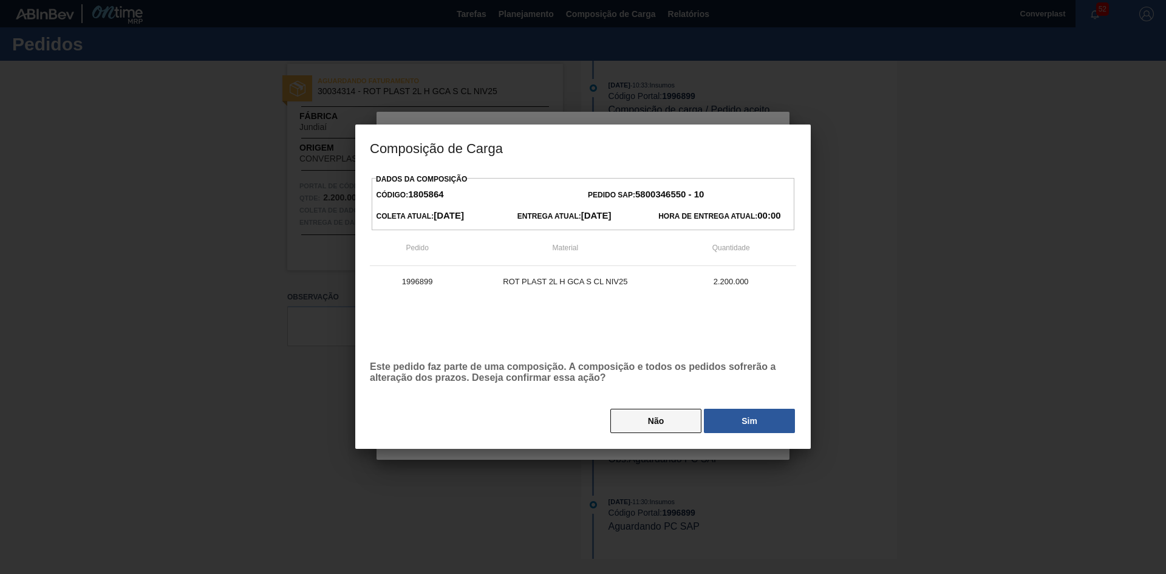
click at [614, 428] on button "Não" at bounding box center [655, 421] width 91 height 24
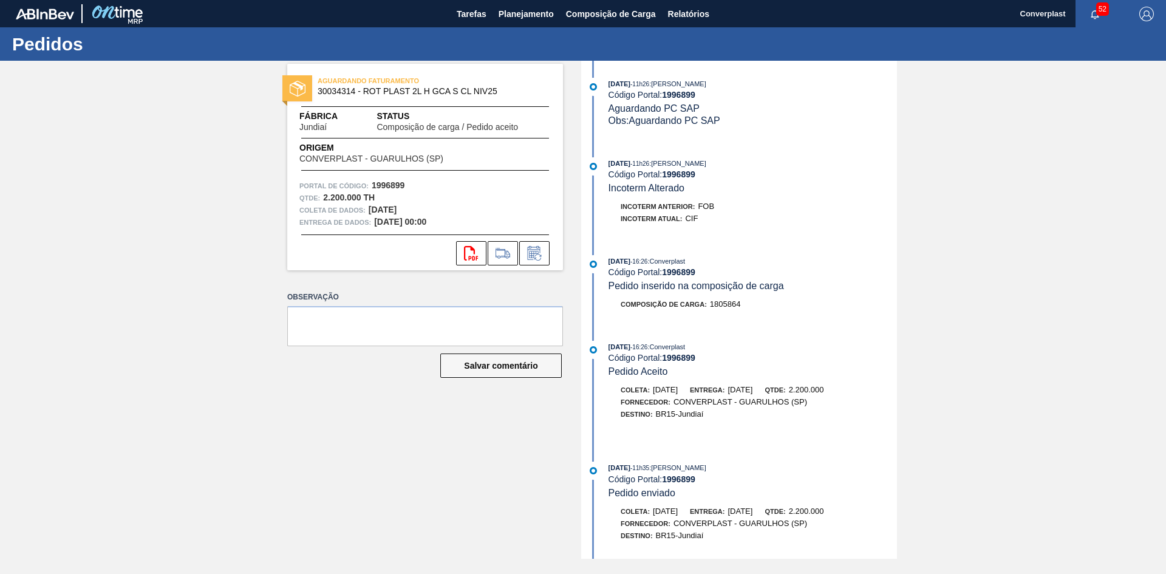
scroll to position [668, 0]
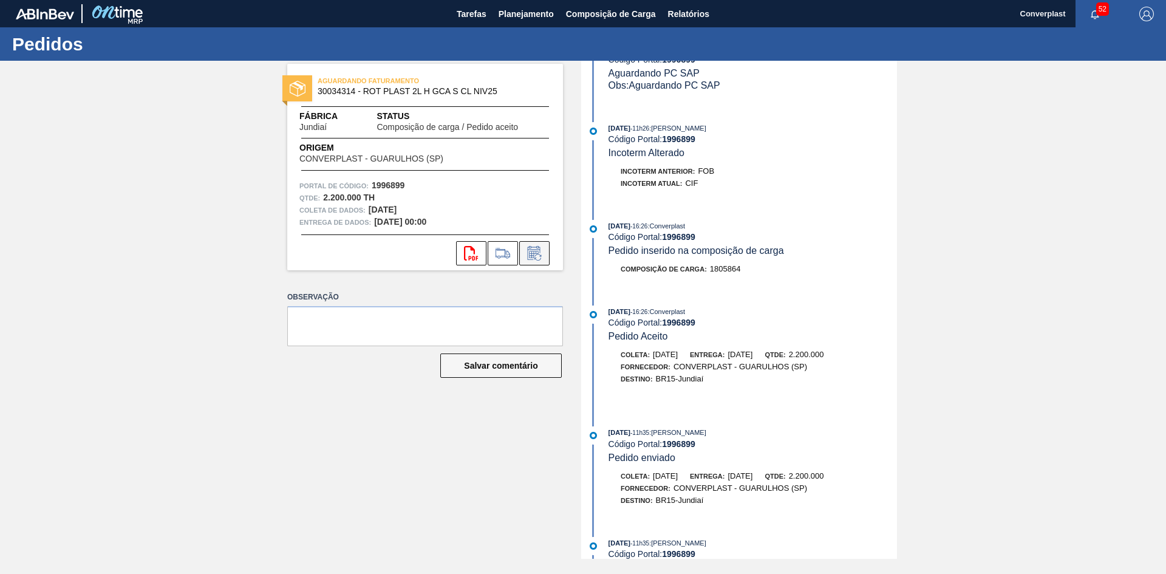
click at [541, 254] on icon at bounding box center [534, 253] width 19 height 15
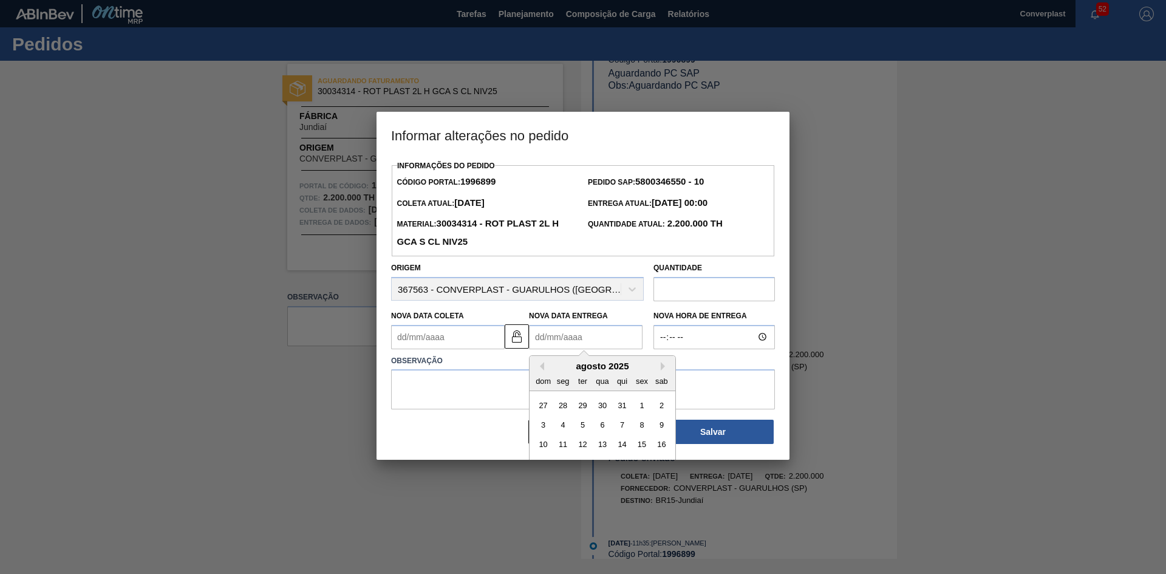
click at [552, 339] on Entrega1996899 "Nova Data Entrega" at bounding box center [586, 337] width 114 height 24
type Entrega1996899 "2"
click at [508, 339] on button at bounding box center [517, 336] width 24 height 24
drag, startPoint x: 542, startPoint y: 337, endPoint x: 545, endPoint y: 319, distance: 18.4
click at [542, 337] on Entrega1996899 "Nova Data Entrega" at bounding box center [586, 337] width 114 height 24
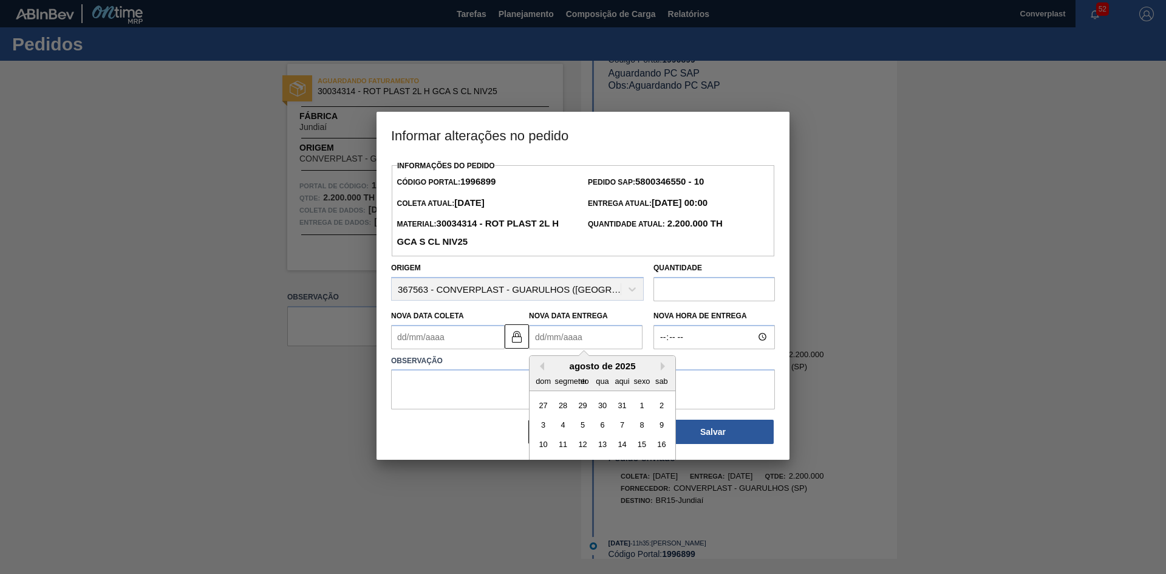
type Coleta1996899 "[DATE]"
type Entrega1996899 "2"
type Coleta1996899 "[DATE]"
type Entrega1996899 "[DATE]"
click at [396, 382] on textarea at bounding box center [583, 389] width 384 height 40
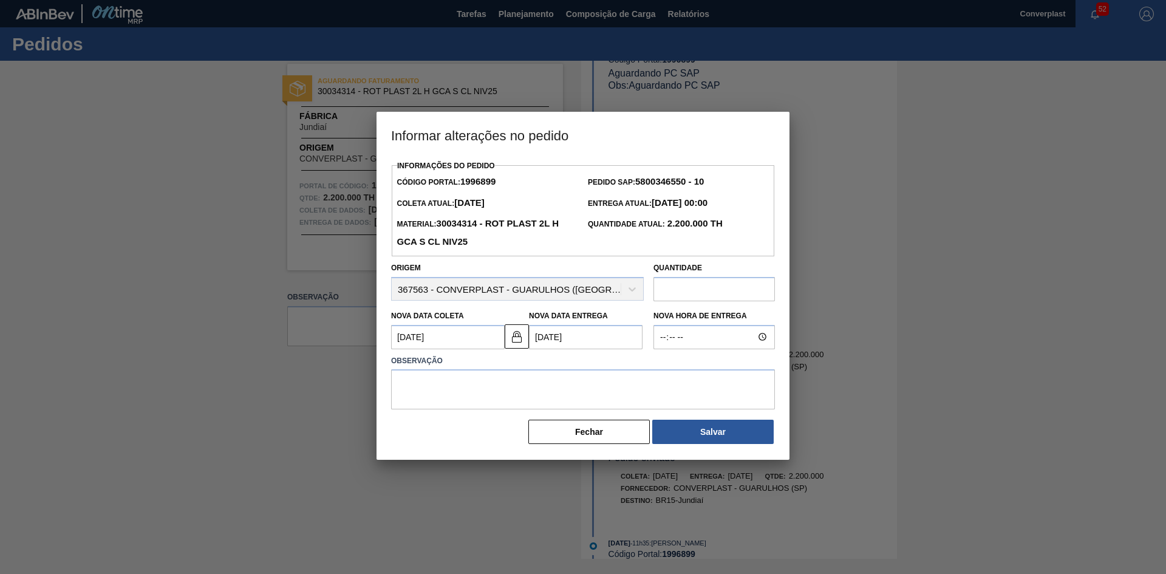
click at [442, 341] on Coleta1996899 "[DATE]" at bounding box center [448, 337] width 114 height 24
click at [598, 396] on textarea at bounding box center [583, 389] width 384 height 40
type textarea "ajuste data"
click at [514, 342] on img at bounding box center [516, 336] width 15 height 15
click at [438, 335] on Coleta1996899 "[DATE]" at bounding box center [448, 337] width 114 height 24
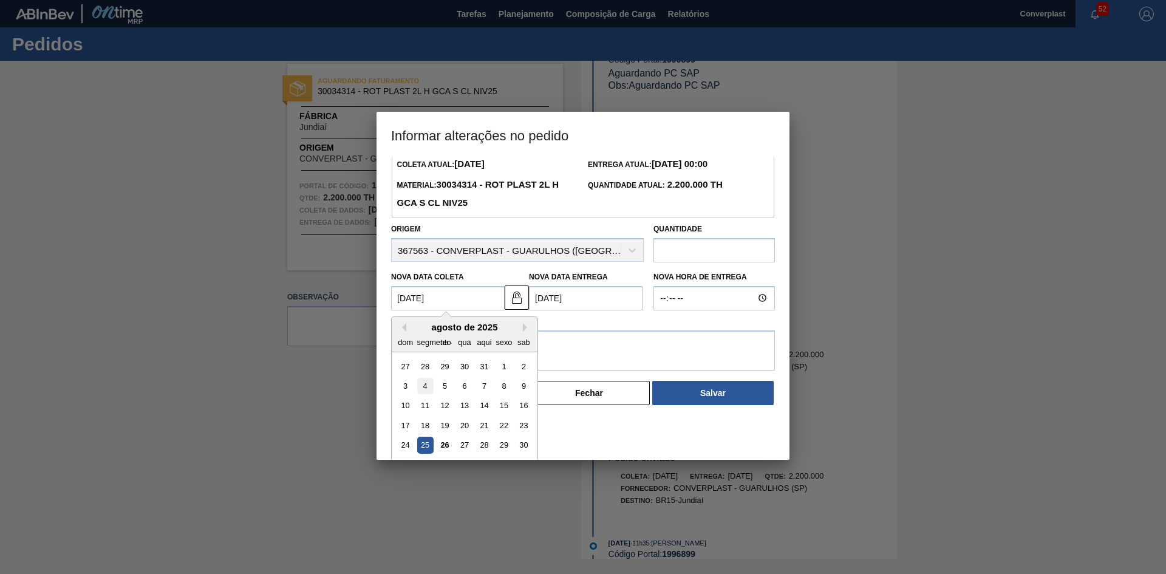
scroll to position [61, 0]
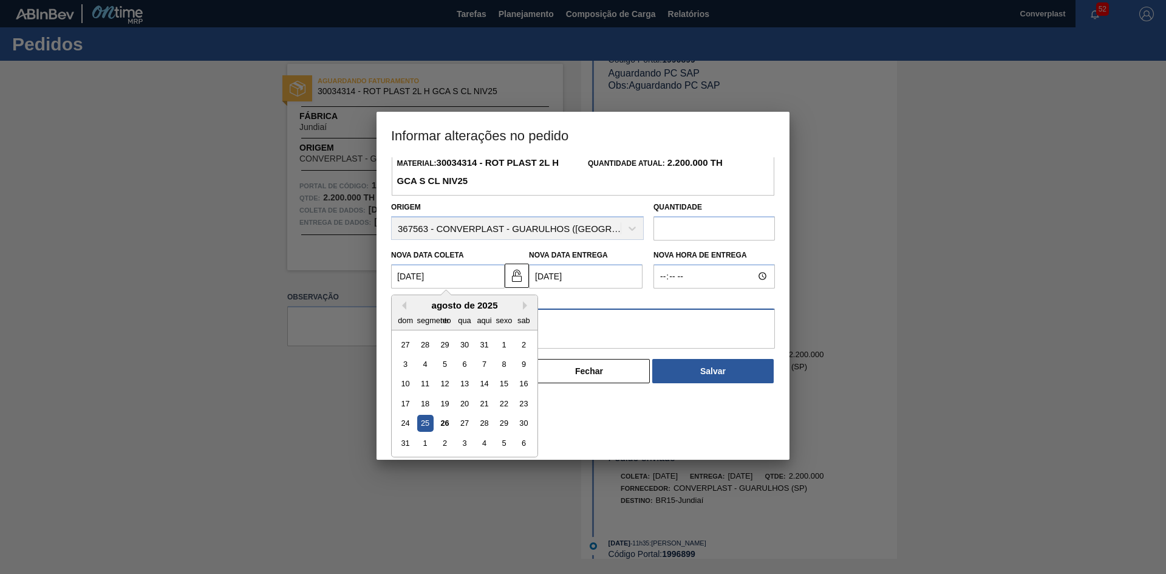
click at [539, 331] on div "Informações do Pedido Código Portal: 1996899 Pedido SAP: 5800346550 - 10 Coleta…" at bounding box center [583, 241] width 384 height 288
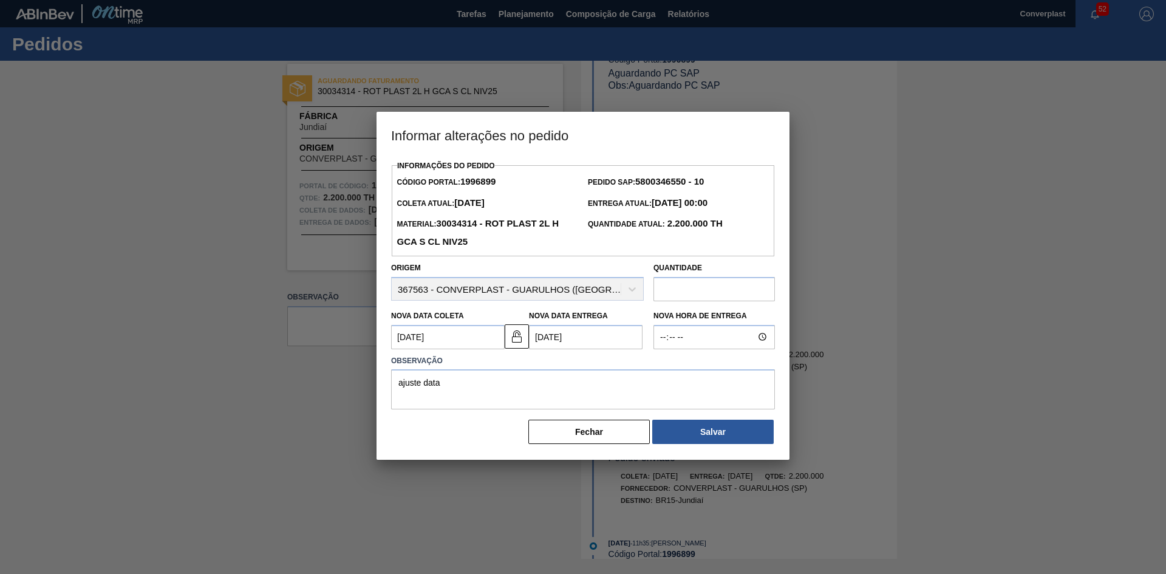
click at [444, 339] on Coleta1996899 "[DATE]" at bounding box center [448, 337] width 114 height 24
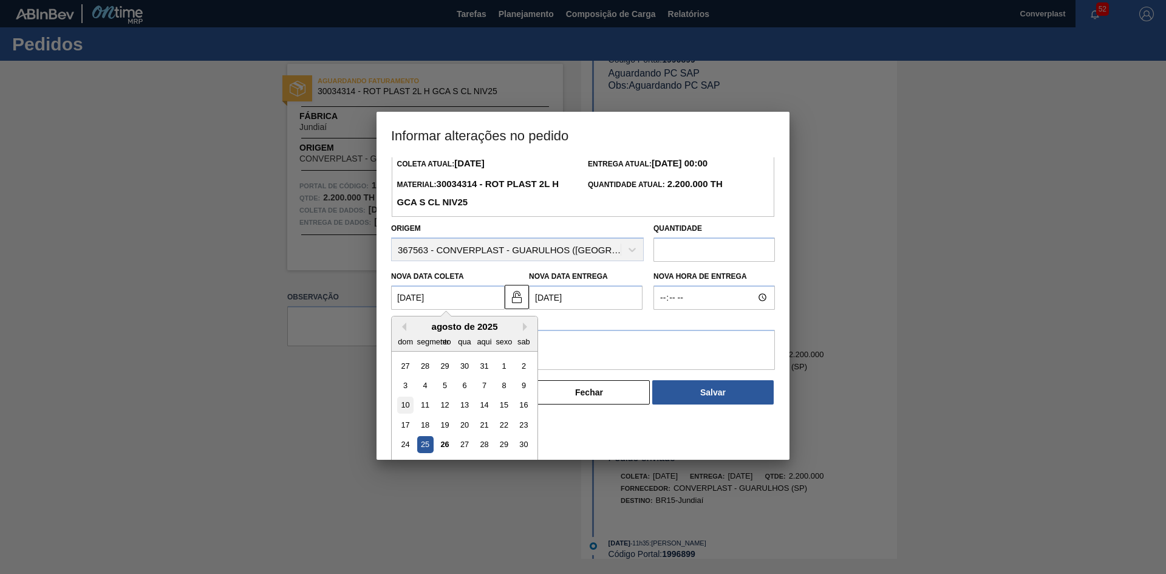
scroll to position [61, 0]
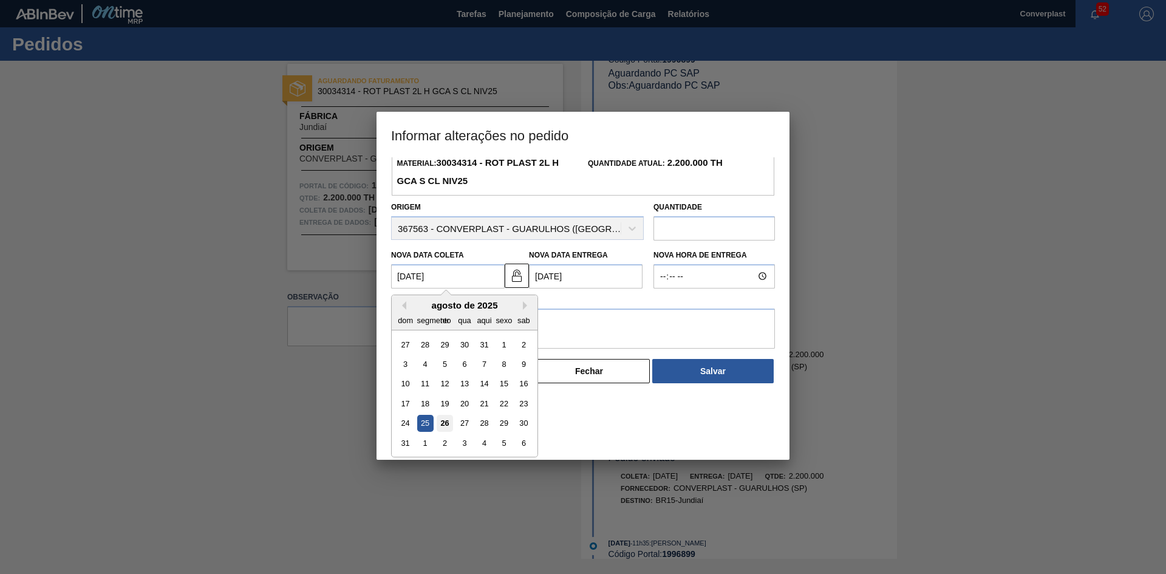
click at [446, 427] on font "26" at bounding box center [444, 422] width 8 height 9
type Coleta1996899 "[DATE]"
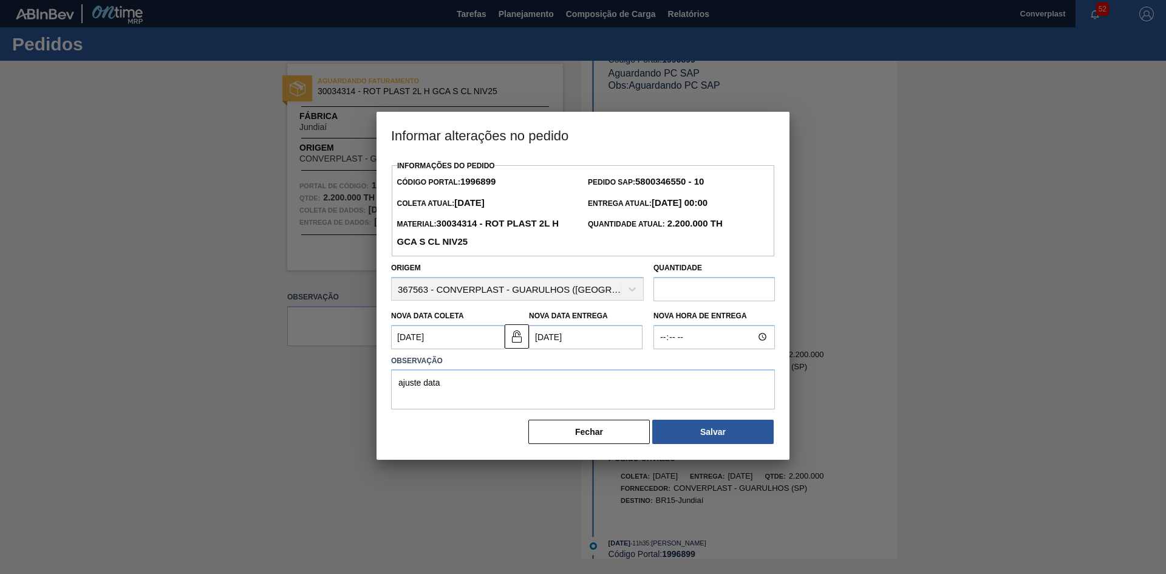
scroll to position [0, 0]
click at [708, 437] on font "Salvar" at bounding box center [712, 432] width 25 height 10
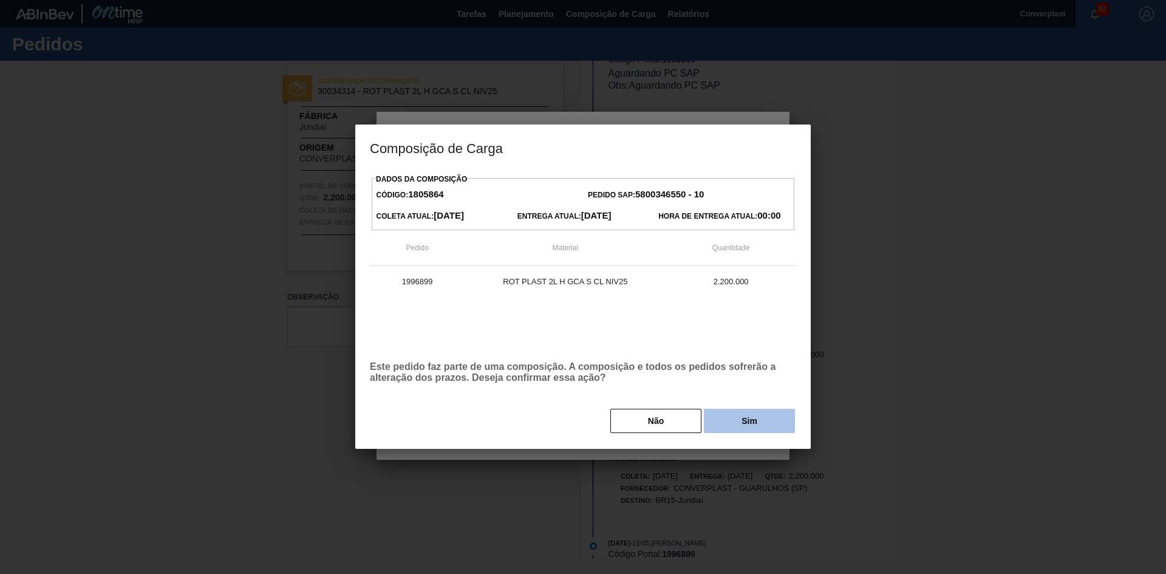
click at [730, 412] on button "Sim" at bounding box center [749, 421] width 91 height 24
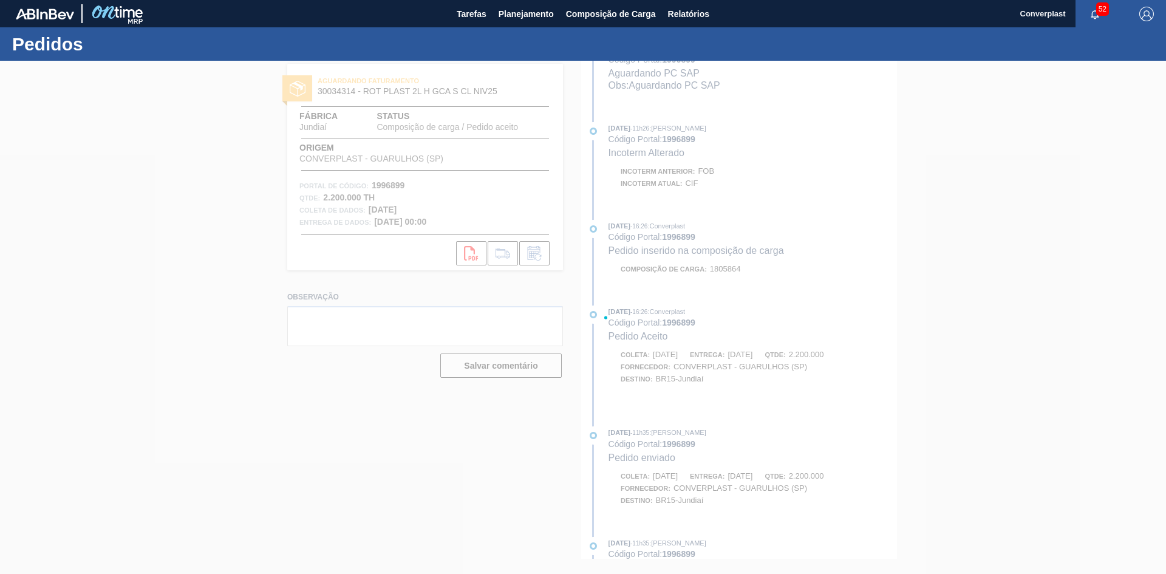
scroll to position [778, 0]
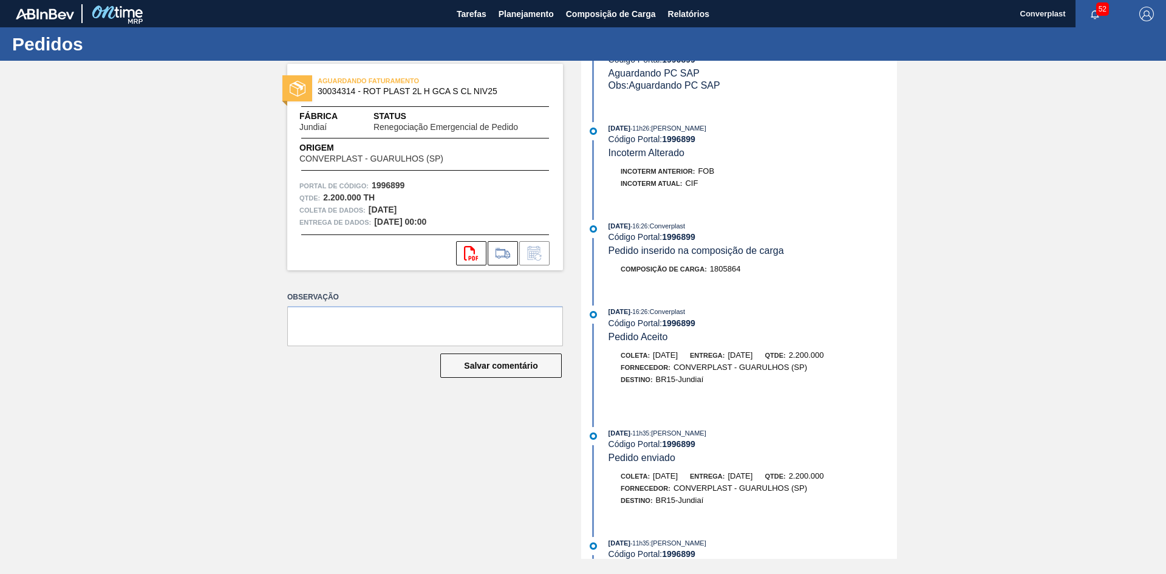
click at [472, 417] on div "AGUARDANDO FATURAMENTO 30034314 - ROT PLAST 2L H GCA S CL NIV25 Fábrica Jundiaí…" at bounding box center [416, 310] width 294 height 498
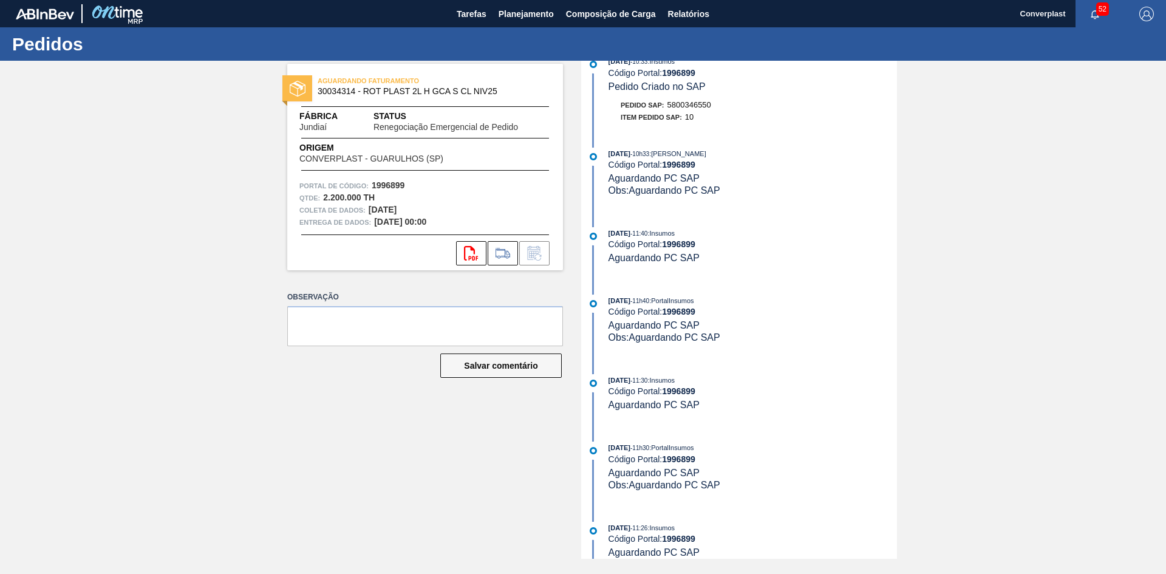
scroll to position [0, 0]
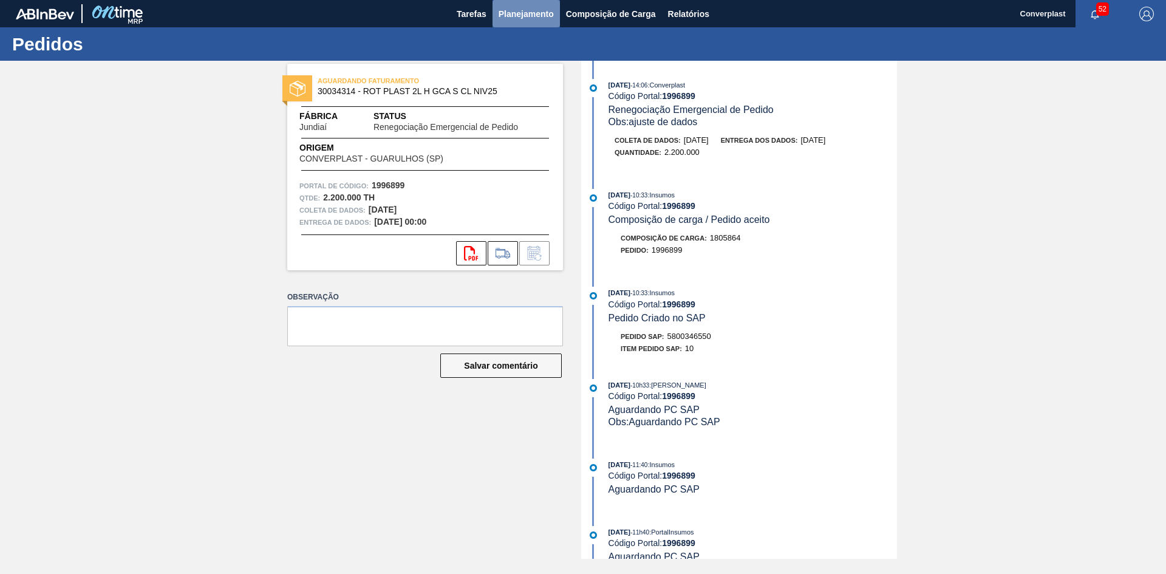
click at [520, 16] on font "Planejamento" at bounding box center [525, 14] width 55 height 10
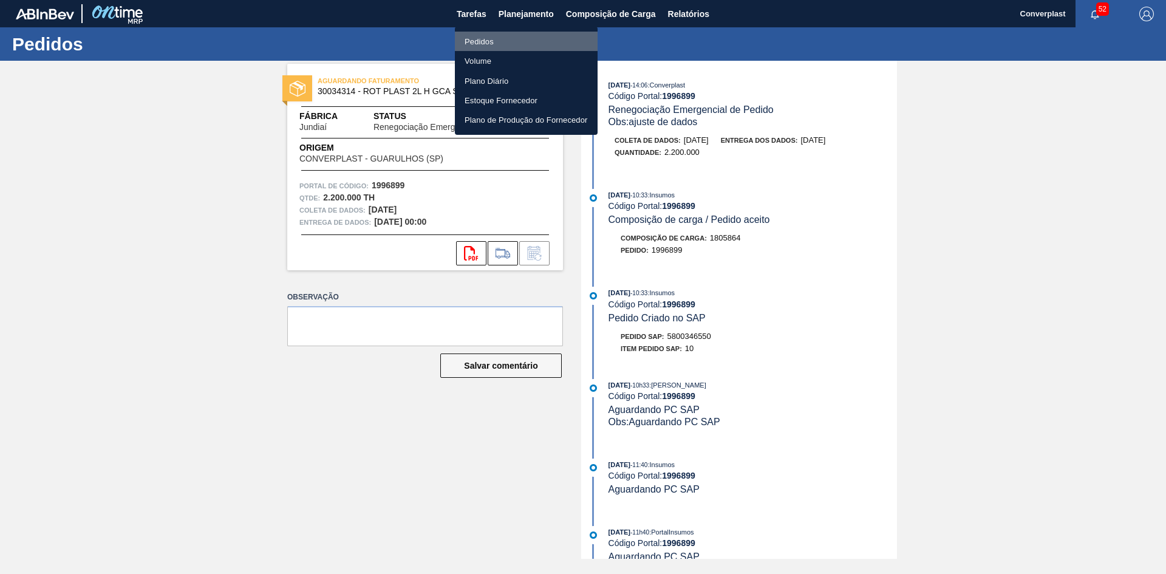
click at [495, 46] on li "Pedidos" at bounding box center [526, 41] width 143 height 19
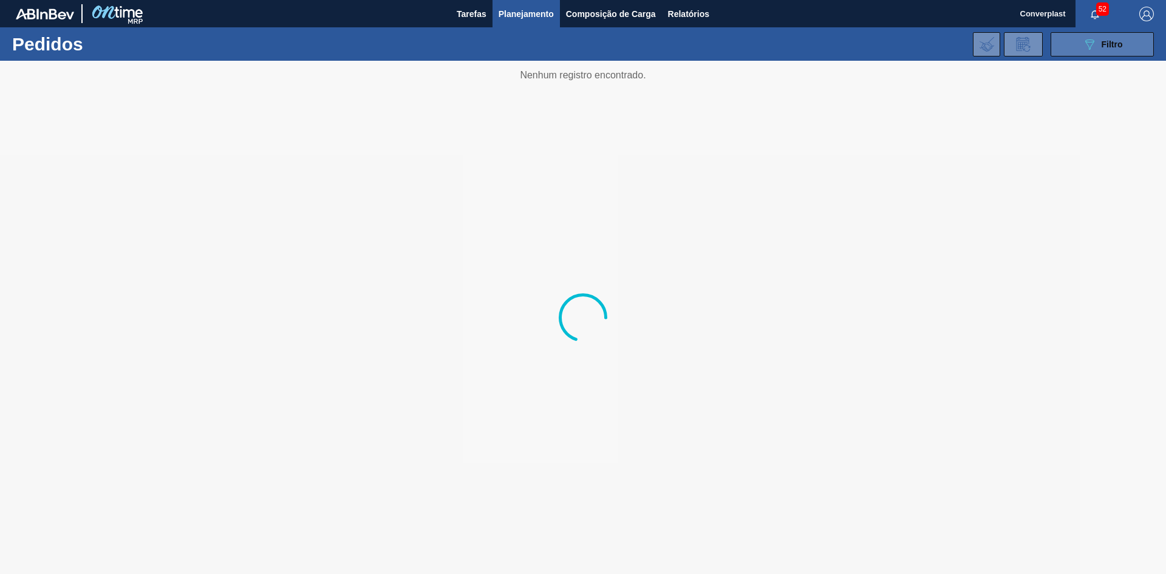
click at [1103, 55] on button "089F7B8B-B2A5-4AFE-B5C0-19BA573D28AC Filtro" at bounding box center [1101, 44] width 103 height 24
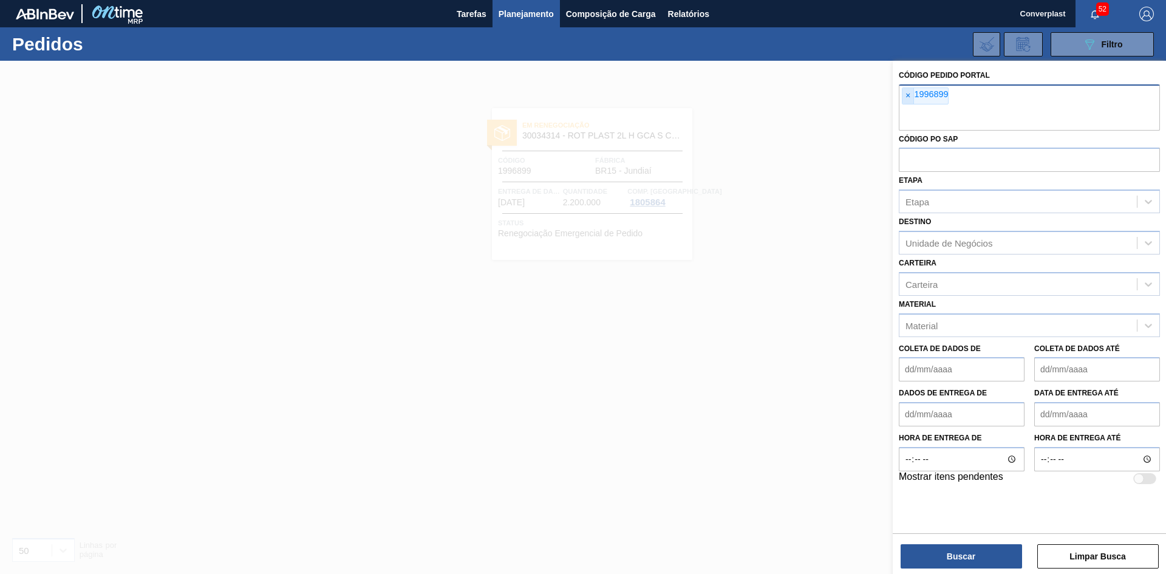
click at [904, 101] on span "×" at bounding box center [908, 96] width 12 height 16
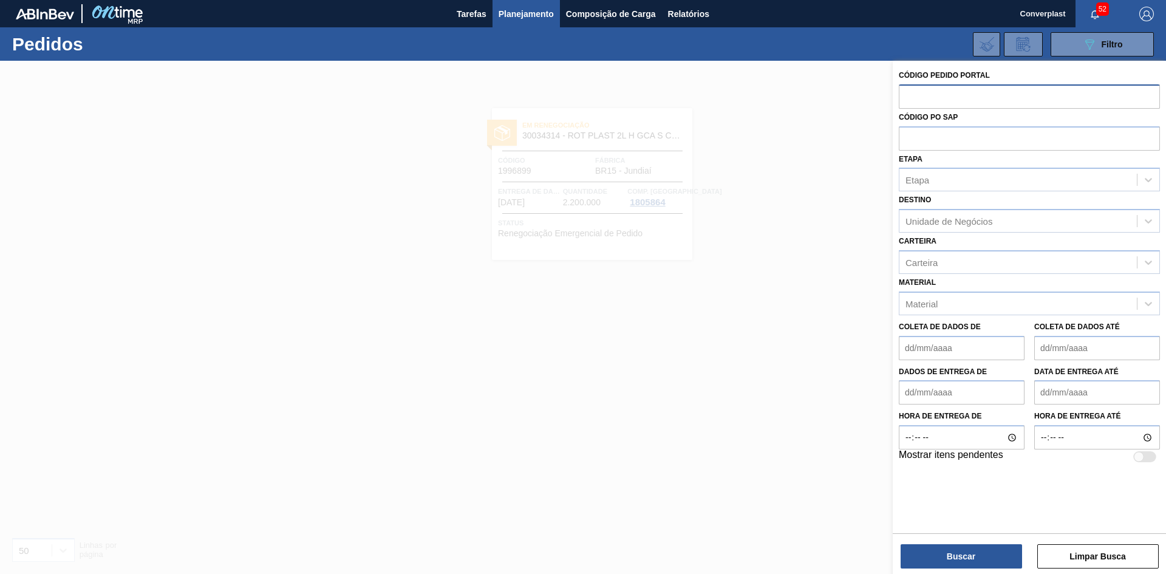
paste input "2000586"
type input "2000586"
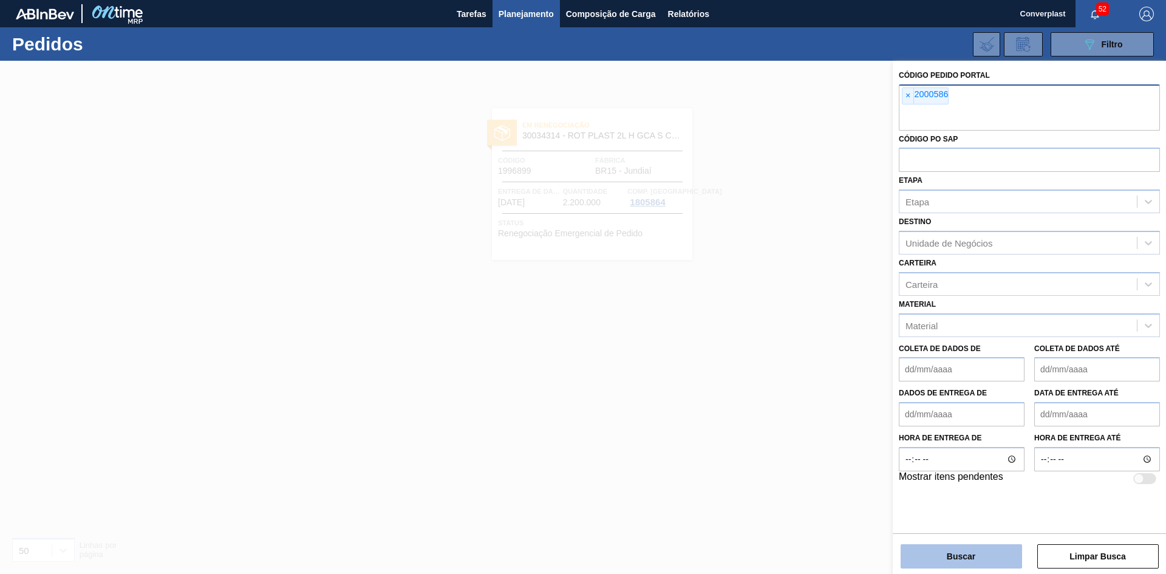
click at [923, 554] on button "Buscar" at bounding box center [960, 556] width 121 height 24
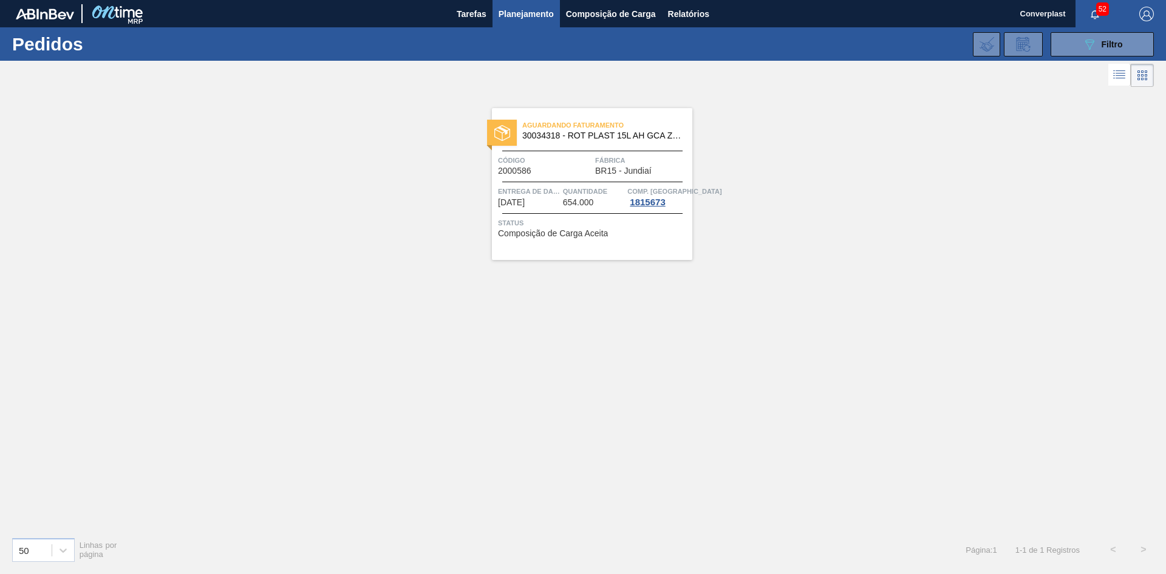
click at [577, 237] on font "Composição de Carga Aceita" at bounding box center [553, 233] width 110 height 10
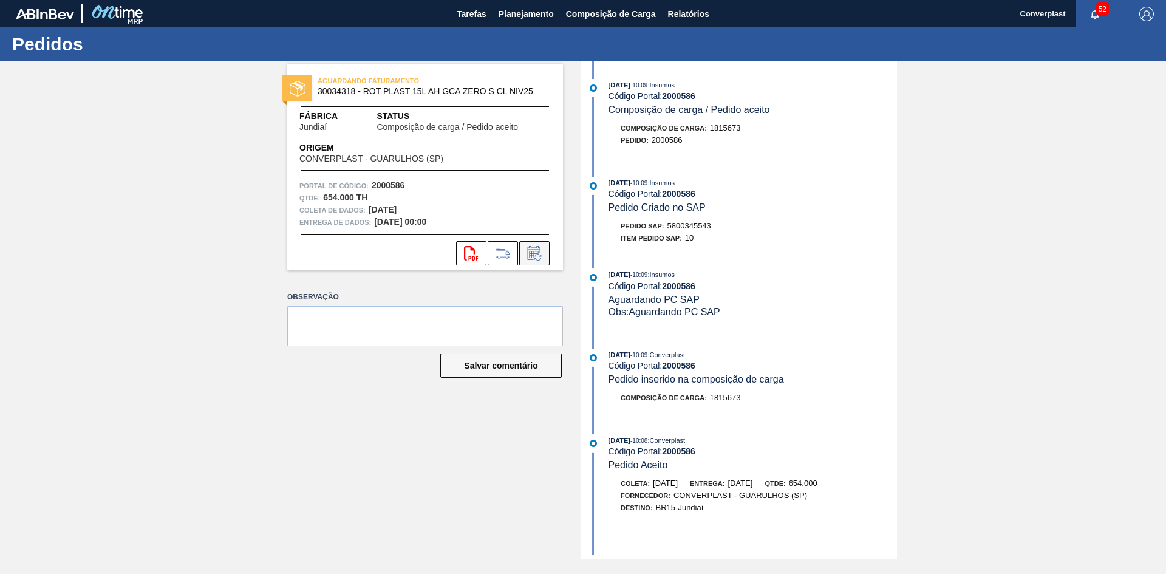
click at [536, 260] on icon at bounding box center [534, 253] width 19 height 15
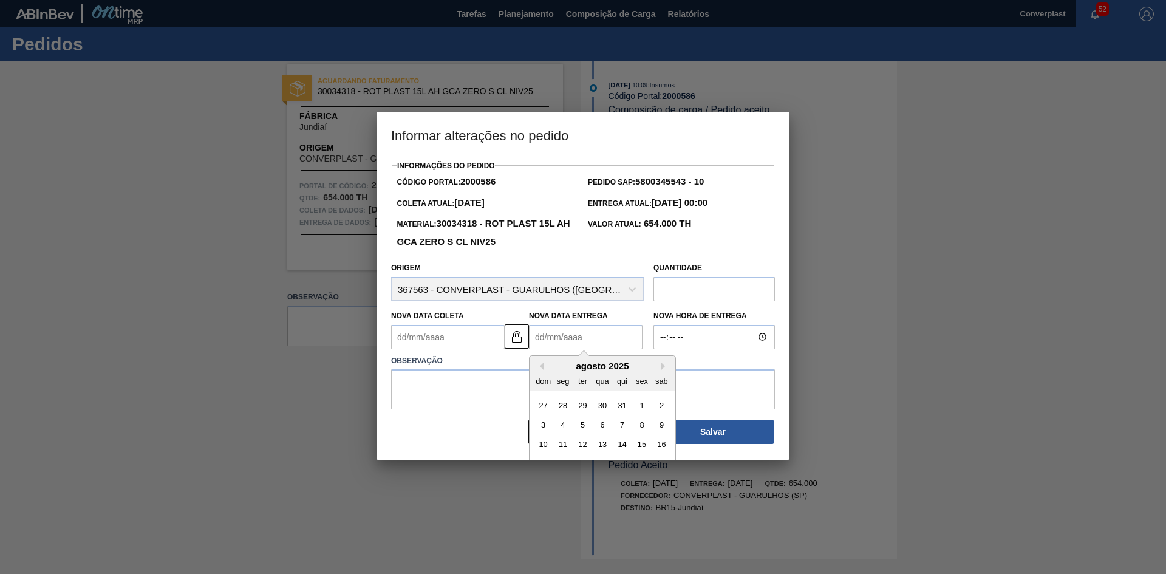
click at [567, 344] on Entrega2000586 "Nova Data Entrega" at bounding box center [586, 337] width 114 height 24
type Coleta2000586 "[DATE]"
type Entrega2000586 "2"
type Coleta2000586 "[DATE]"
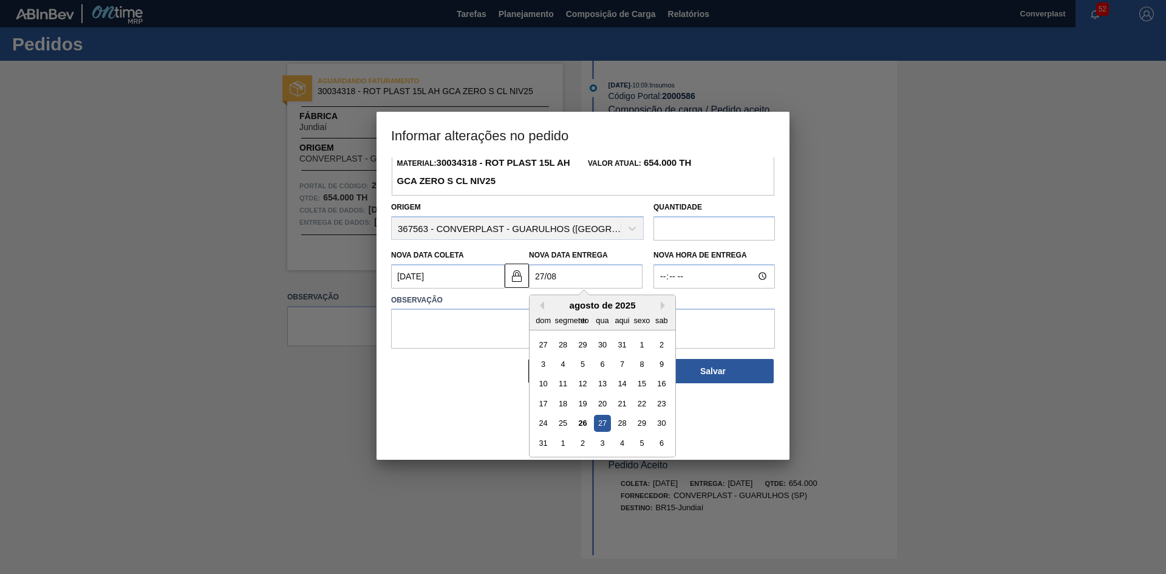
click at [600, 427] on font "27" at bounding box center [602, 422] width 8 height 9
type Entrega2000586 "[DATE]"
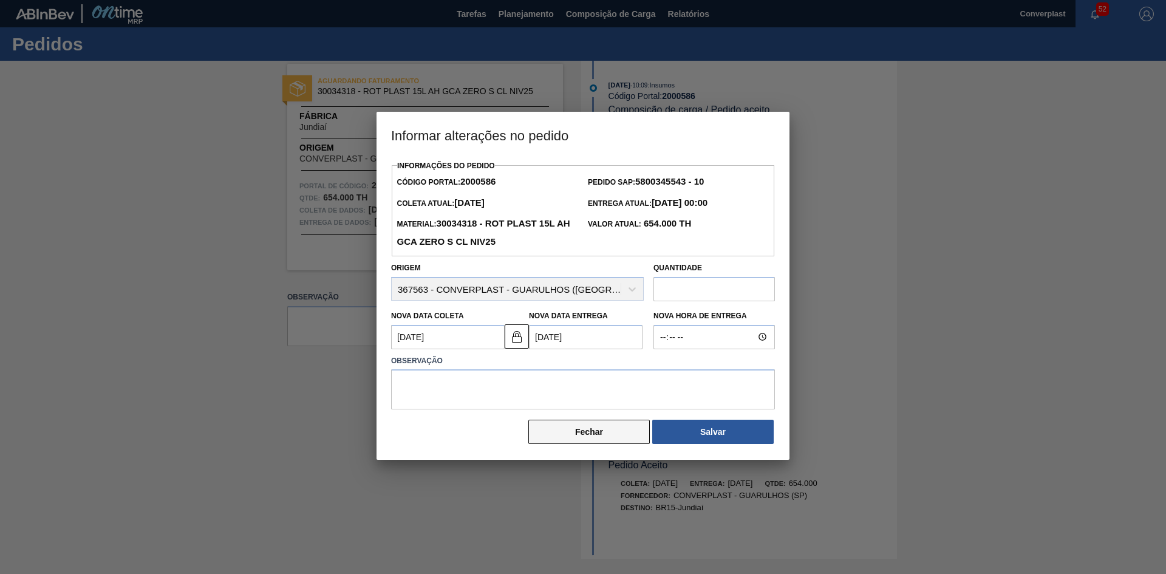
scroll to position [0, 0]
click at [449, 381] on textarea at bounding box center [583, 389] width 384 height 40
type textarea "ajuste"
click at [661, 431] on button "Salvar" at bounding box center [712, 432] width 121 height 24
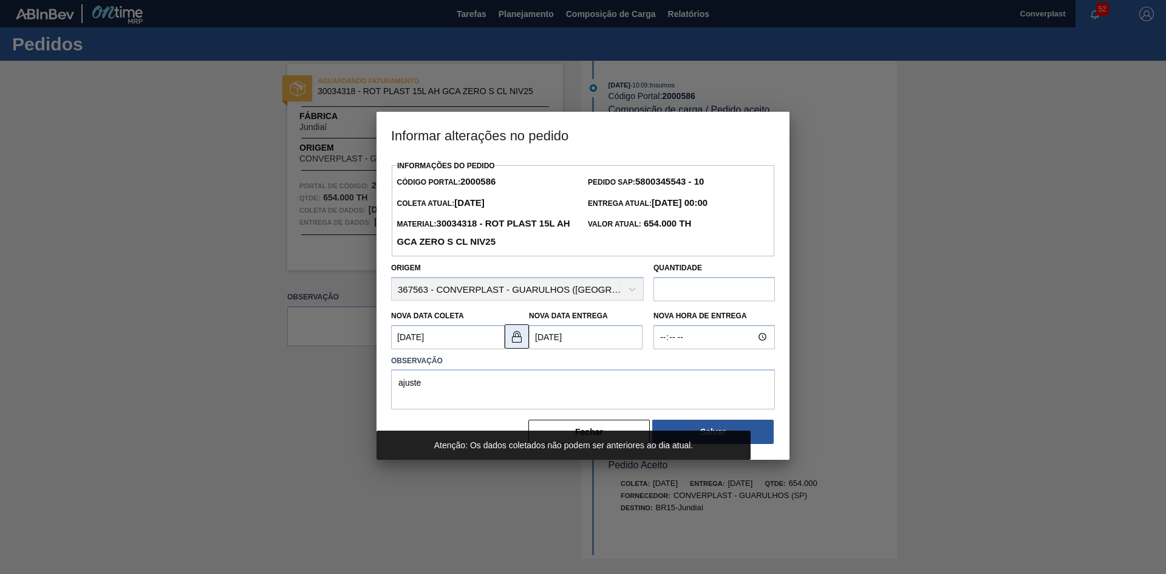
click at [512, 339] on img at bounding box center [516, 336] width 15 height 15
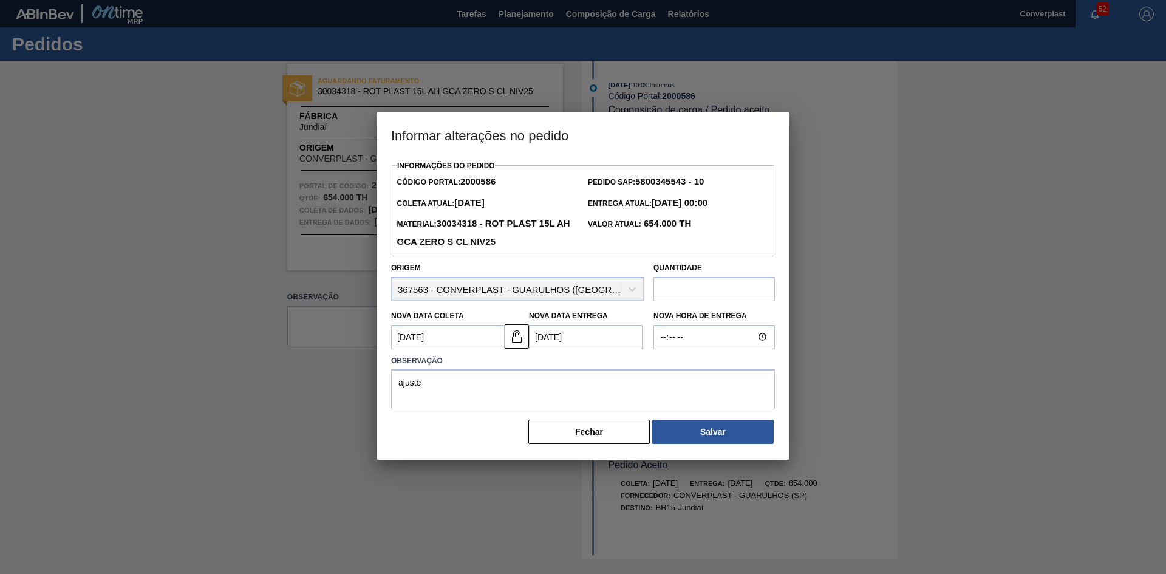
click at [407, 340] on Coleta2000586 "[DATE]" at bounding box center [448, 337] width 114 height 24
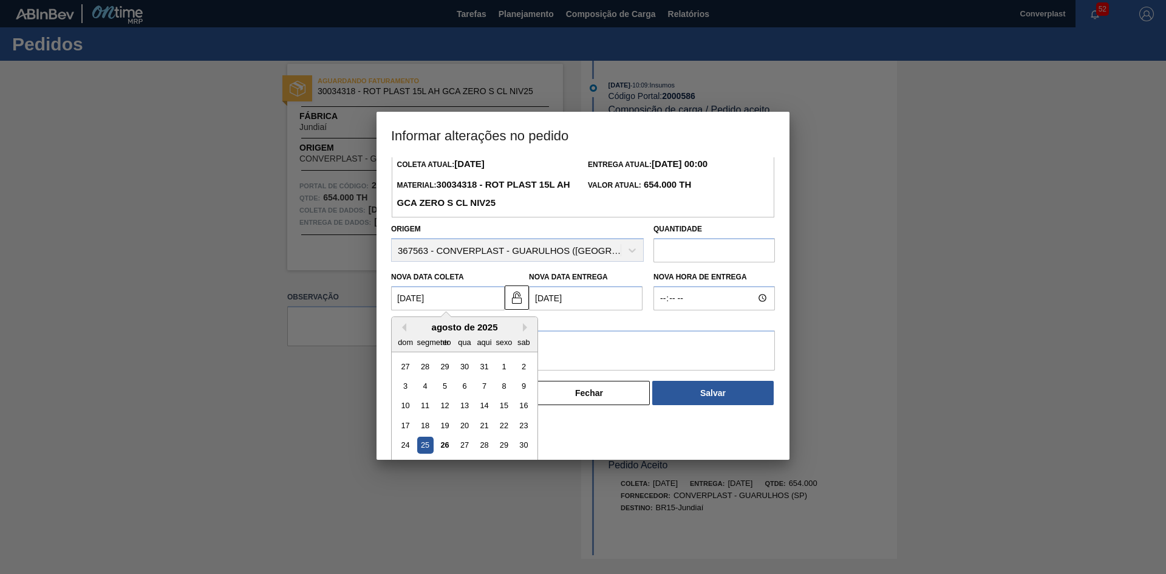
scroll to position [61, 0]
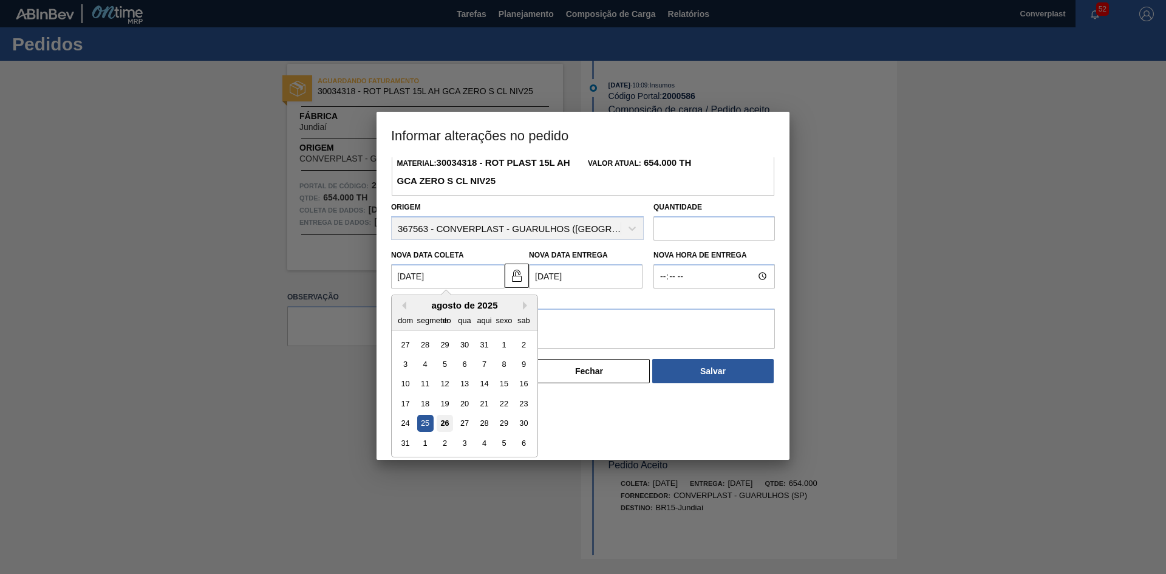
click at [443, 427] on font "26" at bounding box center [444, 422] width 8 height 9
type Coleta2000586 "[DATE]"
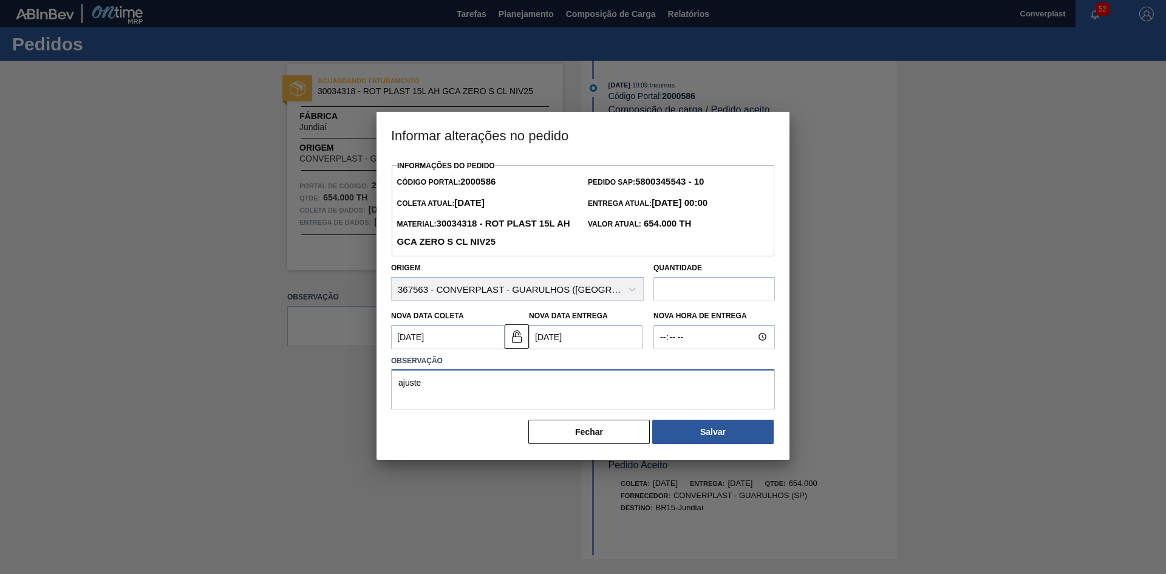
click at [431, 399] on textarea "ajuste" at bounding box center [583, 389] width 384 height 40
type textarea "ajuste data"
click at [698, 433] on button "Salvar" at bounding box center [712, 432] width 121 height 24
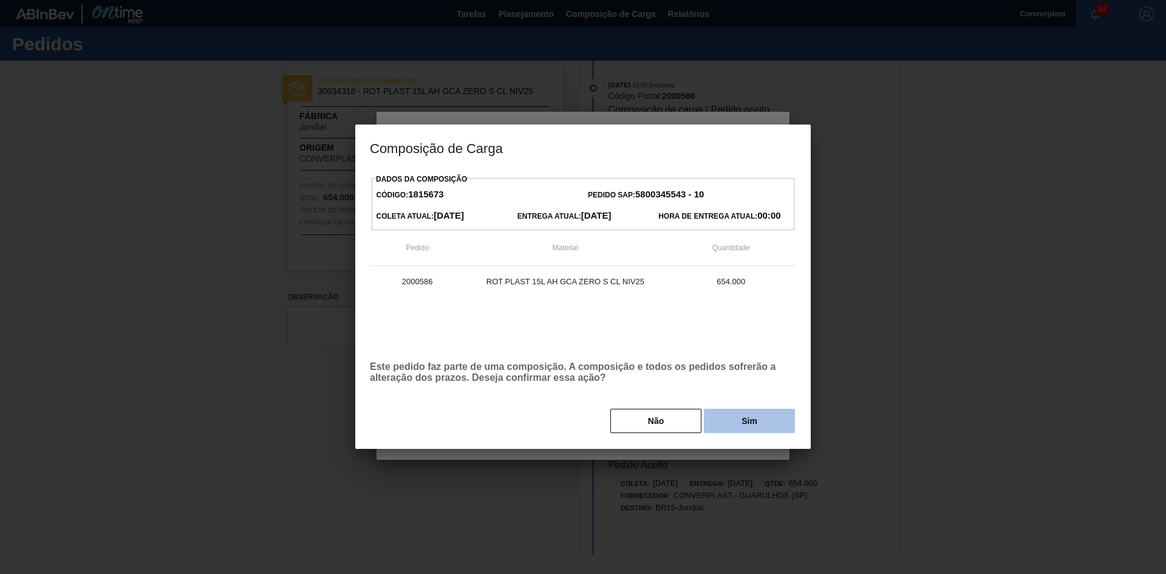
click at [738, 418] on button "Sim" at bounding box center [749, 421] width 91 height 24
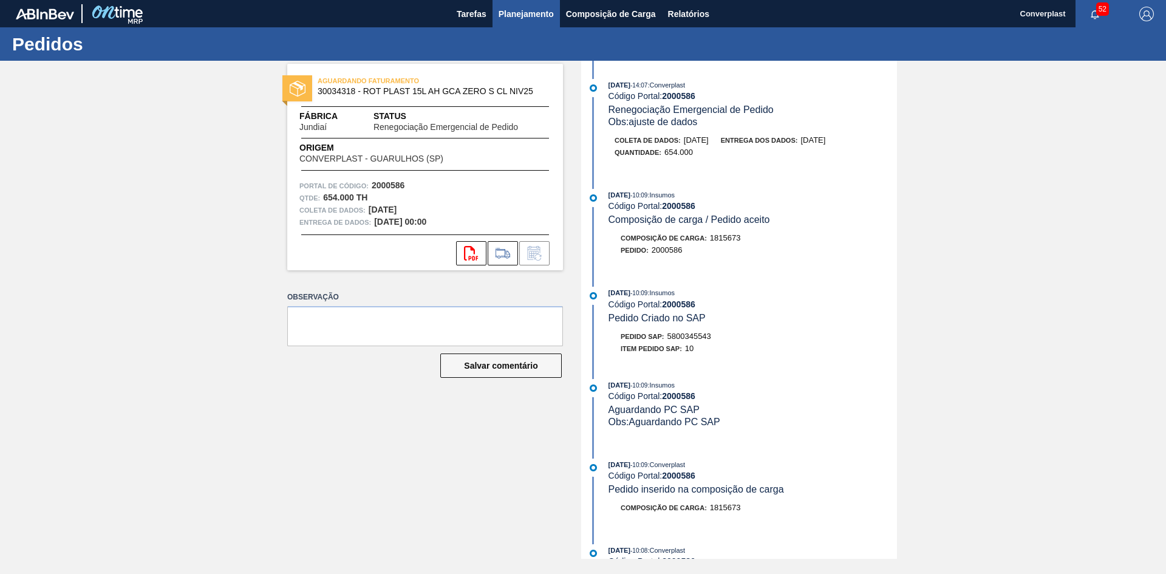
click at [539, 16] on font "Planejamento" at bounding box center [525, 14] width 55 height 10
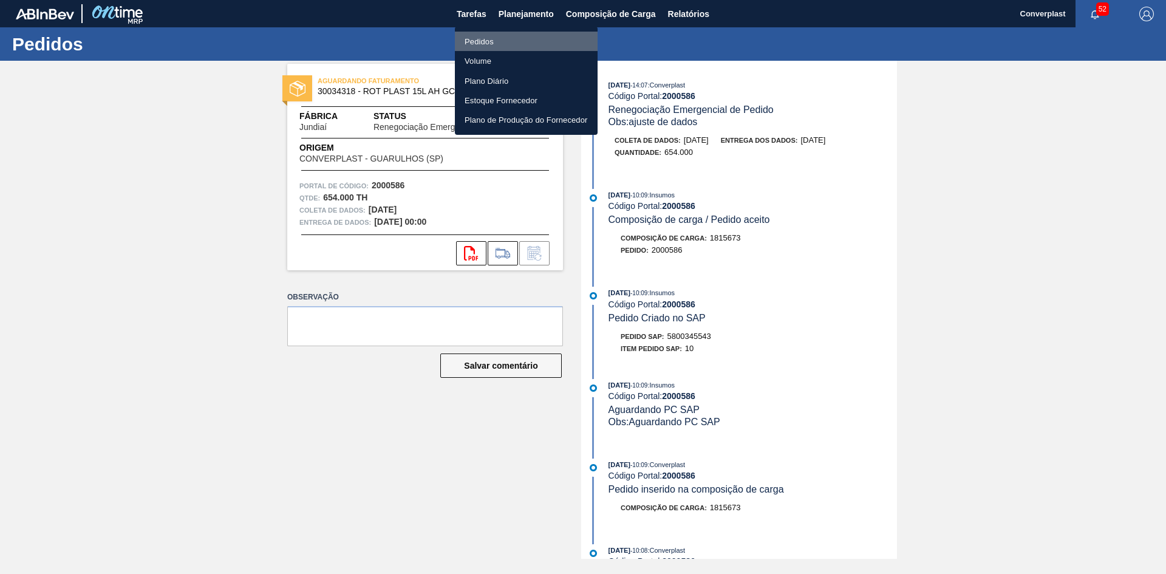
click at [503, 44] on li "Pedidos" at bounding box center [526, 41] width 143 height 19
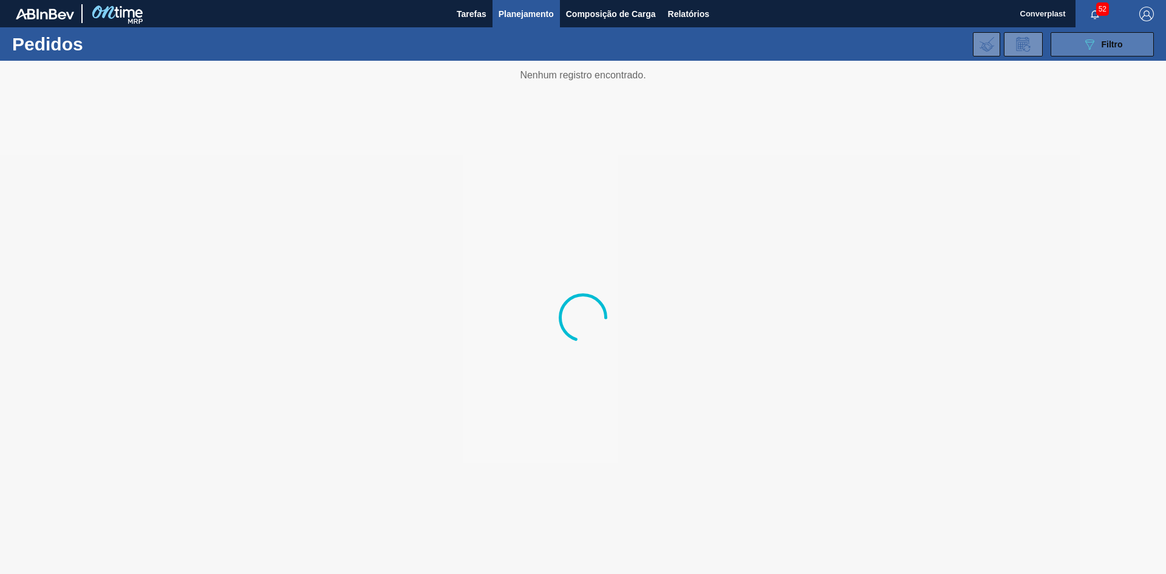
click at [1096, 43] on icon "089F7B8B-B2A5-4AFE-B5C0-19BA573D28AC" at bounding box center [1089, 44] width 15 height 15
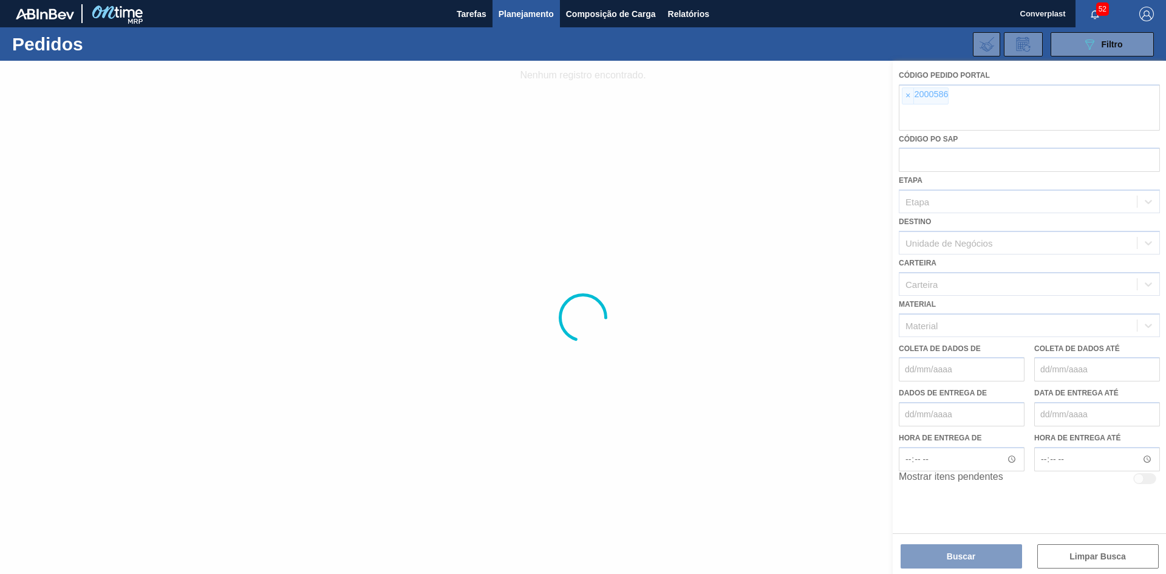
click at [903, 92] on div at bounding box center [583, 317] width 1166 height 513
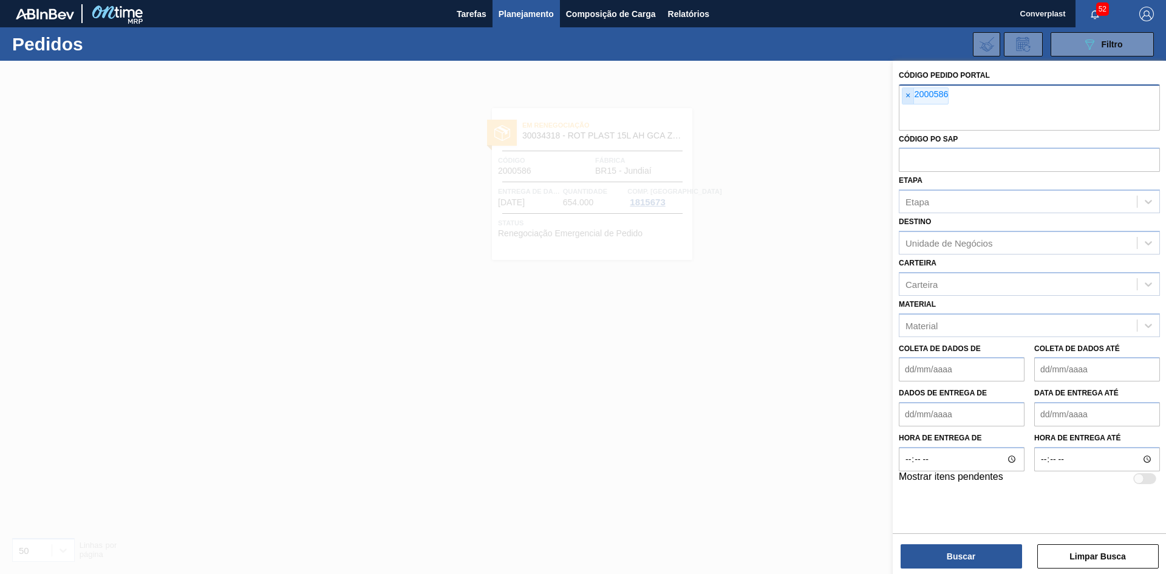
click at [911, 99] on span "×" at bounding box center [908, 96] width 12 height 16
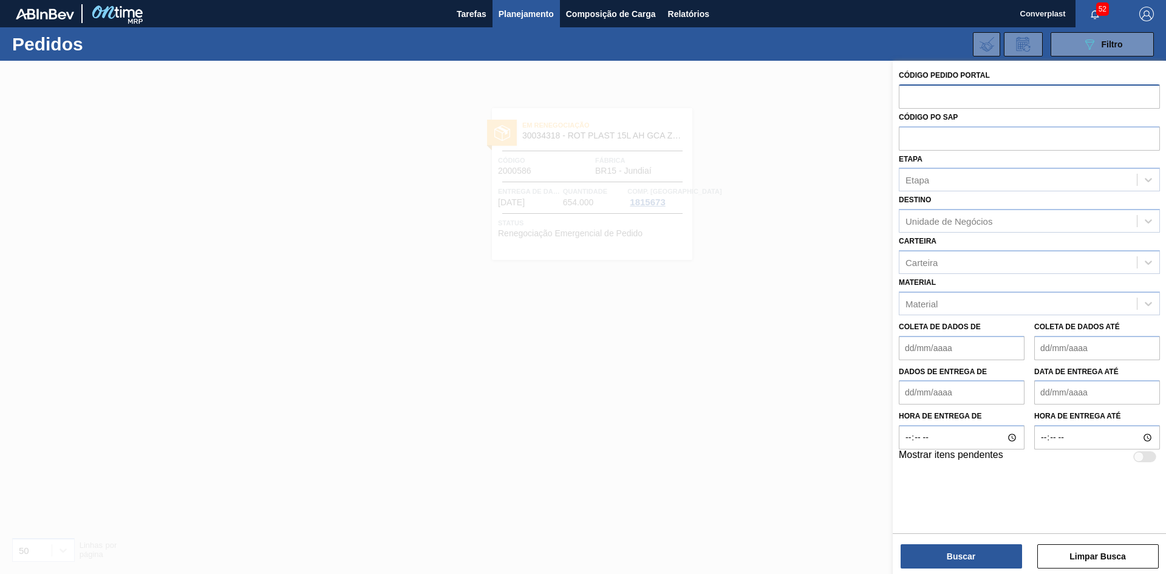
paste input "2002767"
type input "2002767"
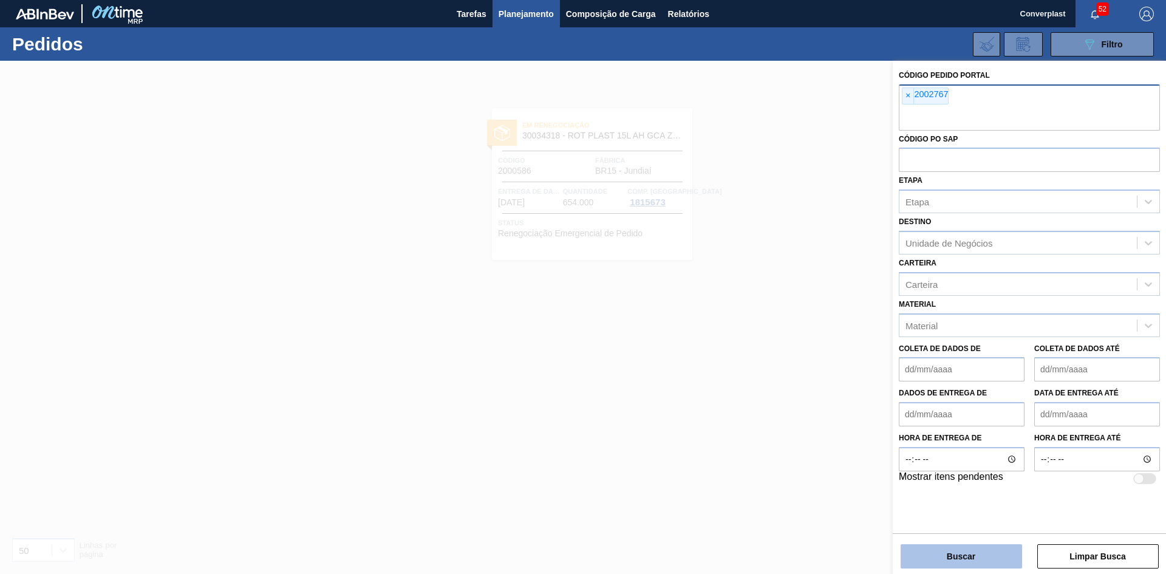
click at [954, 563] on button "Buscar" at bounding box center [960, 556] width 121 height 24
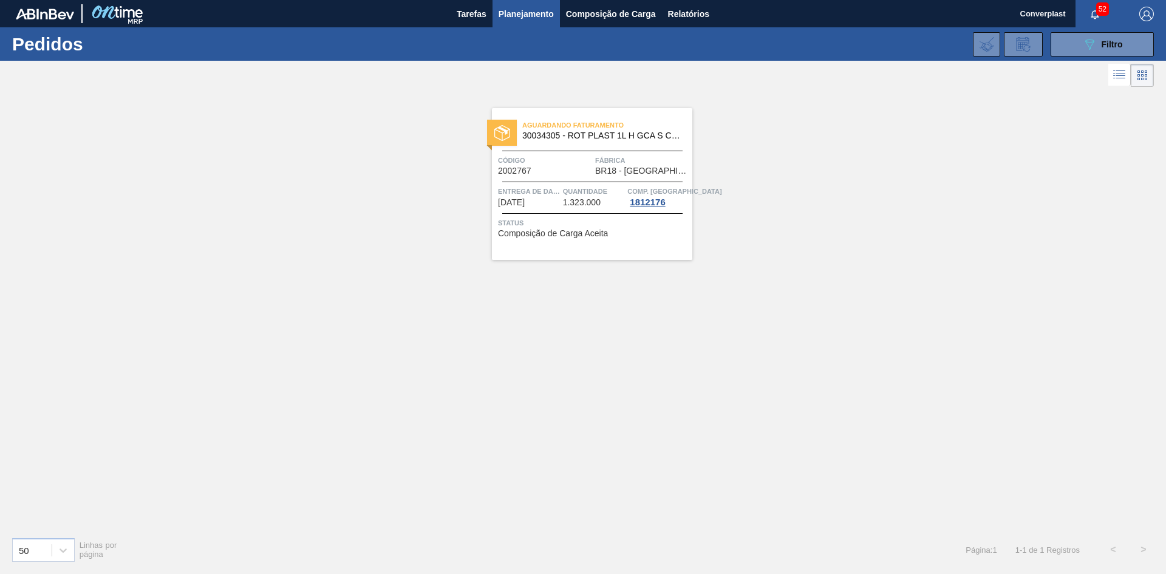
click at [564, 177] on div "Aguardando Faturamento 30034305 - ROT PLAST 1L H GCA S CL NIV25 Código 2002767 …" at bounding box center [592, 184] width 200 height 152
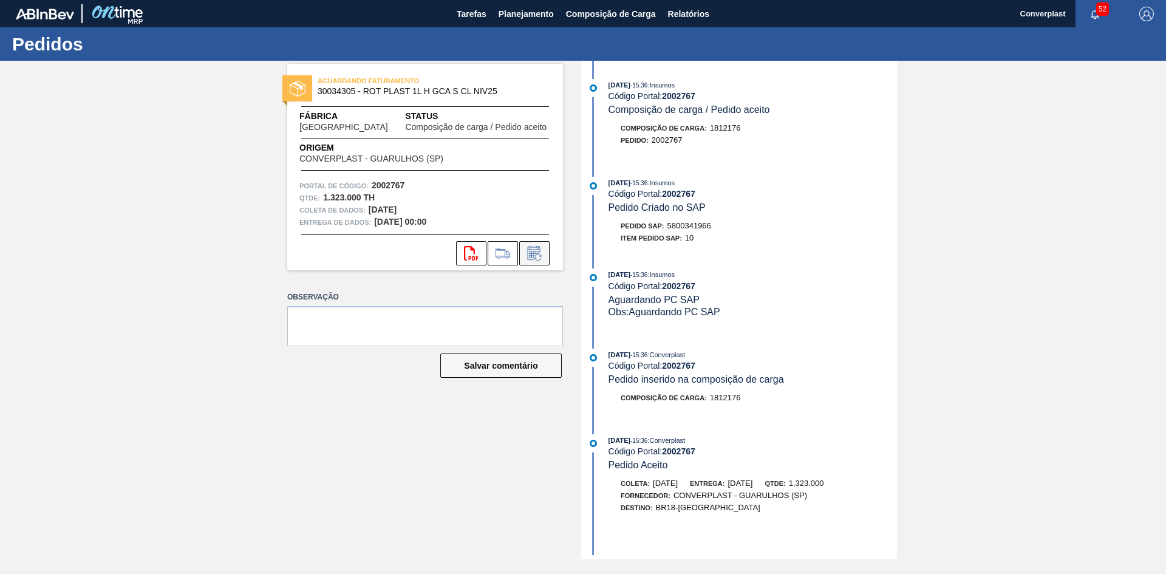
click at [529, 244] on button at bounding box center [534, 253] width 30 height 24
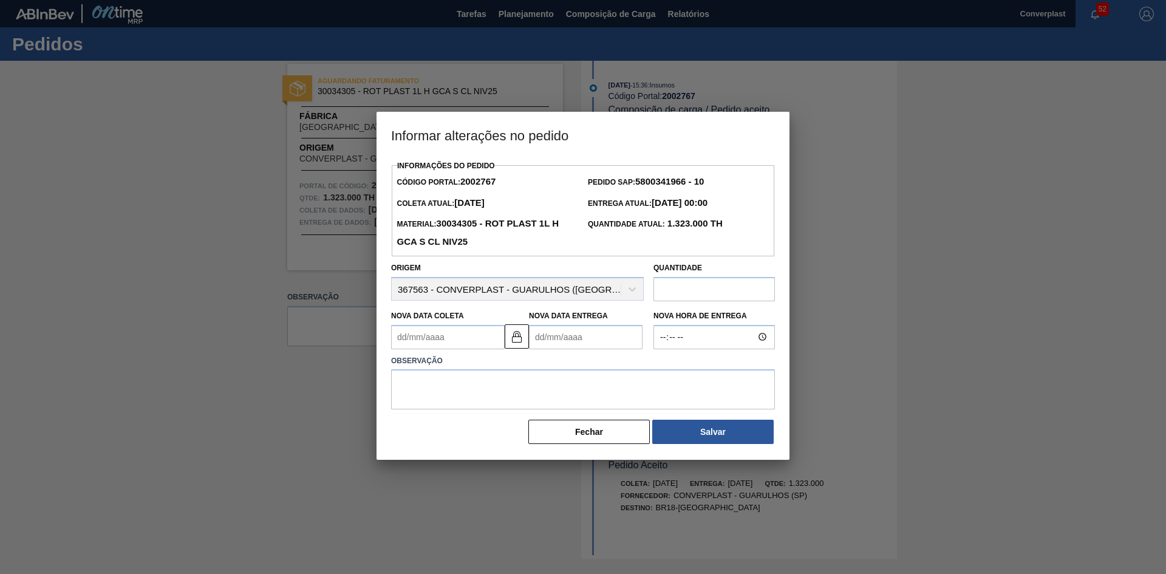
click at [554, 339] on Entrega2002767 "Nova Data Entrega" at bounding box center [586, 337] width 114 height 24
type Coleta2002767 "[DATE]"
type Entrega2002767 "1"
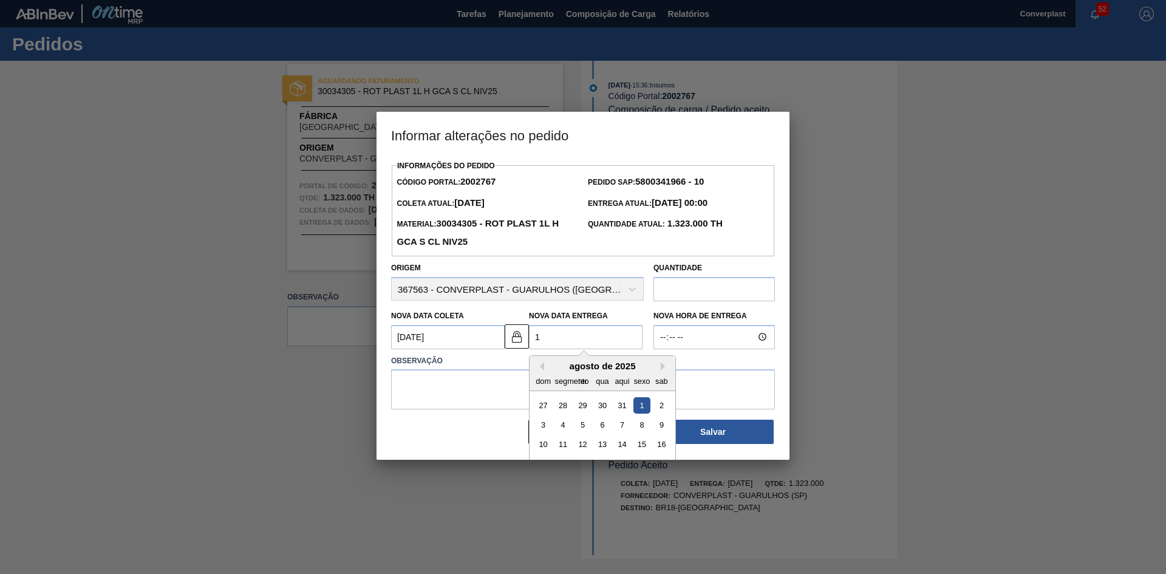
type Coleta2002767 "[DATE]"
type Entrega2002767 "11/0"
type Coleta2002767 "[DATE]"
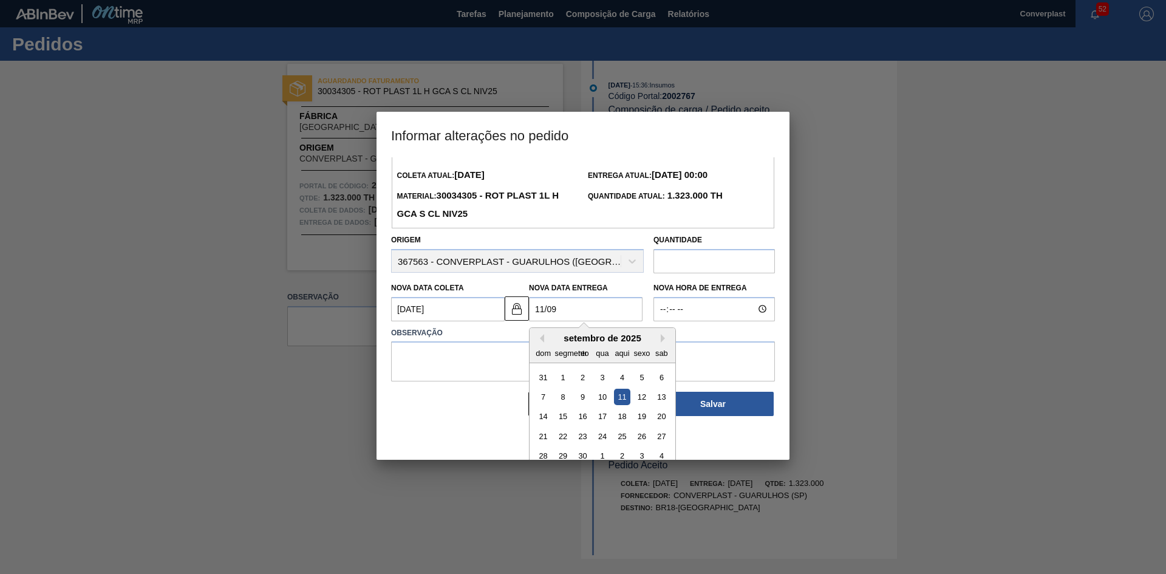
scroll to position [41, 0]
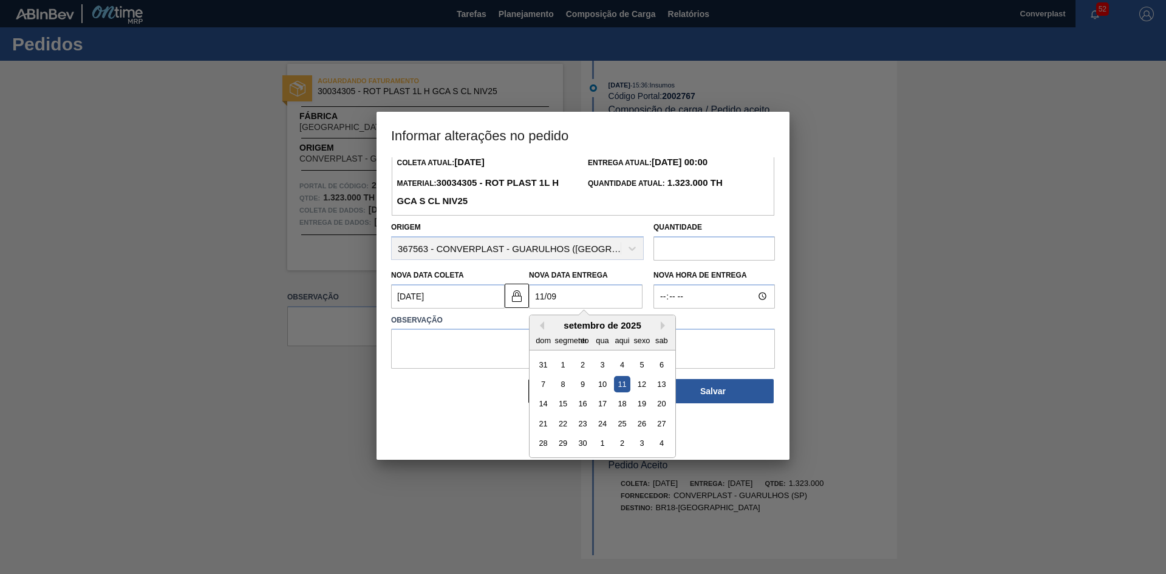
click at [617, 389] on div "11" at bounding box center [622, 384] width 16 height 16
type Entrega2002767 "[DATE]"
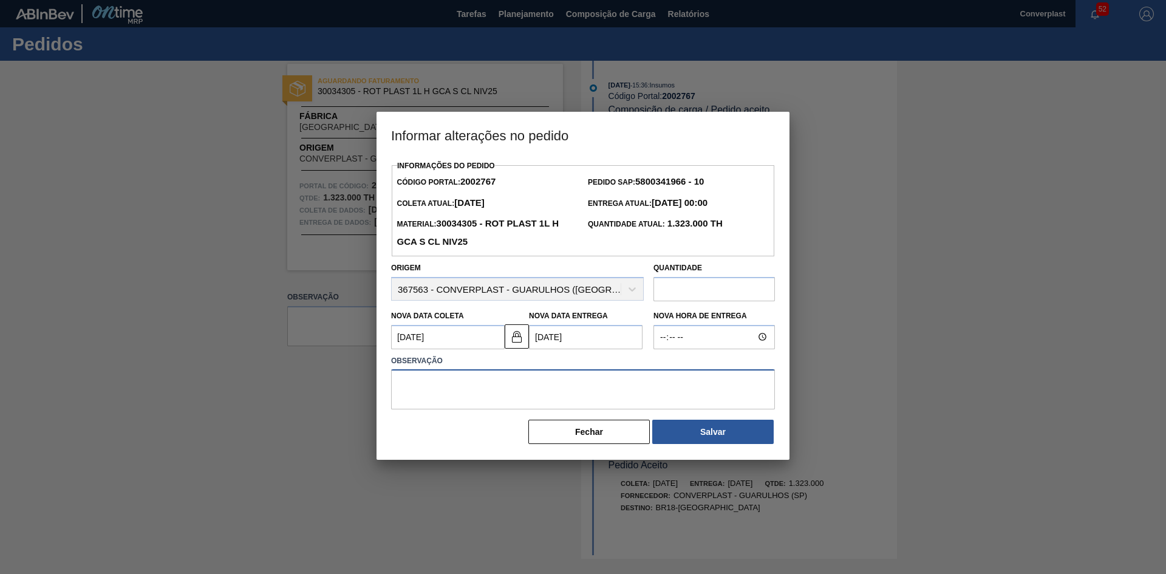
click at [490, 382] on textarea at bounding box center [583, 389] width 384 height 40
type textarea "ajuste data"
click at [688, 433] on button "Salvar" at bounding box center [712, 432] width 121 height 24
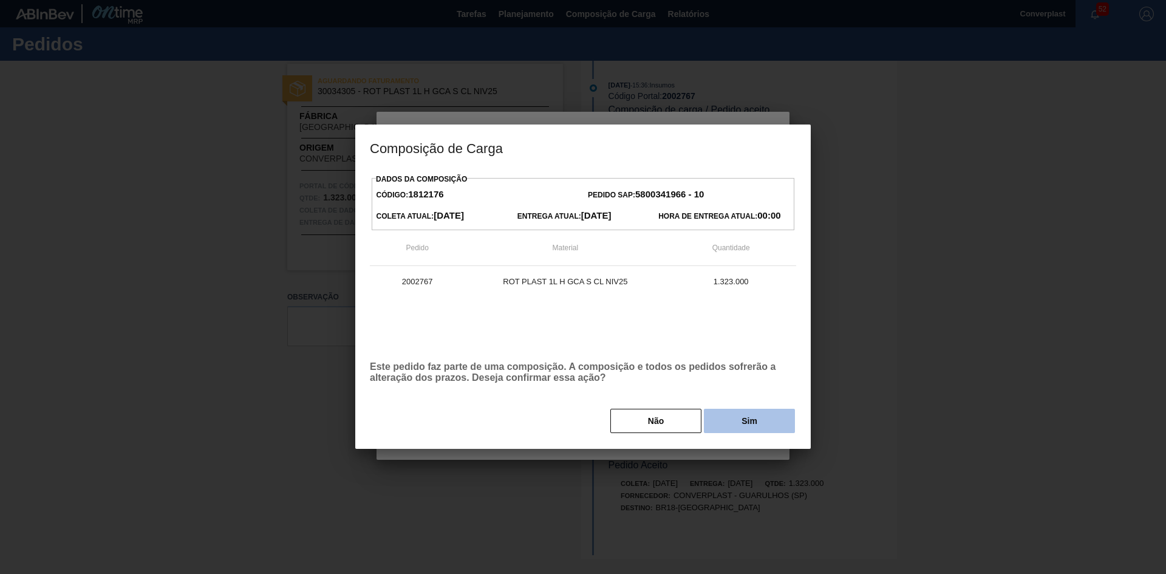
click at [715, 419] on button "Sim" at bounding box center [749, 421] width 91 height 24
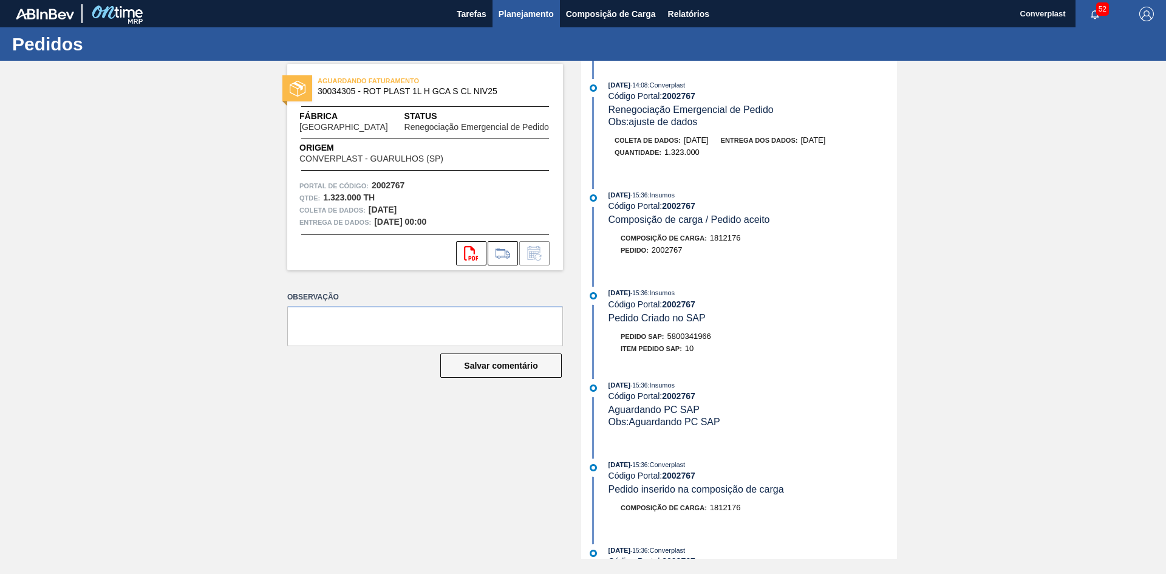
click at [514, 10] on font "Planejamento" at bounding box center [525, 14] width 55 height 10
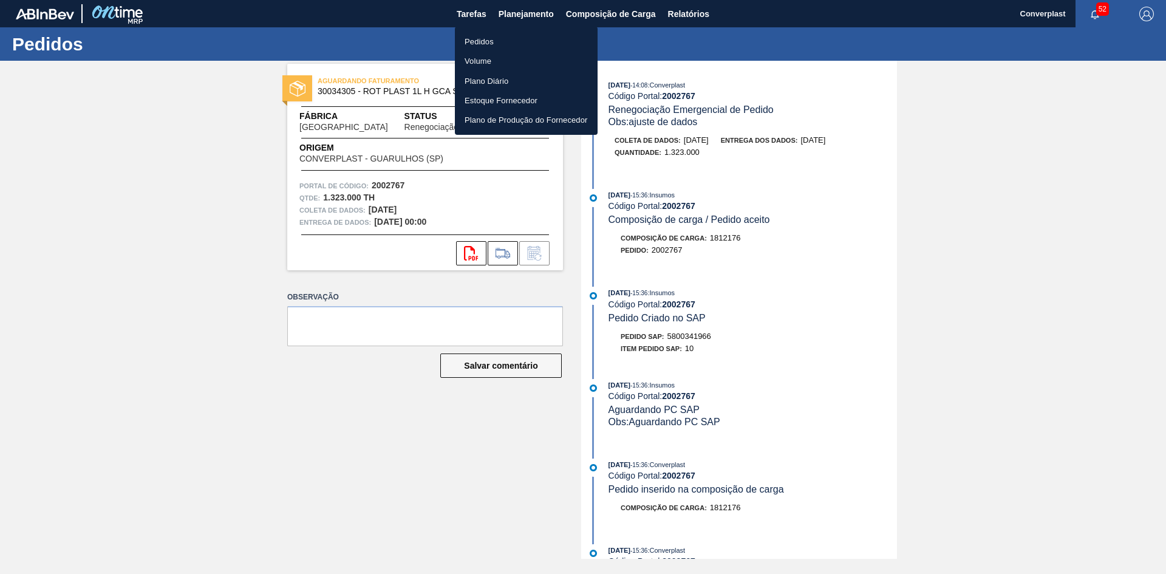
click at [495, 40] on li "Pedidos" at bounding box center [526, 41] width 143 height 19
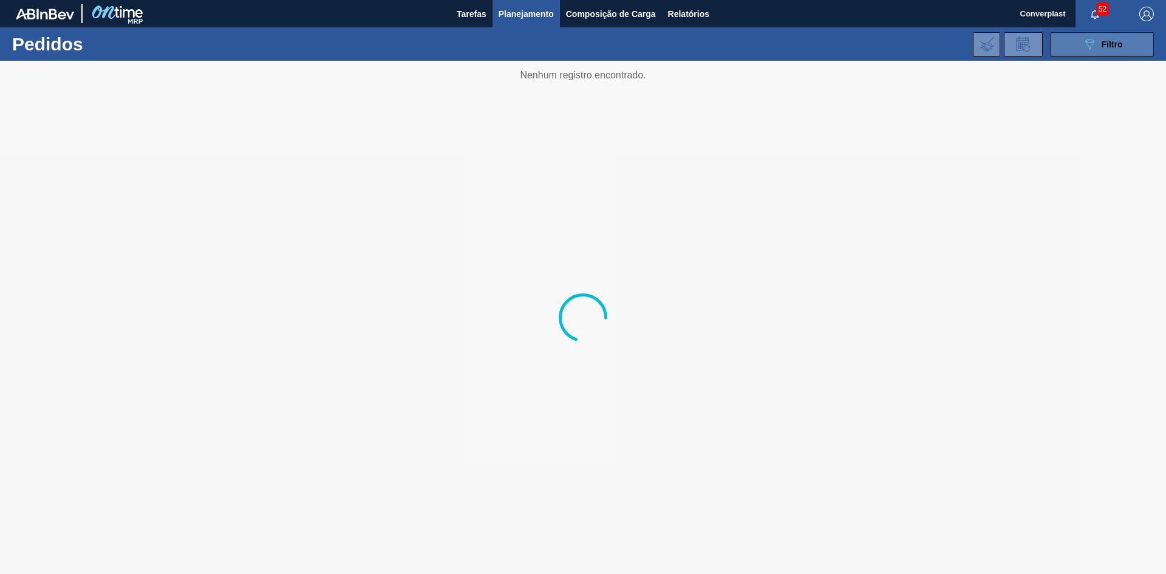
click at [1068, 46] on button "089F7B8B-B2A5-4AFE-B5C0-19BA573D28AC Filtro" at bounding box center [1101, 44] width 103 height 24
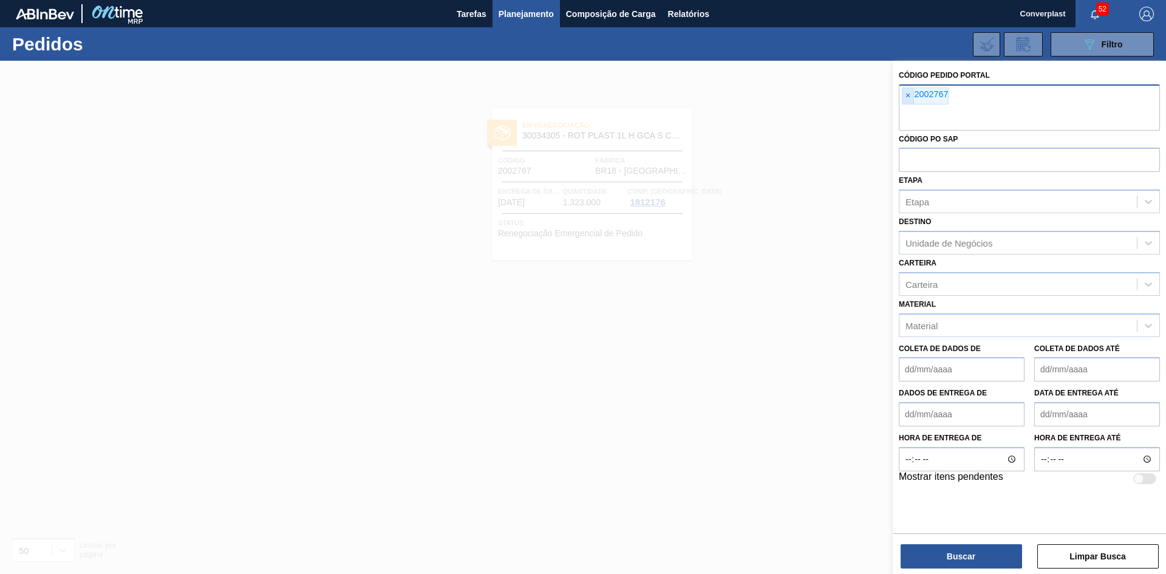
click at [913, 91] on div "× 2002767" at bounding box center [925, 95] width 47 height 17
click at [913, 91] on span "×" at bounding box center [908, 96] width 12 height 16
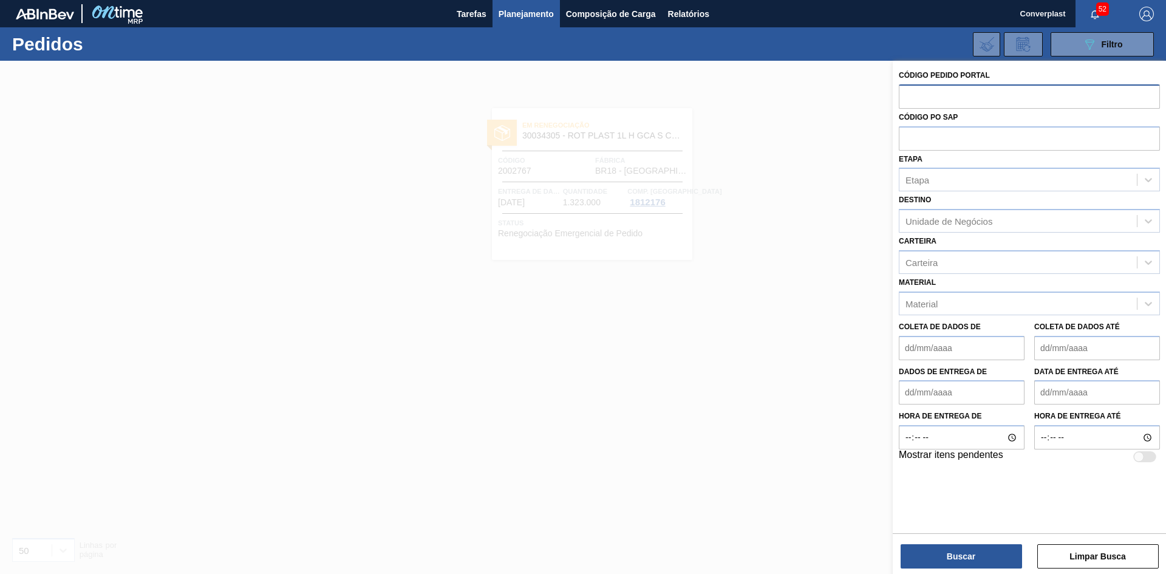
paste input "1994252"
type input "1994252"
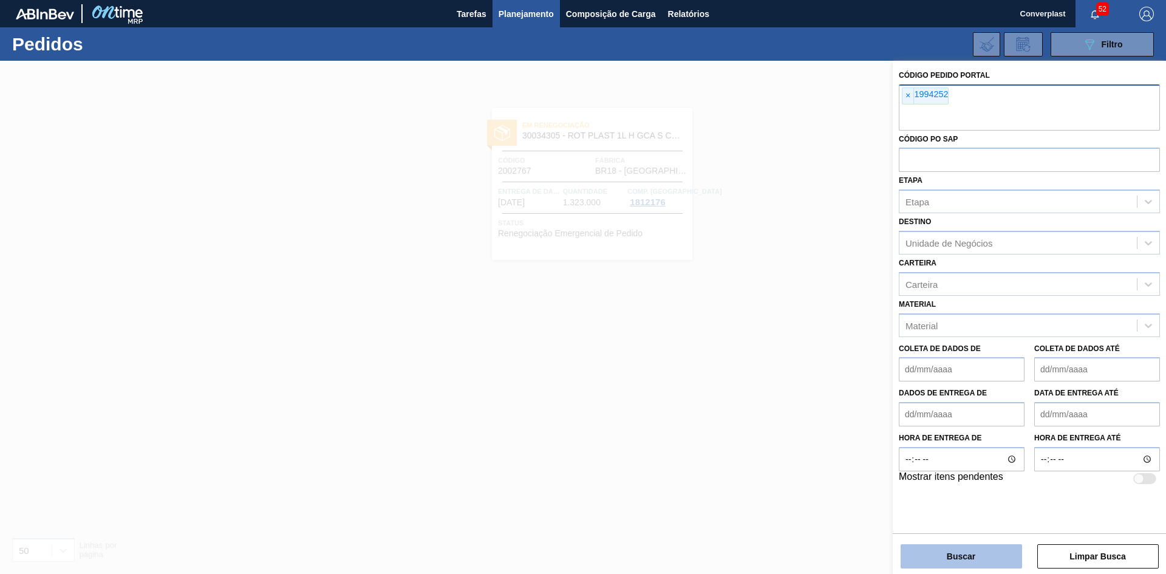
click at [916, 557] on button "Buscar" at bounding box center [960, 556] width 121 height 24
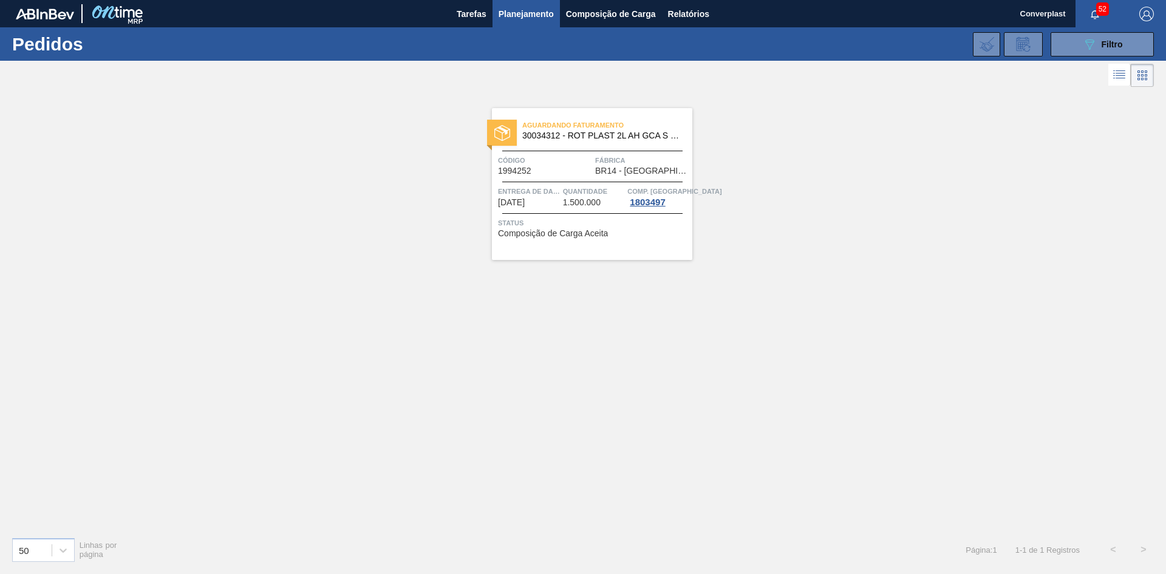
click at [539, 212] on div "Aguardando Faturamento 30034312 - ROT PLAST 2L AH GCA S CL NIV25 Código 1994252…" at bounding box center [592, 184] width 200 height 152
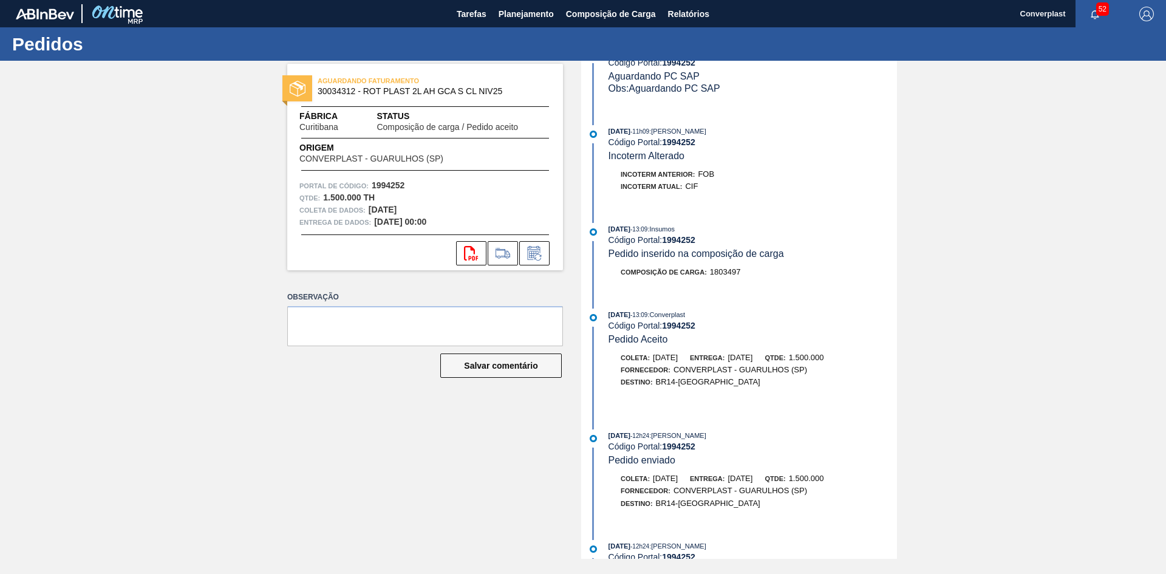
scroll to position [243, 0]
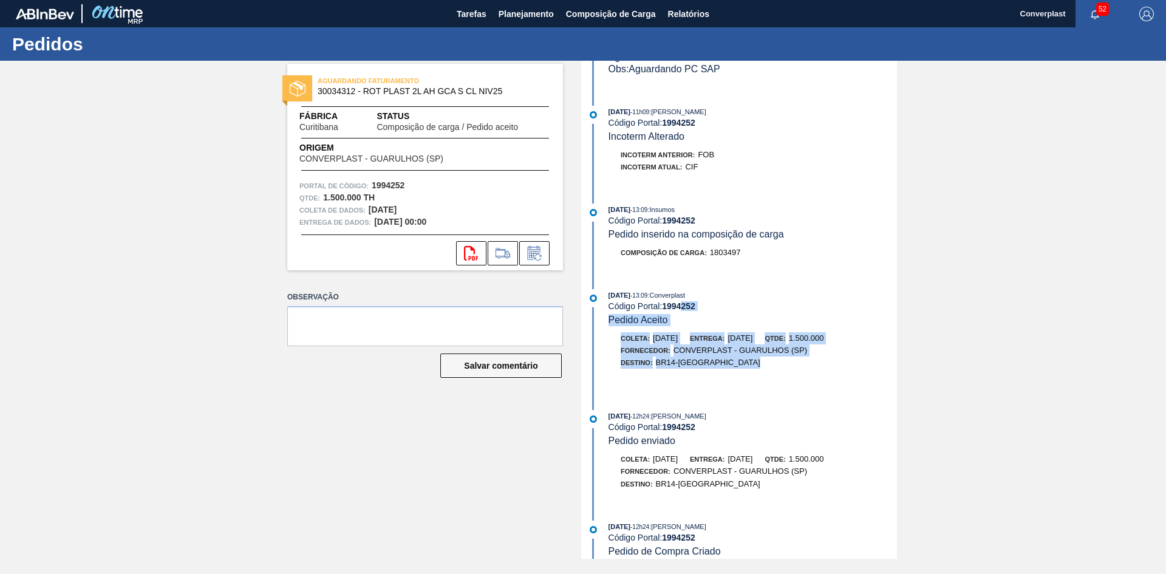
drag, startPoint x: 749, startPoint y: 362, endPoint x: 685, endPoint y: 324, distance: 74.7
click at [685, 324] on div "[DATE] 13:09 : Converplast Código Portal: 1994252 Pedido Aceito Coleta: [DATE] …" at bounding box center [740, 340] width 313 height 103
click at [681, 364] on font "BR14-[GEOGRAPHIC_DATA]" at bounding box center [708, 362] width 104 height 9
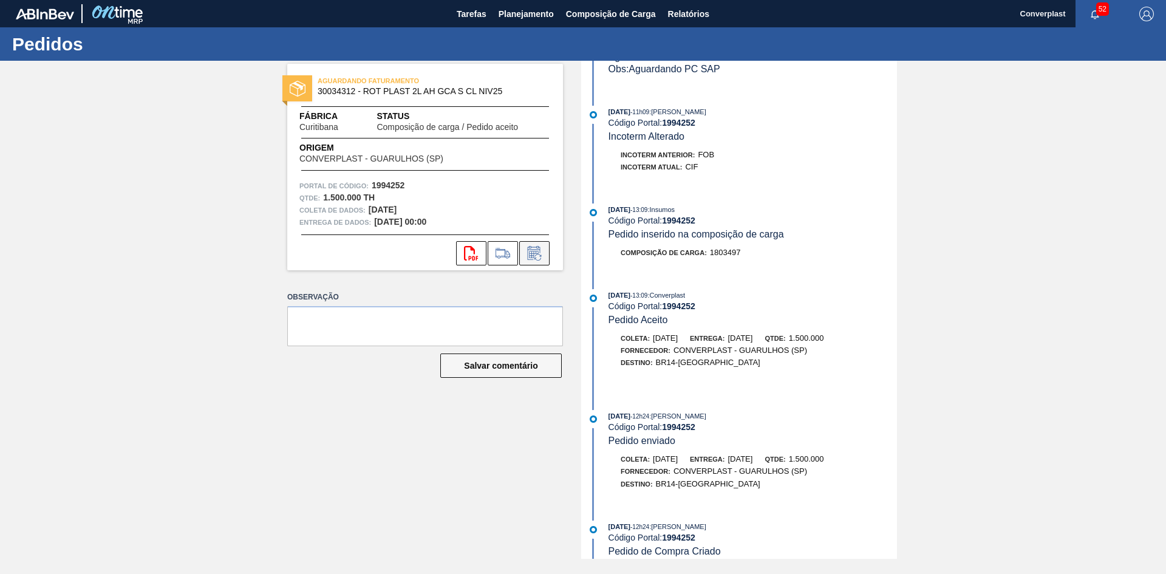
click at [536, 252] on icon at bounding box center [533, 254] width 9 height 7
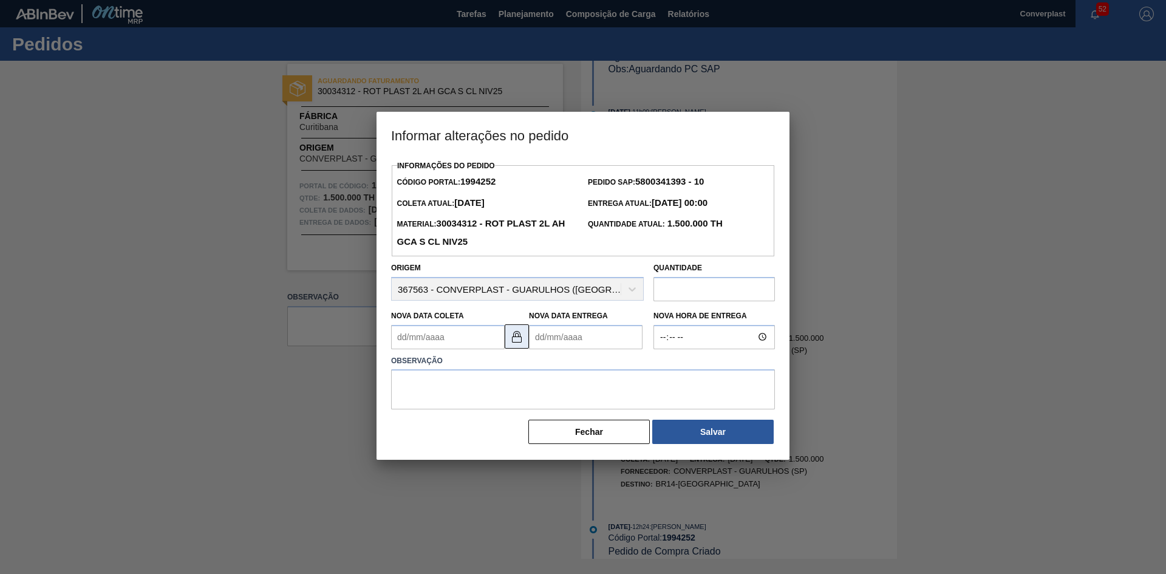
click at [528, 328] on button at bounding box center [517, 336] width 24 height 24
click at [515, 336] on img at bounding box center [516, 336] width 15 height 15
click at [532, 334] on Entrega1994252 "Nova Data Entrega" at bounding box center [586, 337] width 114 height 24
type Coleta1994252 "[DATE]"
type Entrega1994252 "0"
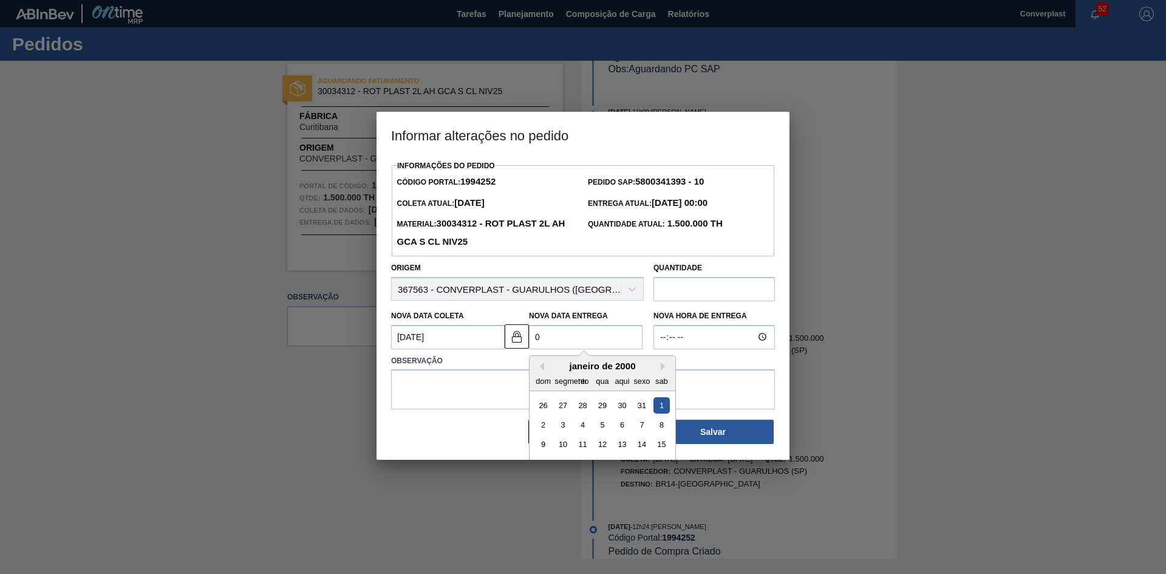
type Coleta1994252 "[DATE]"
type Entrega1994252 "04/0"
type Coleta1994252 "[DATE]"
click at [619, 407] on div "4" at bounding box center [622, 404] width 16 height 16
type Entrega1994252 "[DATE]"
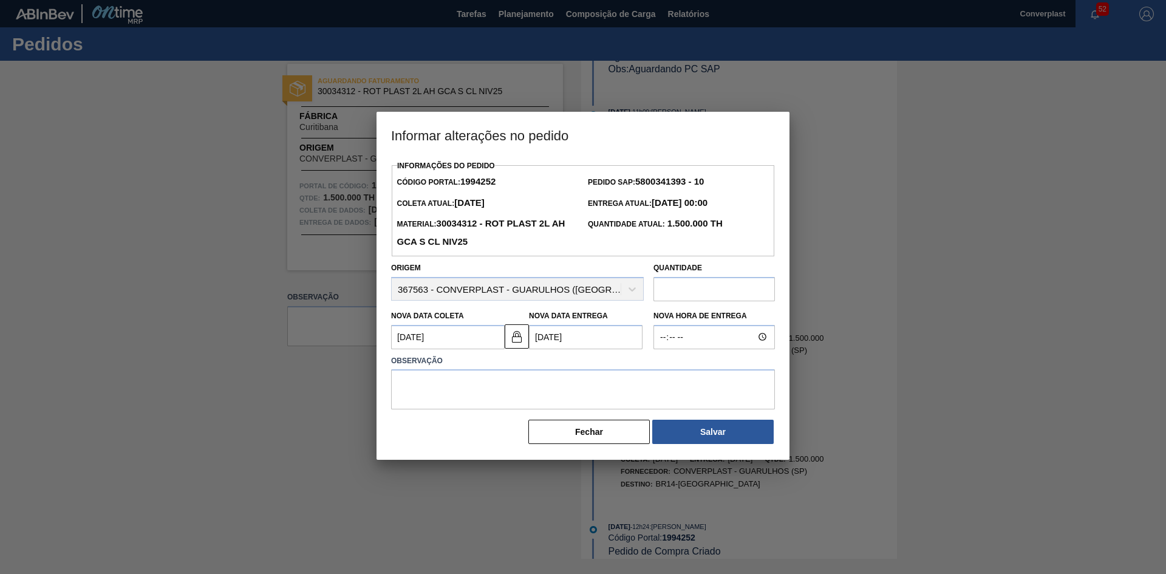
click at [484, 359] on label "Observação" at bounding box center [583, 361] width 384 height 18
click at [491, 375] on textarea at bounding box center [583, 389] width 384 height 40
type textarea "ajuste data"
click at [673, 432] on button "Salvar" at bounding box center [712, 432] width 121 height 24
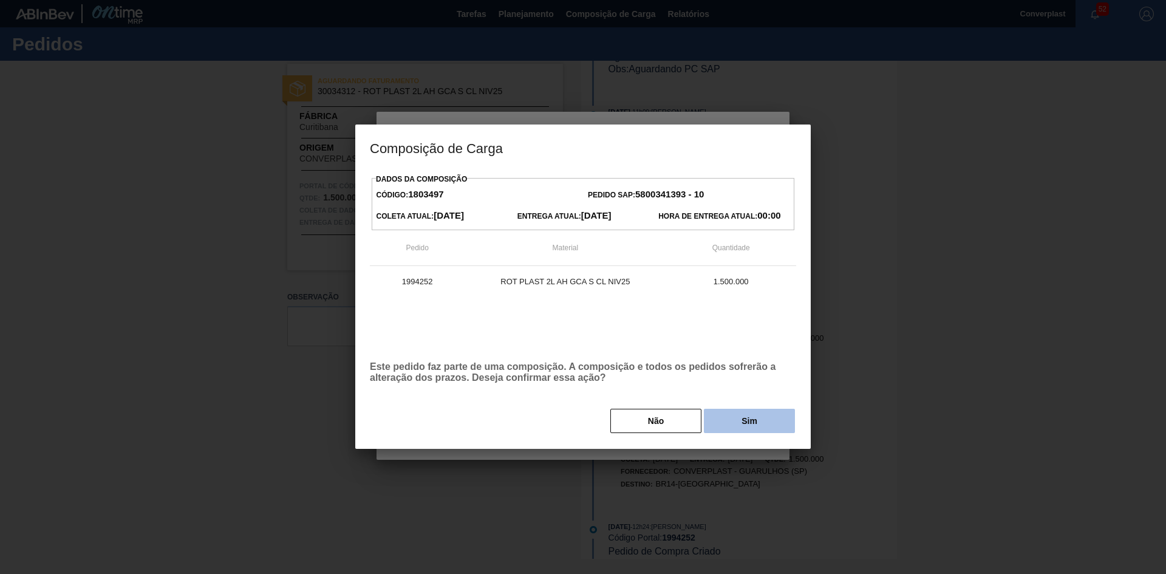
click at [726, 418] on button "Sim" at bounding box center [749, 421] width 91 height 24
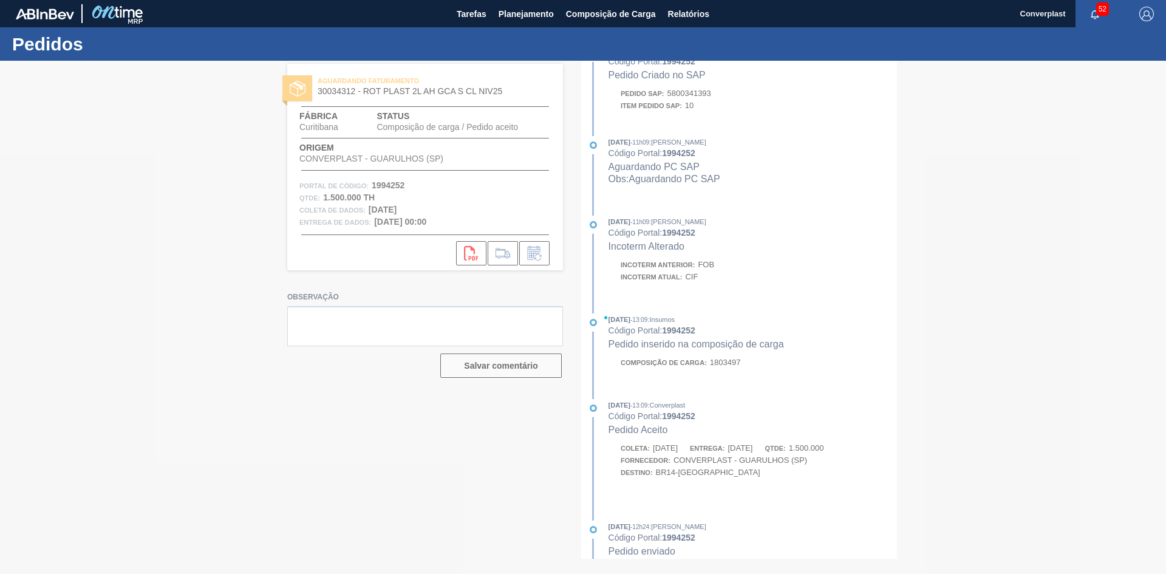
scroll to position [353, 0]
